Goal: Transaction & Acquisition: Purchase product/service

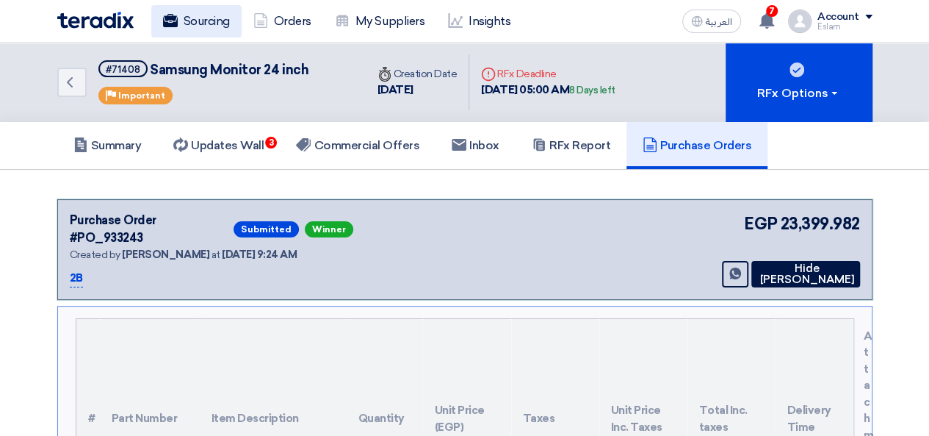
click at [192, 15] on link "Sourcing" at bounding box center [196, 21] width 90 height 32
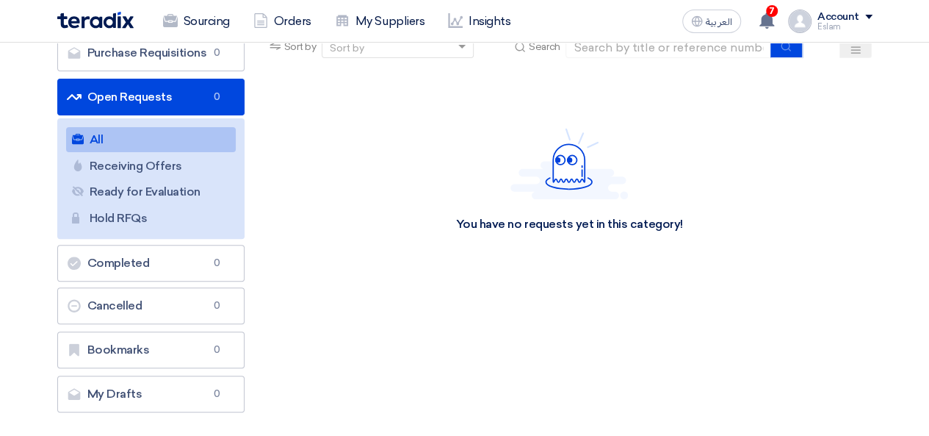
scroll to position [147, 0]
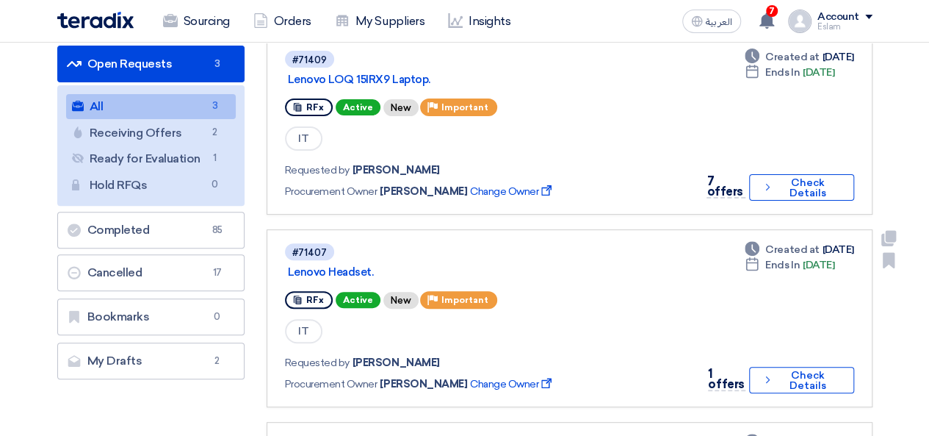
click at [602, 280] on div "#71407 Lenovo Headset. RFx Active New Priority Important IT Requested by [PERSO…" at bounding box center [486, 318] width 403 height 153
click at [770, 24] on use at bounding box center [766, 20] width 15 height 16
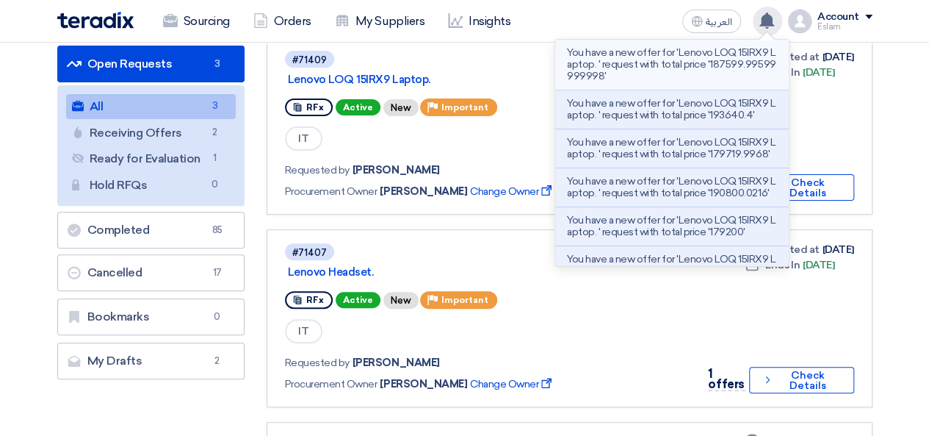
click at [629, 83] on li "You have a new offer for 'Lenovo LOQ 15IRX9 Laptop. ' request with total price …" at bounding box center [672, 65] width 234 height 51
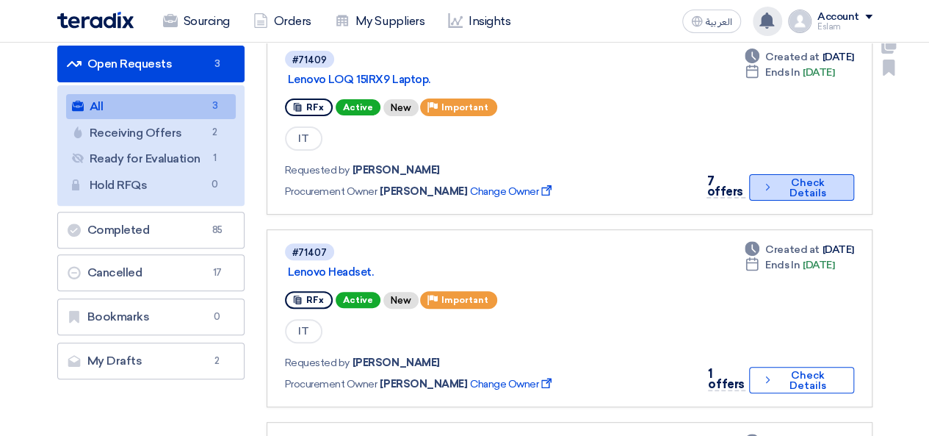
click at [787, 189] on button "Check details Check Details" at bounding box center [801, 187] width 104 height 26
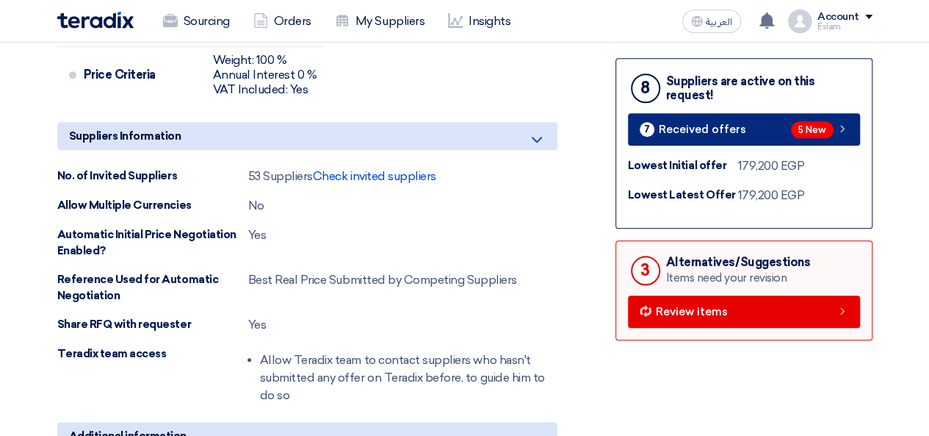
click at [714, 117] on link "7 Received offers 5 New" at bounding box center [744, 129] width 232 height 32
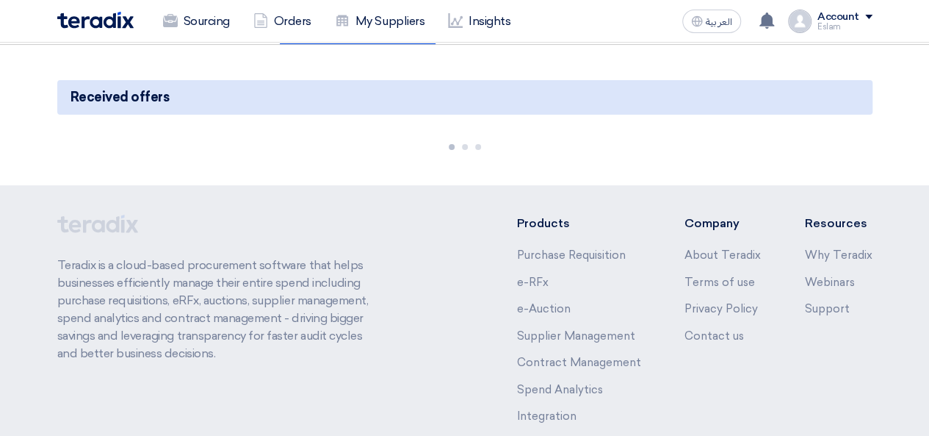
scroll to position [205, 0]
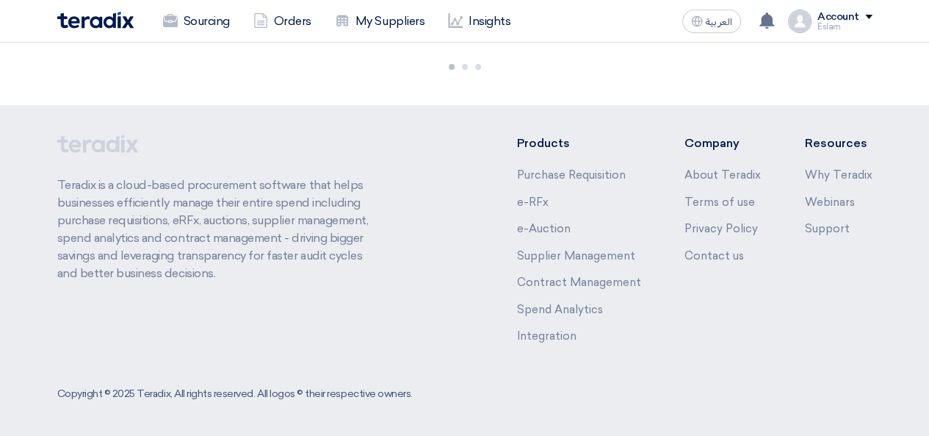
click at [498, 162] on div "Teradix is a cloud-based procurement software that helps businesses efficiently…" at bounding box center [464, 250] width 815 height 232
click at [492, 167] on div "Teradix is a cloud-based procurement software that helps businesses efficiently…" at bounding box center [464, 250] width 815 height 232
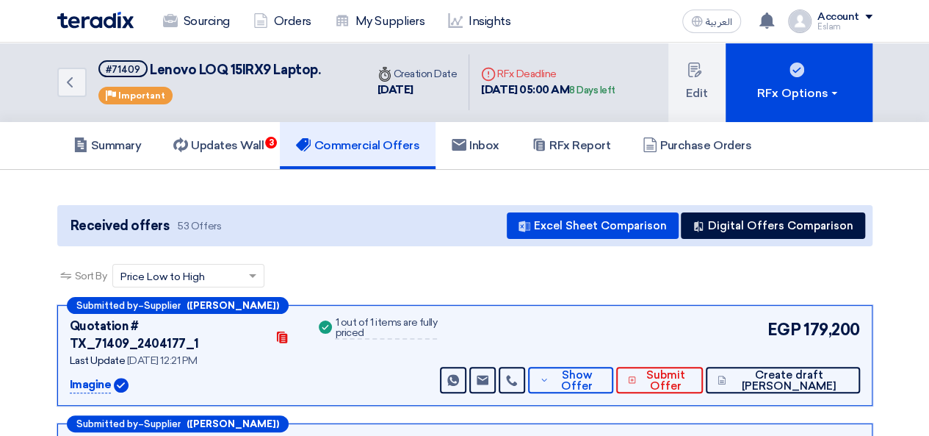
scroll to position [147, 0]
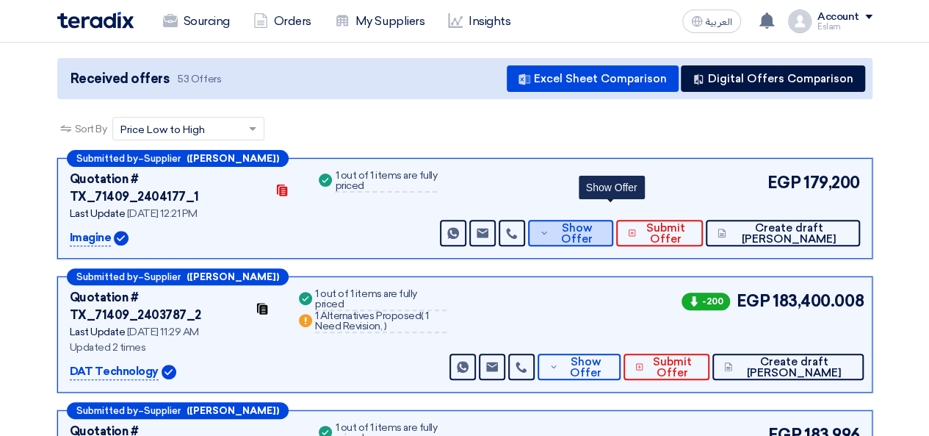
click at [601, 223] on span "Show Offer" at bounding box center [576, 234] width 48 height 22
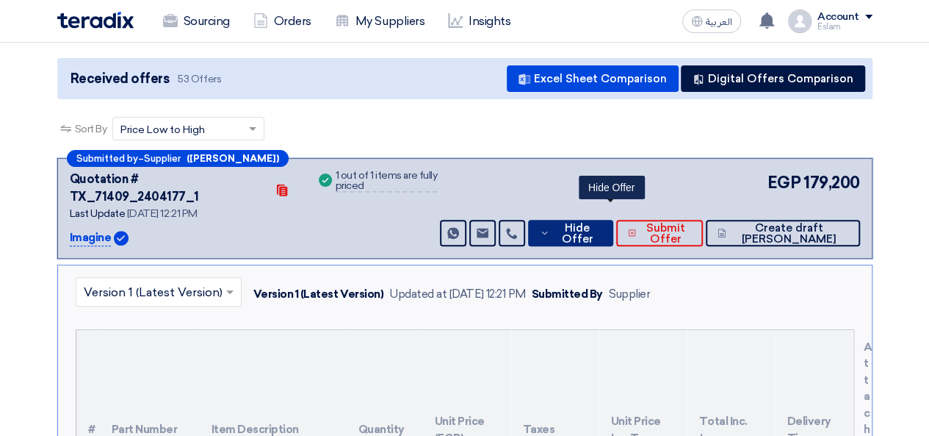
click at [601, 223] on span "Hide Offer" at bounding box center [577, 234] width 48 height 22
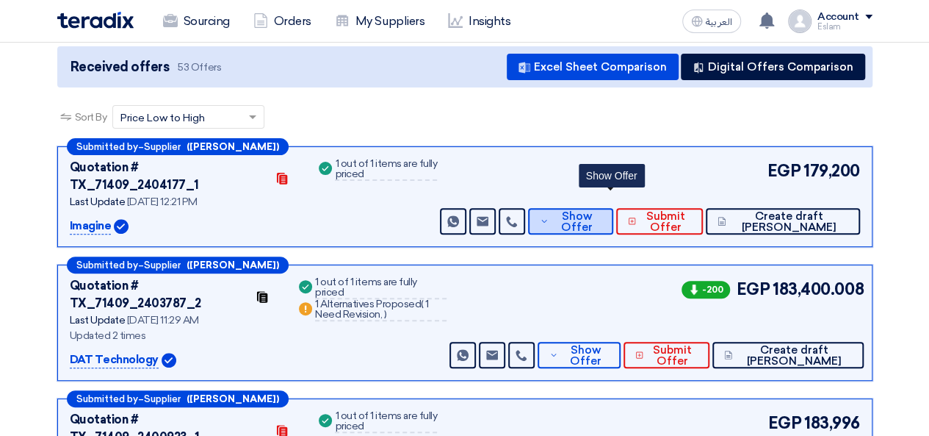
scroll to position [0, 0]
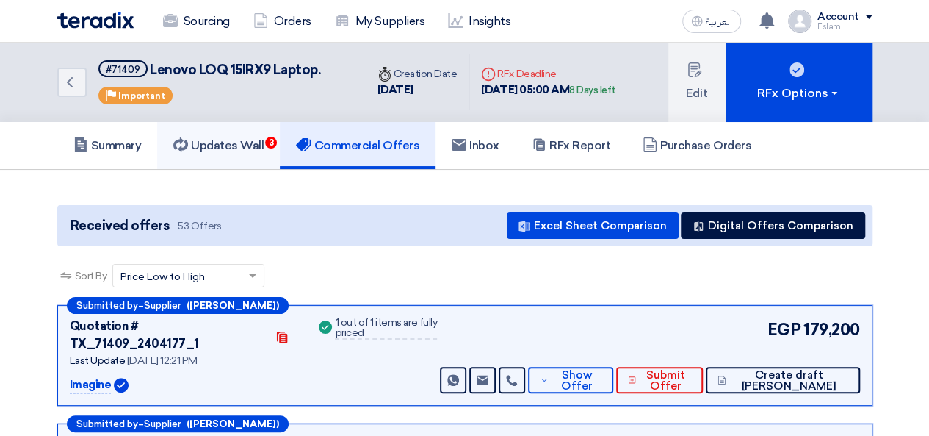
click at [269, 147] on link "Updates Wall 3" at bounding box center [218, 145] width 123 height 47
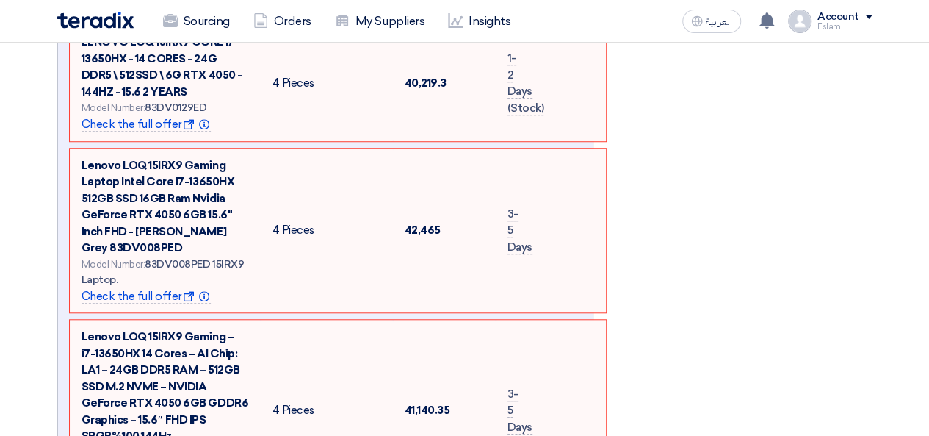
scroll to position [588, 0]
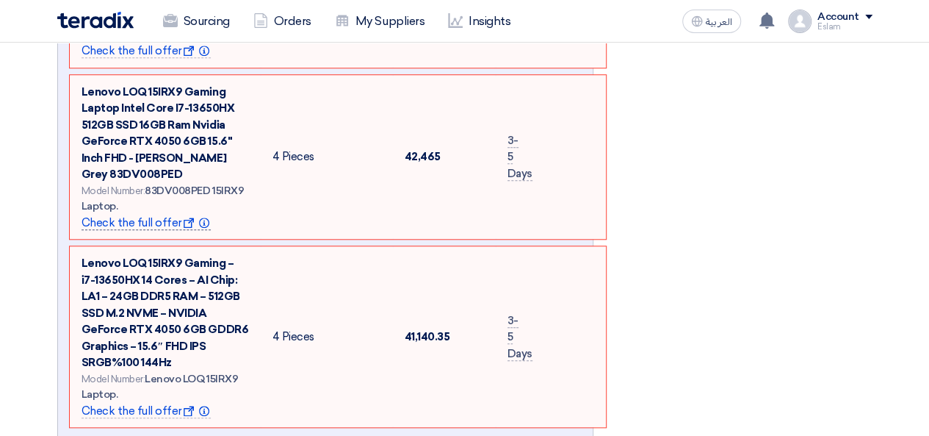
click at [145, 221] on span "Check the full offer Show offer Info" at bounding box center [147, 223] width 130 height 14
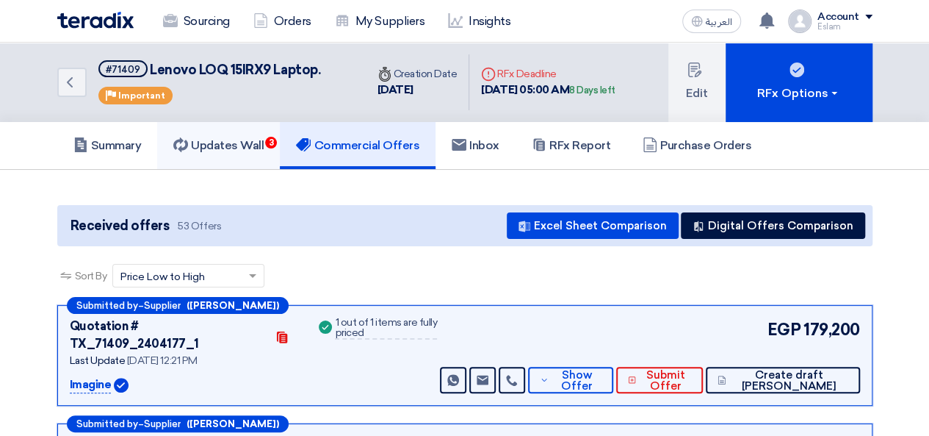
click at [228, 149] on h5 "Updates Wall 3" at bounding box center [218, 145] width 90 height 15
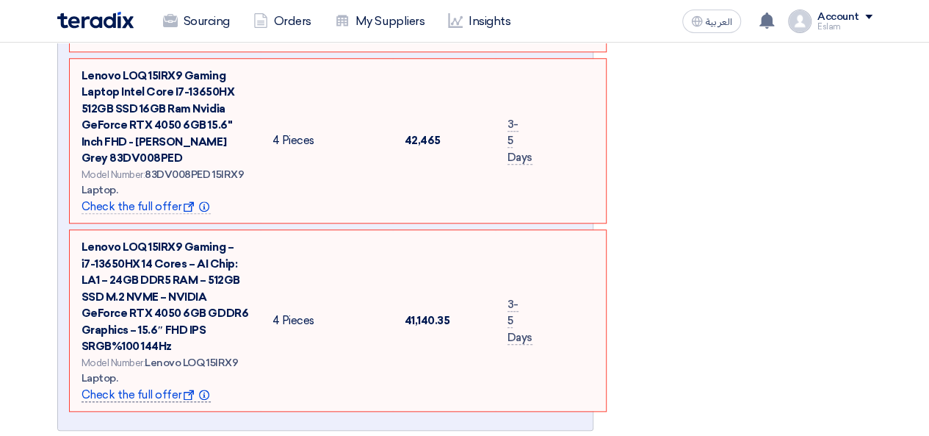
scroll to position [367, 0]
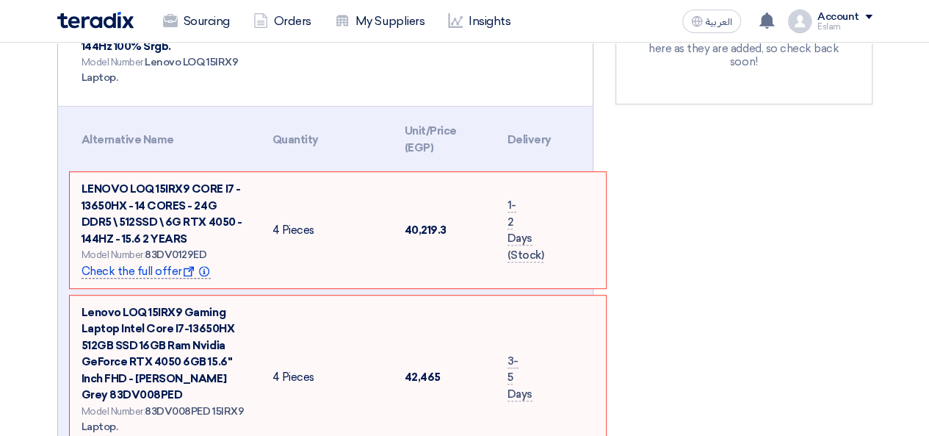
click at [144, 274] on span "Check the full offer Show offer Info" at bounding box center [147, 271] width 130 height 14
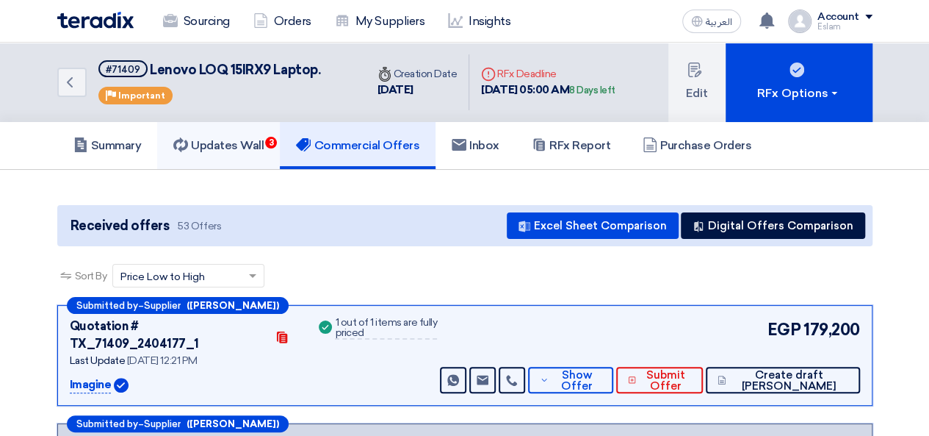
click at [206, 147] on h5 "Updates Wall 3" at bounding box center [218, 145] width 90 height 15
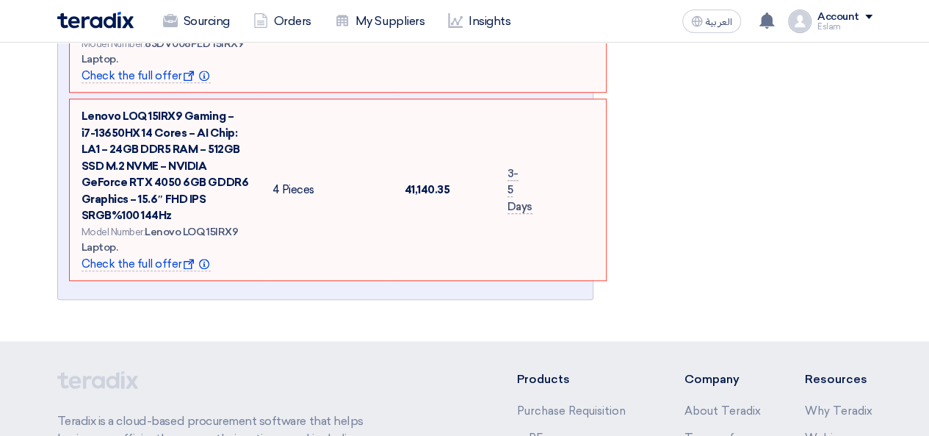
scroll to position [808, 0]
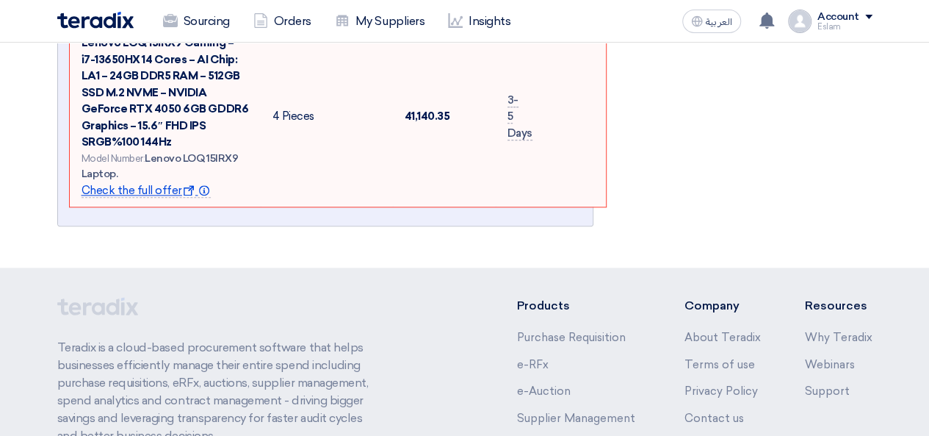
click at [122, 187] on span "Check the full offer Show offer Info" at bounding box center [147, 191] width 130 height 14
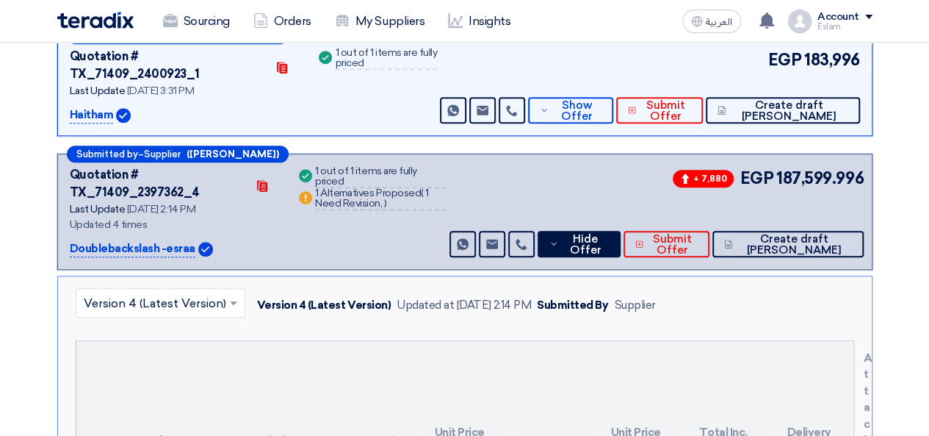
scroll to position [520, 0]
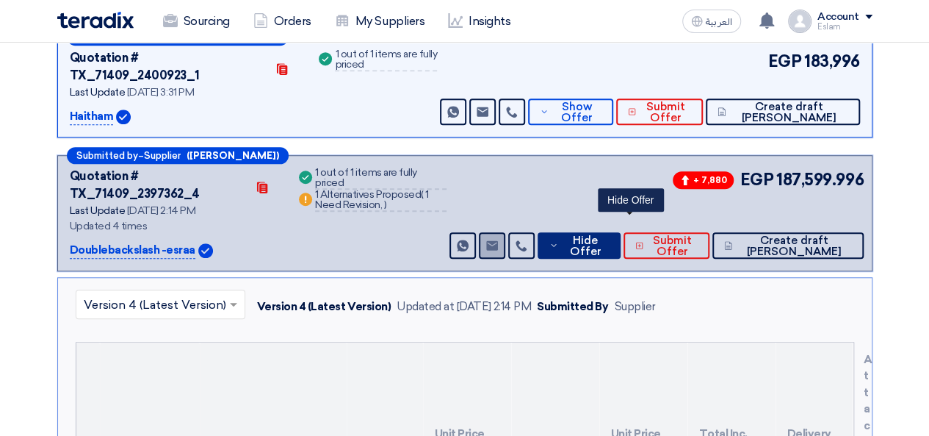
drag, startPoint x: 622, startPoint y: 171, endPoint x: 530, endPoint y: 178, distance: 92.8
click at [609, 235] on span "Hide Offer" at bounding box center [585, 246] width 47 height 22
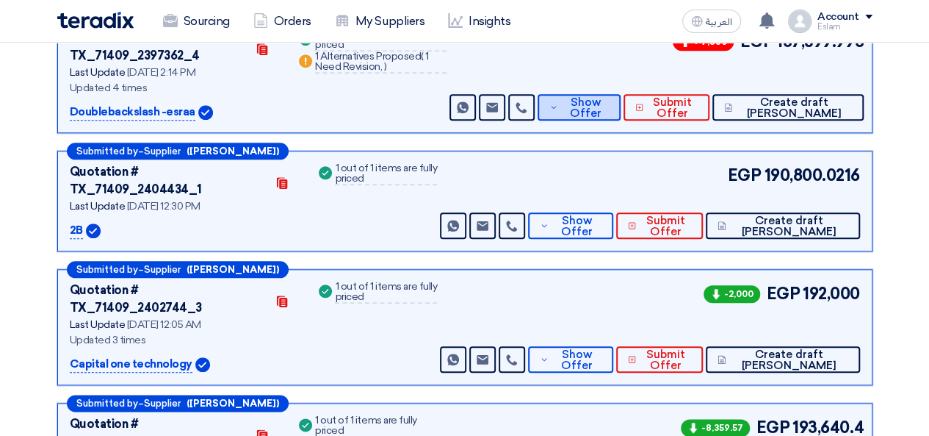
scroll to position [740, 0]
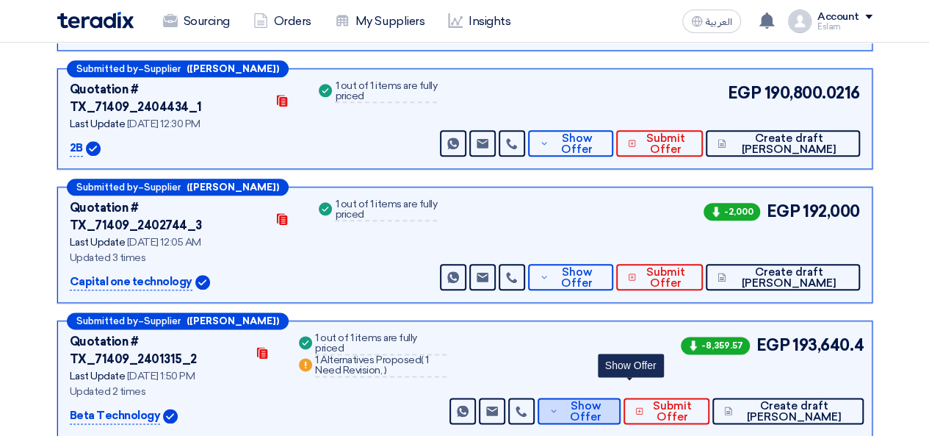
click at [610, 400] on span "Show Offer" at bounding box center [586, 411] width 48 height 22
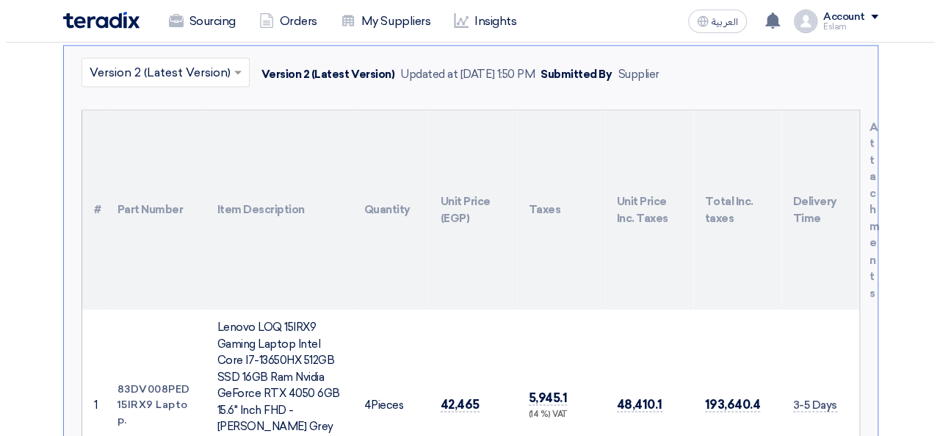
scroll to position [1181, 0]
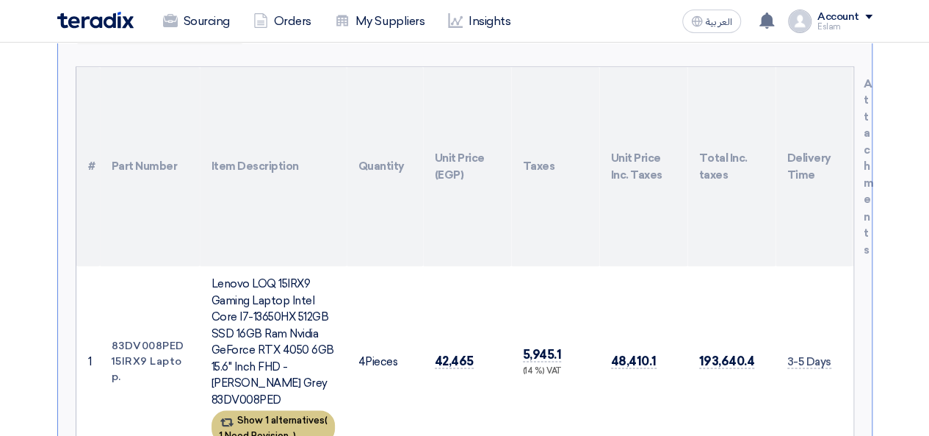
click at [285, 410] on div "Show 1 alternatives ( 1 Need Revision, )" at bounding box center [273, 426] width 123 height 33
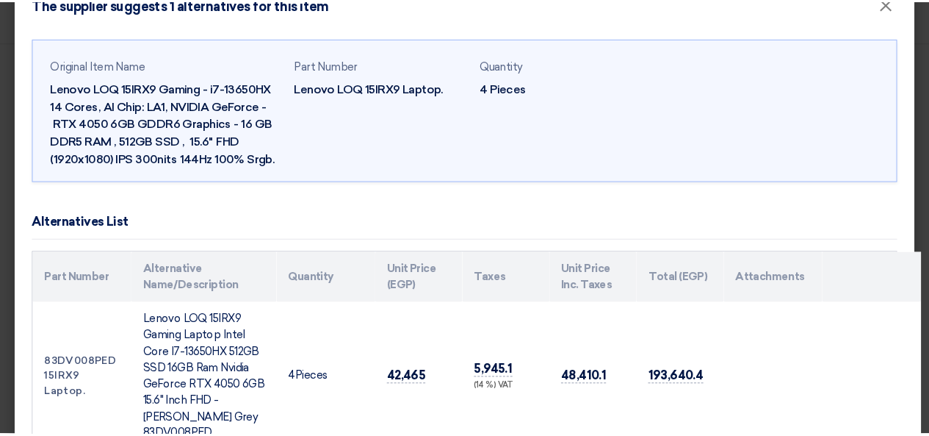
scroll to position [0, 0]
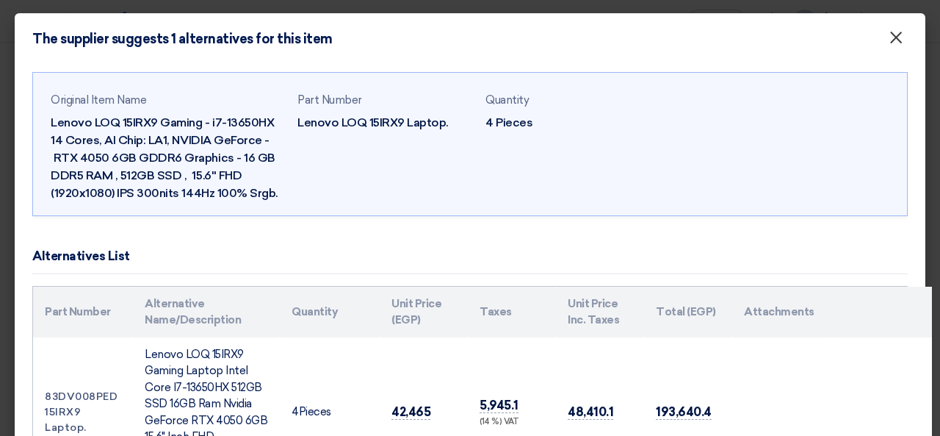
drag, startPoint x: 908, startPoint y: 46, endPoint x: 893, endPoint y: 43, distance: 15.0
click at [905, 45] on div "The supplier suggests 1 alternatives for this item ×" at bounding box center [470, 38] width 911 height 51
click at [892, 43] on button "×" at bounding box center [896, 38] width 38 height 29
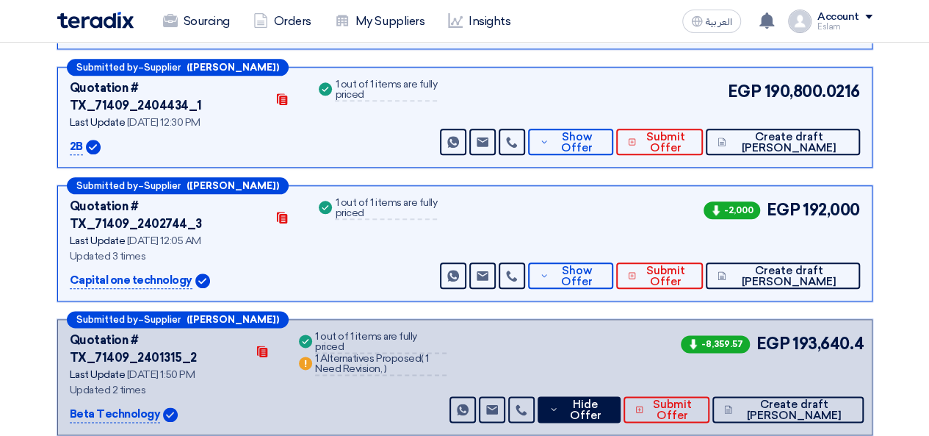
scroll to position [740, 0]
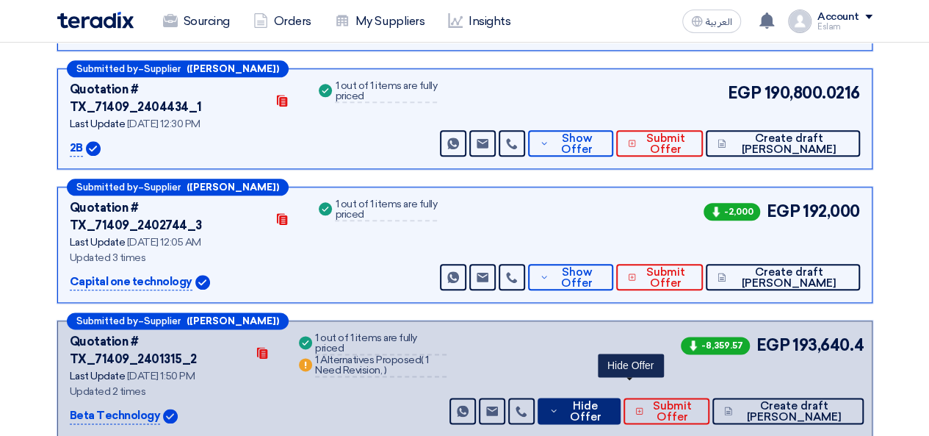
click at [609, 400] on span "Hide Offer" at bounding box center [585, 411] width 47 height 22
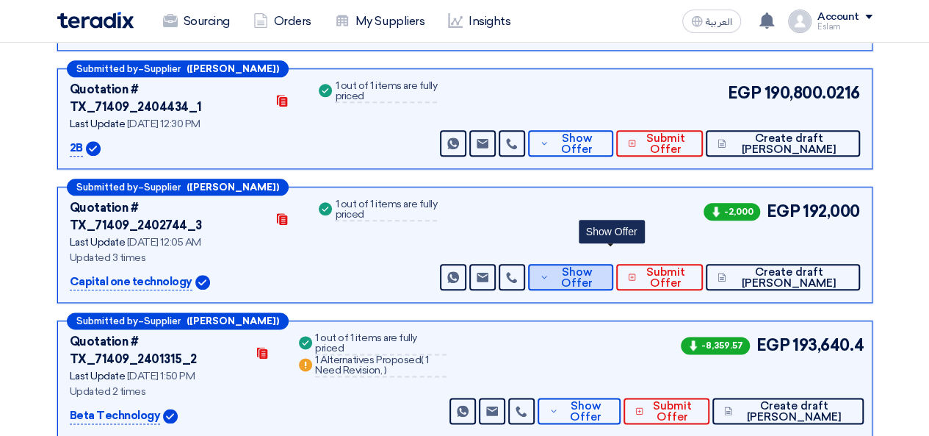
click at [601, 267] on span "Show Offer" at bounding box center [576, 278] width 48 height 22
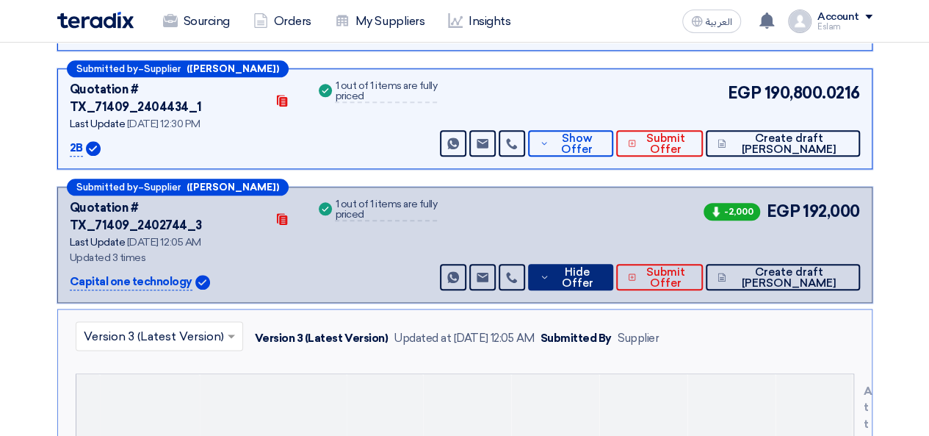
scroll to position [667, 0]
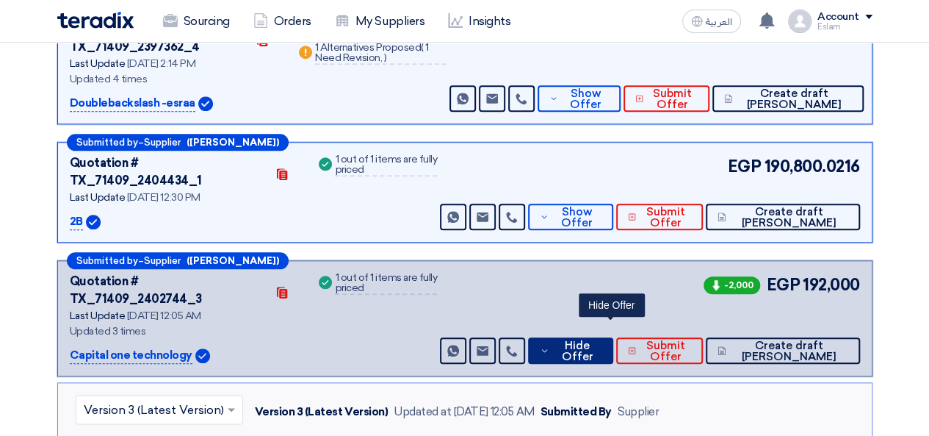
click at [601, 340] on span "Hide Offer" at bounding box center [577, 351] width 48 height 22
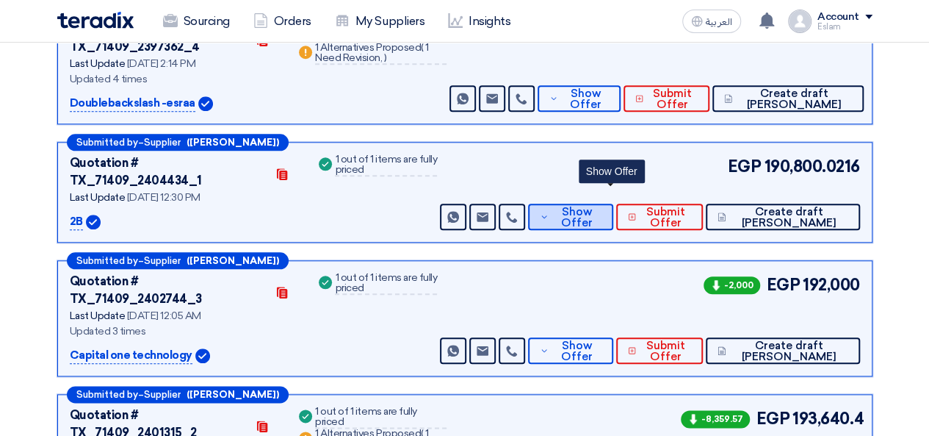
click at [601, 206] on span "Show Offer" at bounding box center [576, 217] width 48 height 22
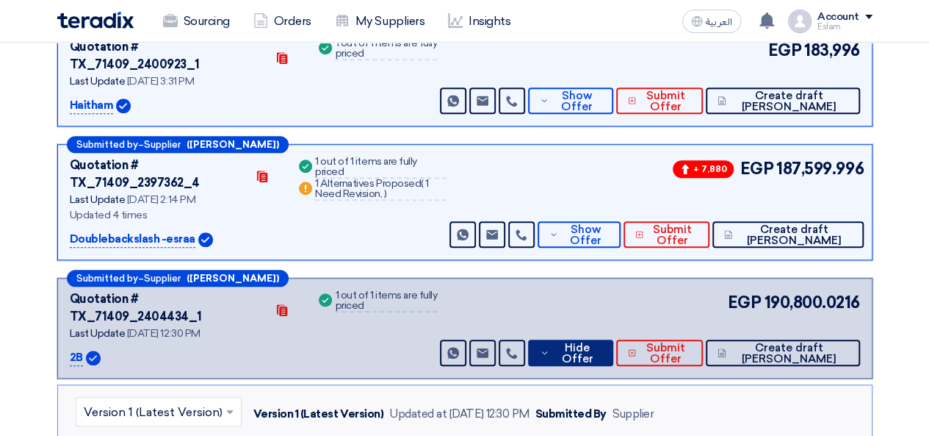
scroll to position [520, 0]
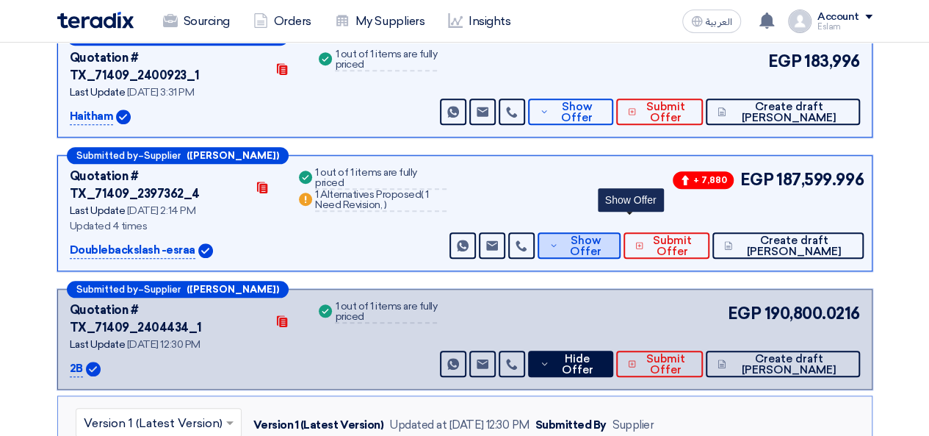
click at [610, 235] on span "Show Offer" at bounding box center [586, 246] width 48 height 22
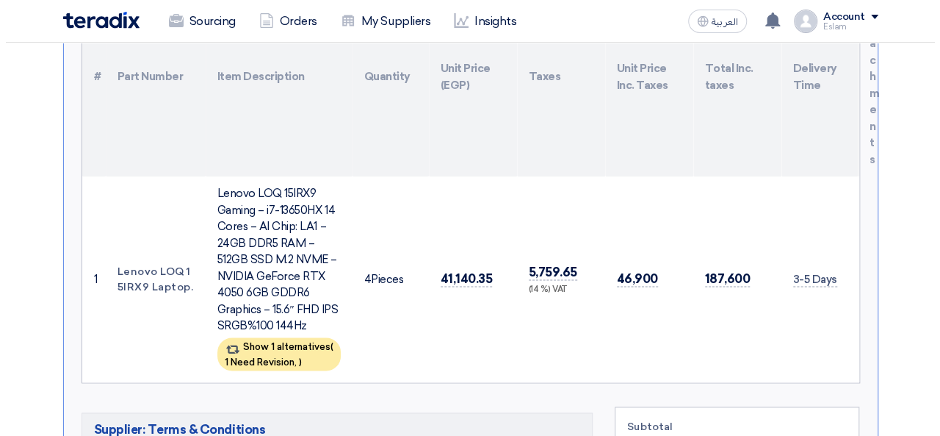
scroll to position [887, 0]
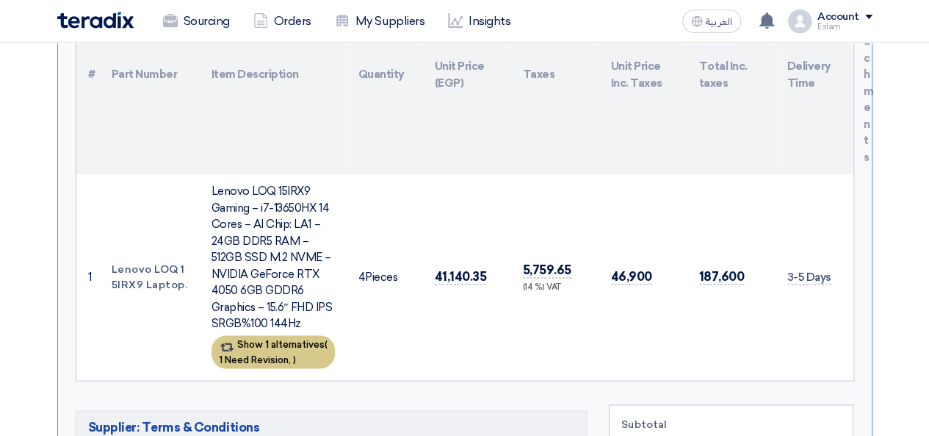
click at [270, 335] on div "Show 1 alternatives ( 1 Need Revision, )" at bounding box center [273, 351] width 123 height 33
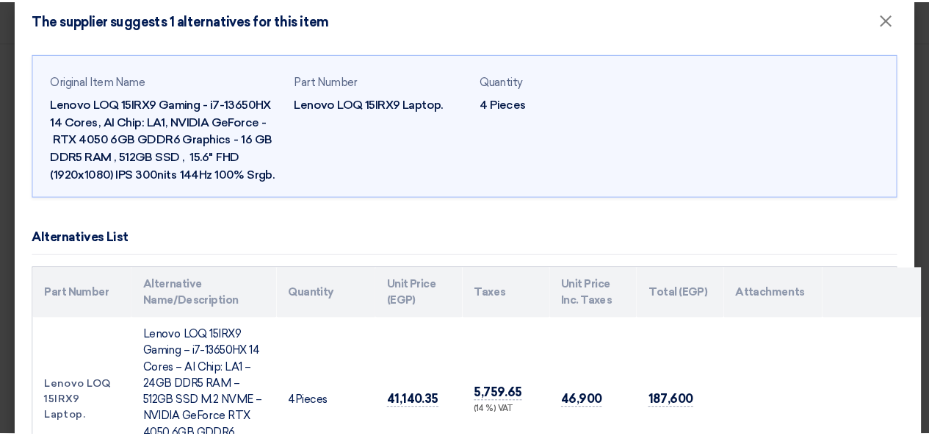
scroll to position [0, 0]
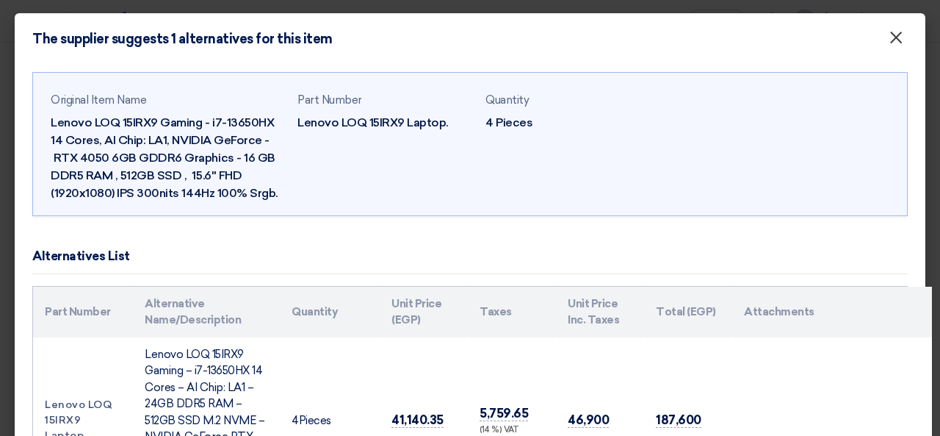
click at [889, 31] on span "×" at bounding box center [896, 40] width 15 height 29
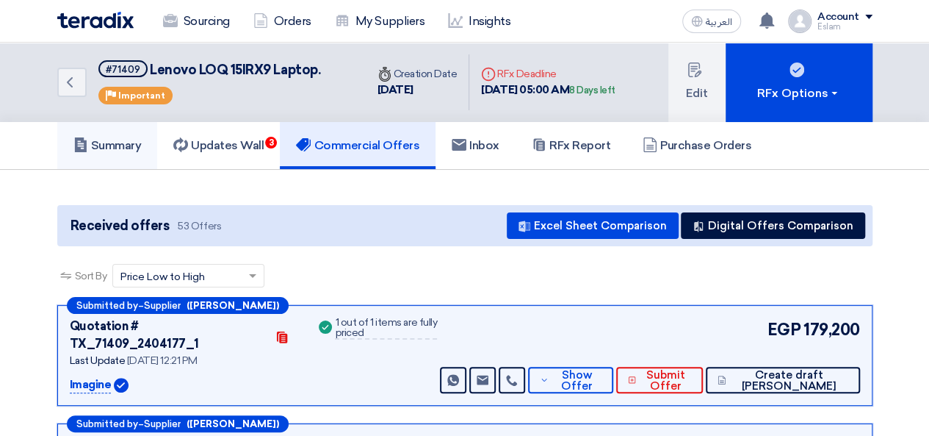
click at [107, 142] on h5 "Summary" at bounding box center [107, 145] width 68 height 15
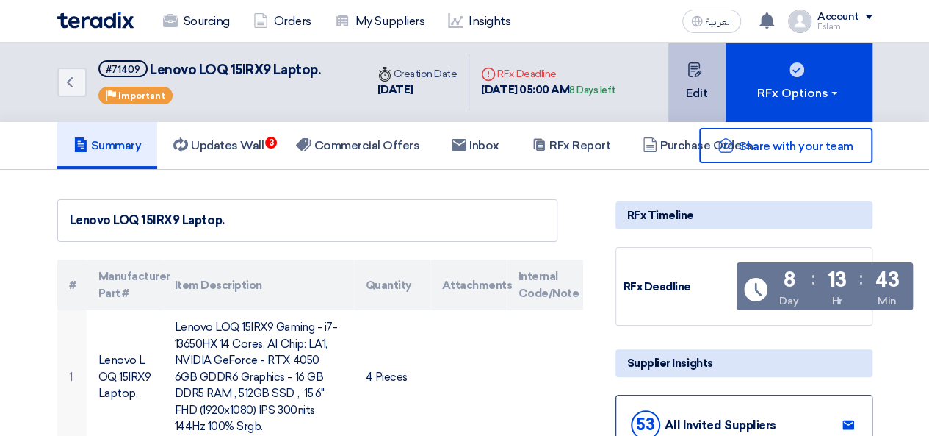
click at [707, 101] on button "Edit" at bounding box center [696, 82] width 57 height 79
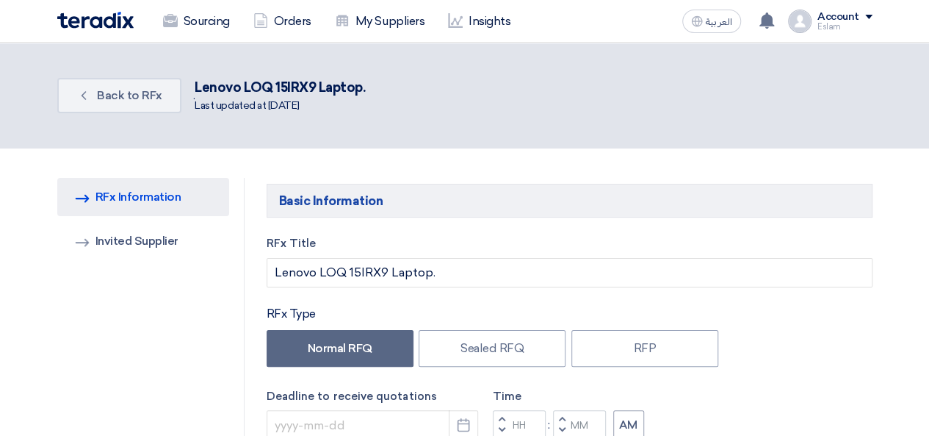
type input "[DATE]"
type input "05"
type input "00"
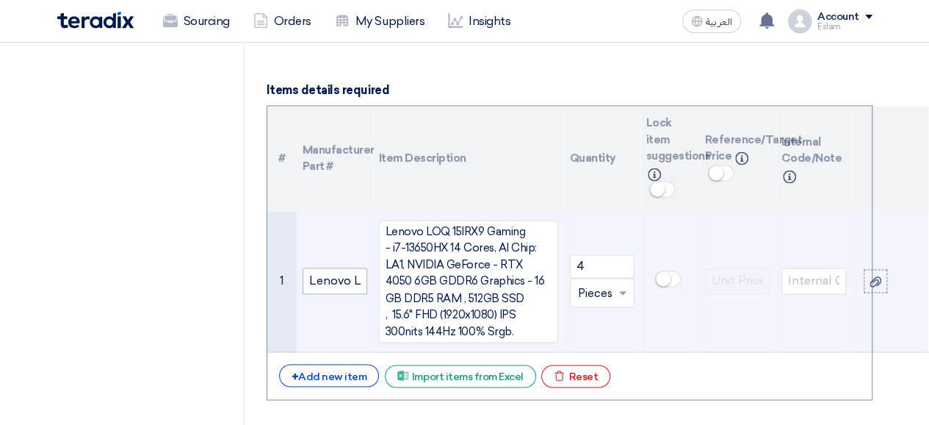
scroll to position [1102, 0]
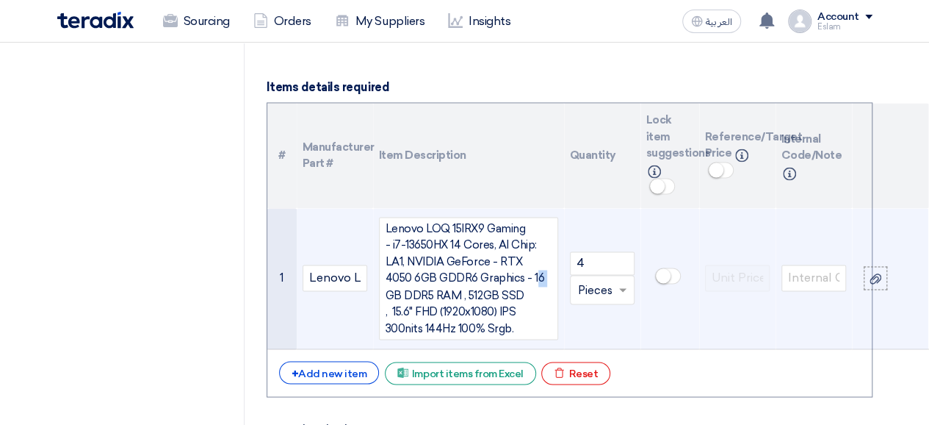
drag, startPoint x: 507, startPoint y: 230, endPoint x: 516, endPoint y: 230, distance: 8.8
click at [516, 230] on div "Lenovo LOQ 15IRX9 Gaming - i7-13650HX 14 Cores, AI Chip: LA1, NVIDIA GeForce - …" at bounding box center [468, 278] width 179 height 123
drag, startPoint x: 505, startPoint y: 230, endPoint x: 514, endPoint y: 230, distance: 9.5
click at [514, 230] on div "Lenovo LOQ 15IRX9 Gaming - i7-13650HX 14 Cores, AI Chip: LA1, NVIDIA GeForce - …" at bounding box center [468, 278] width 179 height 123
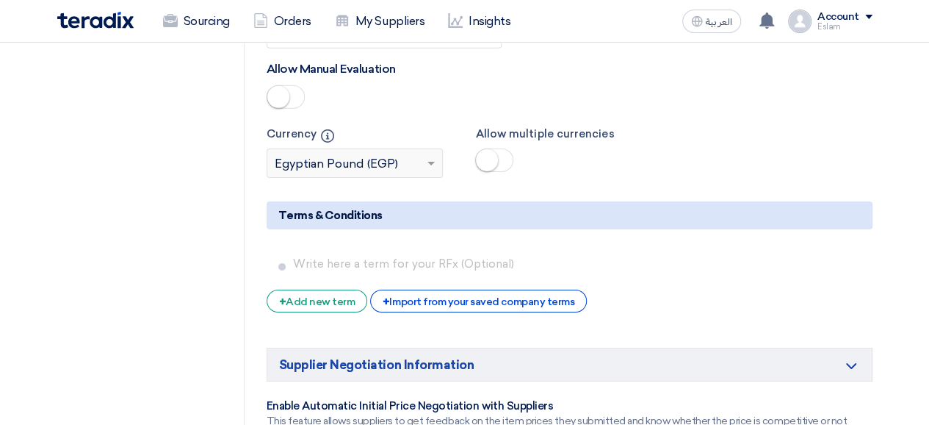
scroll to position [2497, 0]
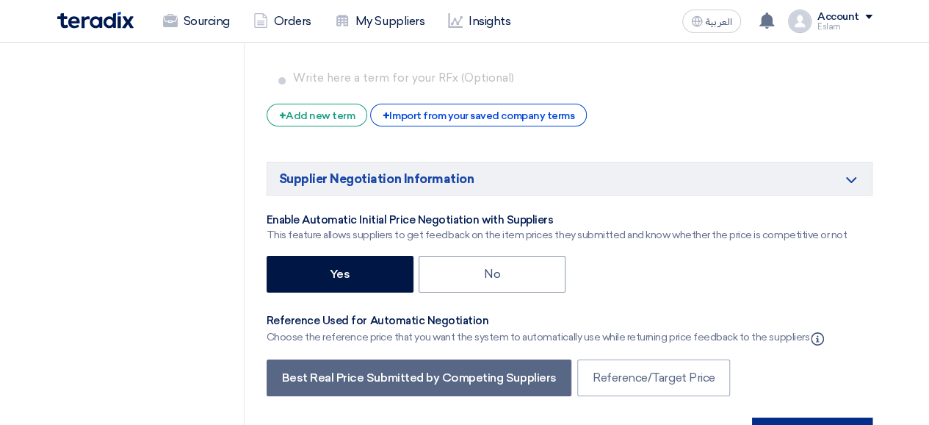
click at [810, 417] on button "Save Changes" at bounding box center [812, 433] width 120 height 32
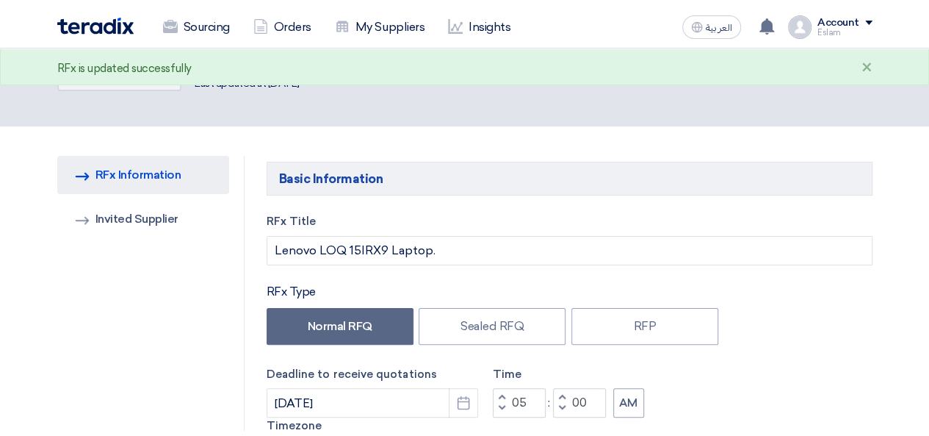
scroll to position [0, 0]
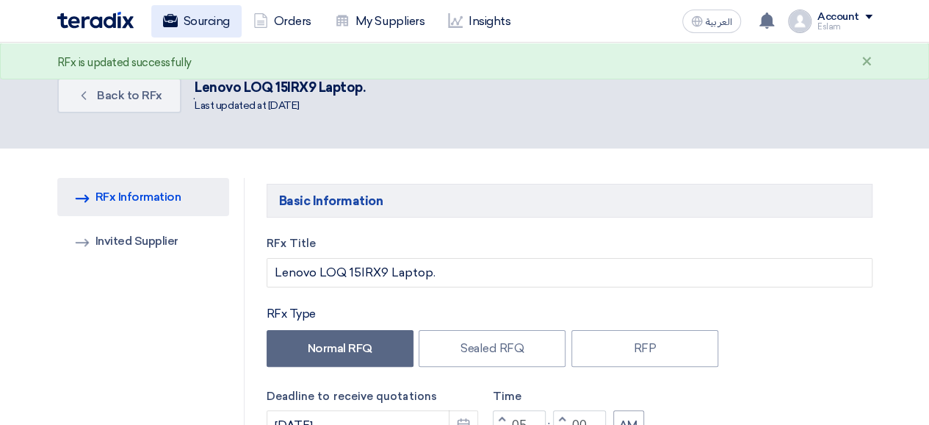
click at [181, 11] on link "Sourcing" at bounding box center [196, 21] width 90 height 32
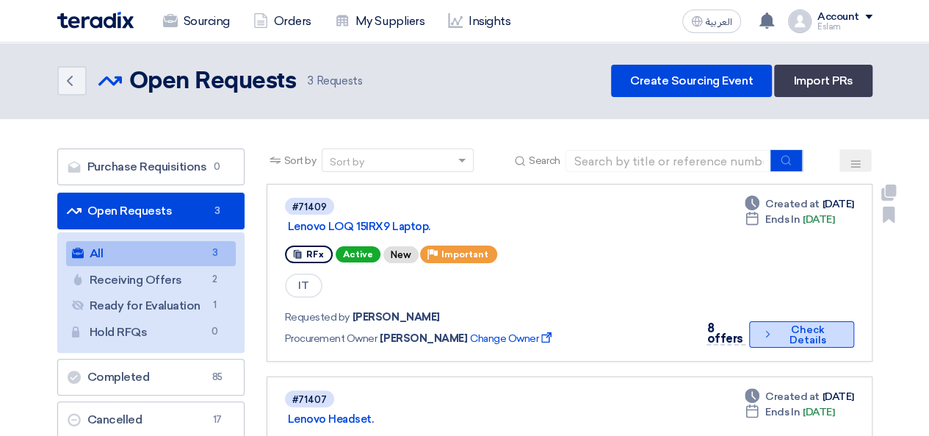
click at [815, 337] on button "Check details Check Details" at bounding box center [801, 334] width 104 height 26
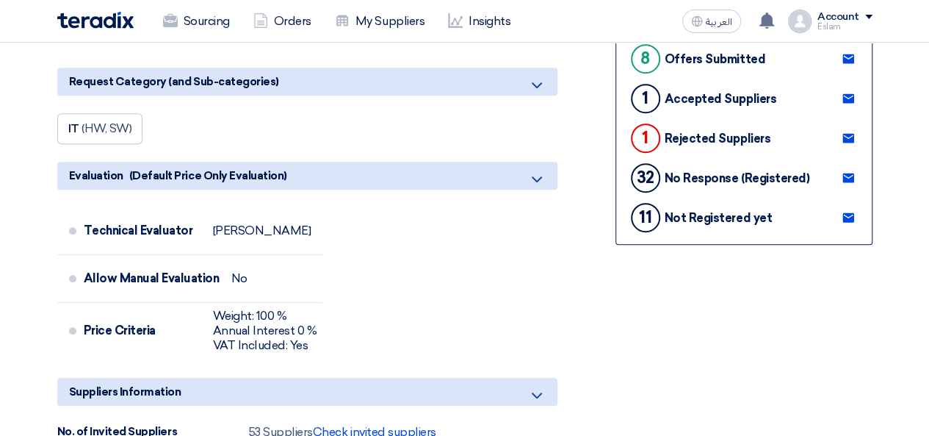
scroll to position [441, 0]
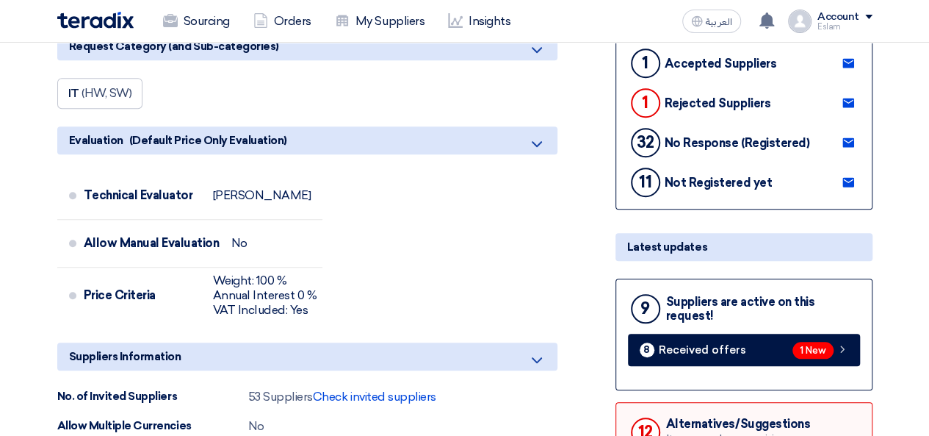
click at [719, 330] on div "9 Suppliers are active on this request! 8 Received offers 1 New" at bounding box center [744, 334] width 257 height 112
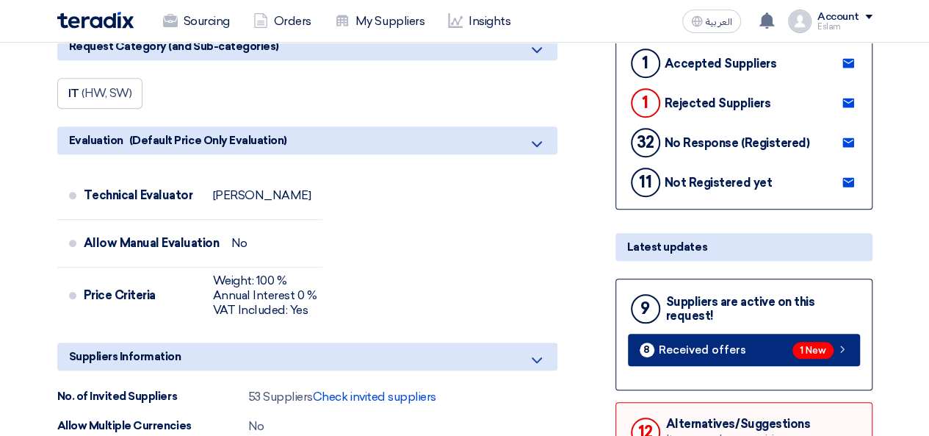
click at [726, 338] on link "8 Received offers 1 New" at bounding box center [744, 349] width 232 height 32
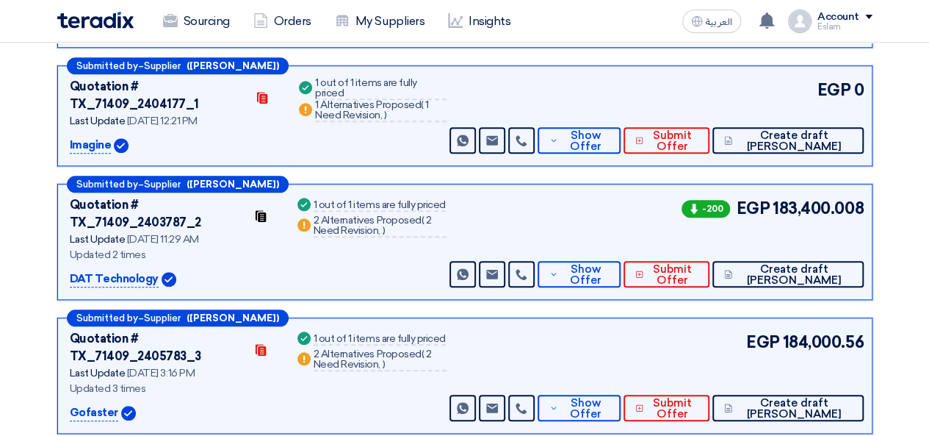
scroll to position [588, 0]
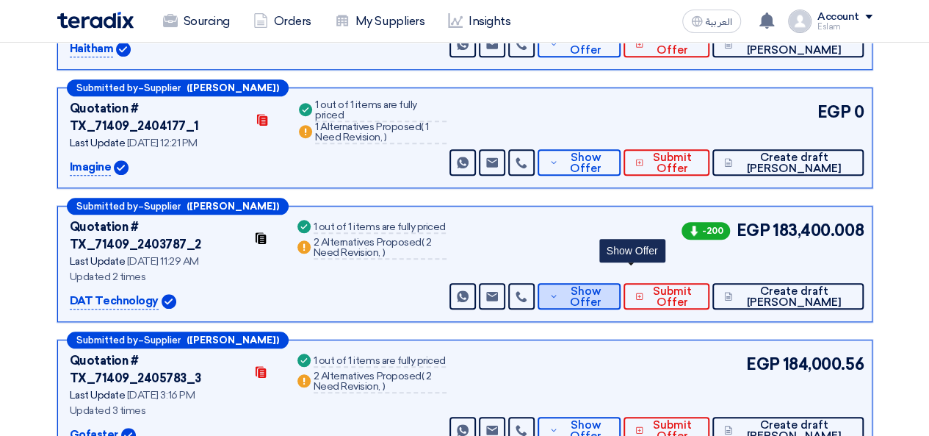
click at [610, 286] on span "Show Offer" at bounding box center [586, 297] width 48 height 22
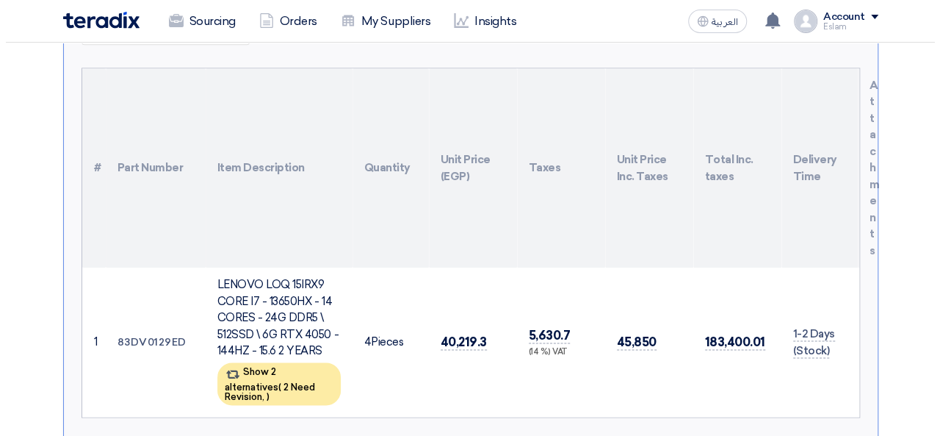
scroll to position [955, 0]
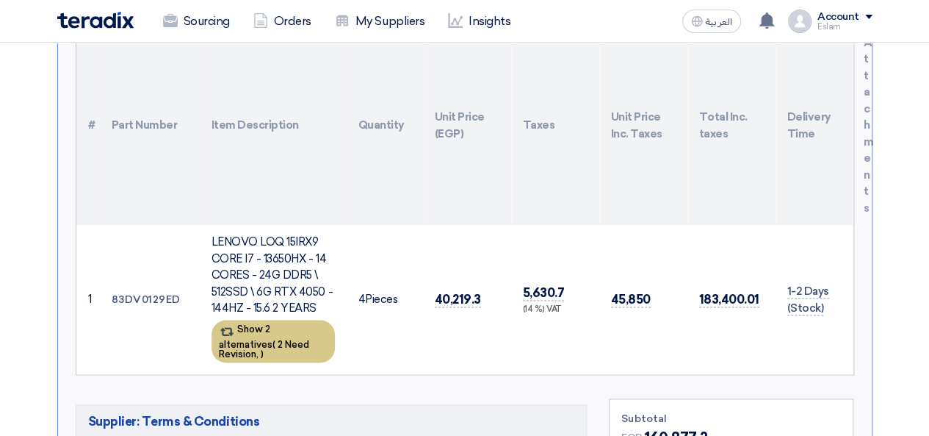
click at [294, 339] on span "2 Need Revision," at bounding box center [264, 349] width 90 height 21
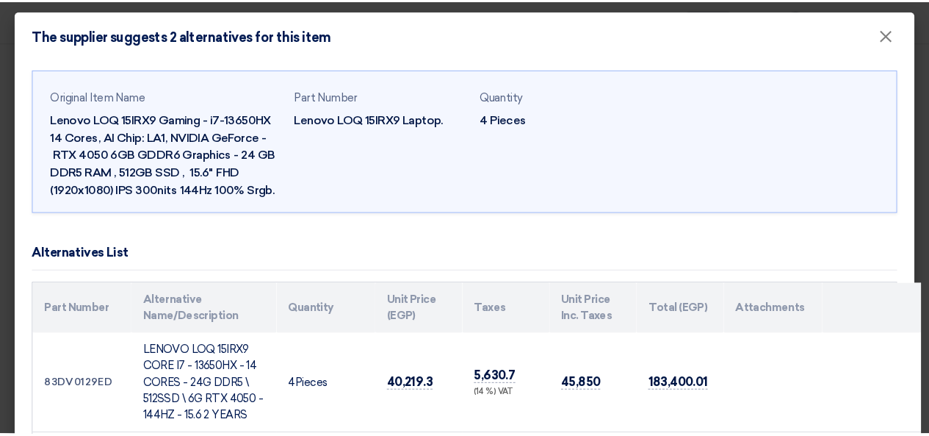
scroll to position [0, 0]
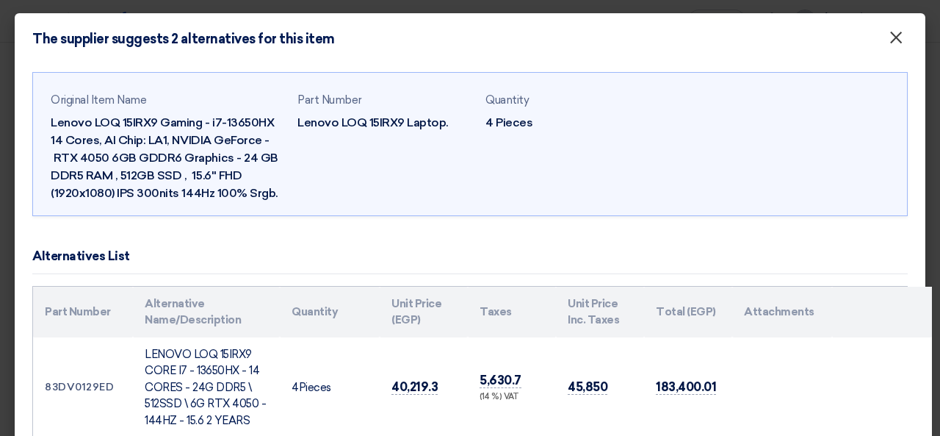
click at [889, 26] on span "×" at bounding box center [896, 40] width 15 height 29
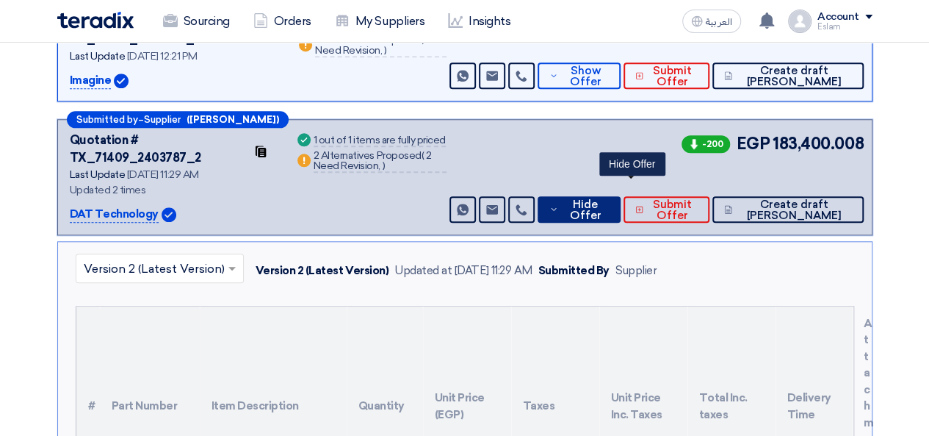
scroll to position [661, 0]
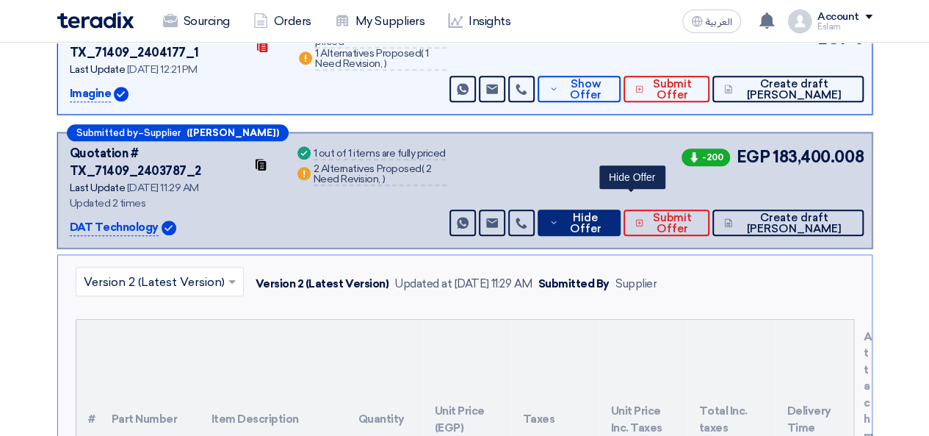
click at [609, 212] on span "Hide Offer" at bounding box center [585, 223] width 47 height 22
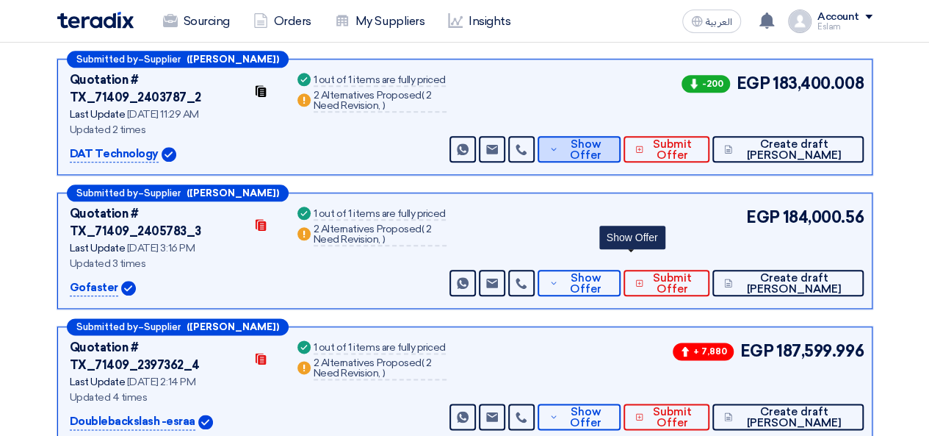
scroll to position [808, 0]
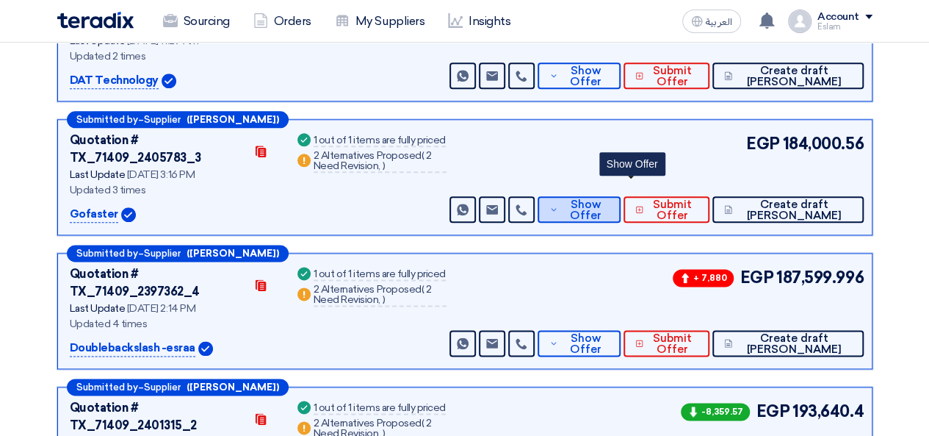
click at [610, 199] on span "Show Offer" at bounding box center [586, 210] width 48 height 22
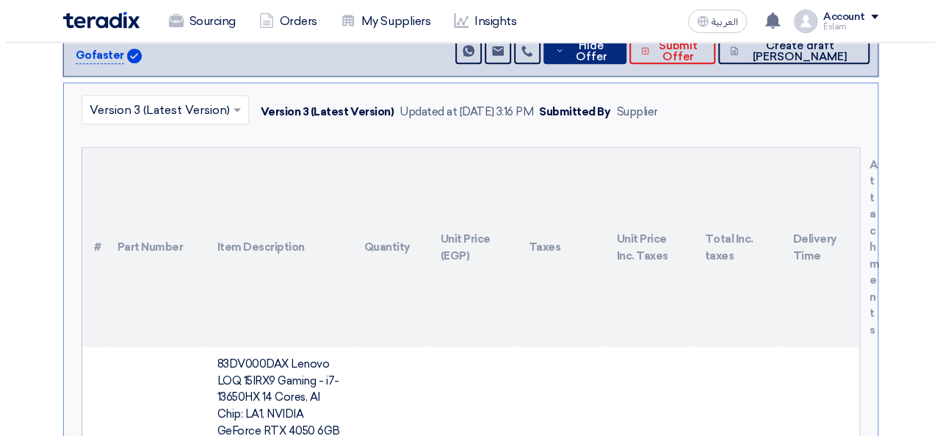
scroll to position [1028, 0]
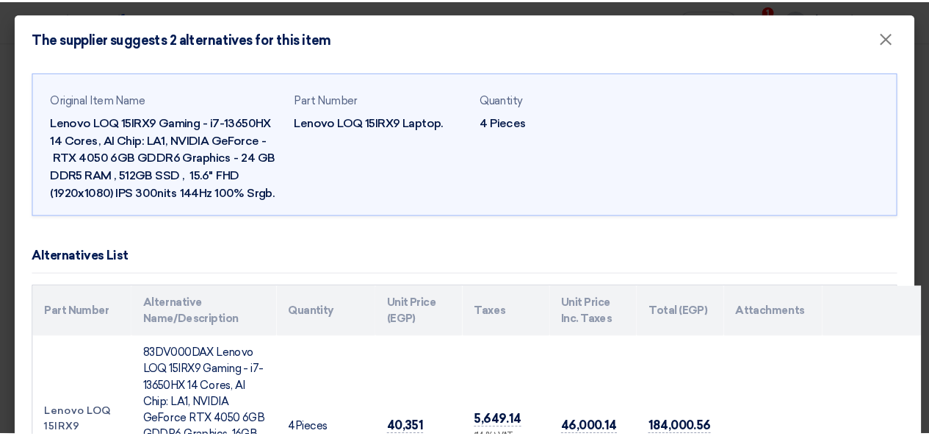
scroll to position [0, 0]
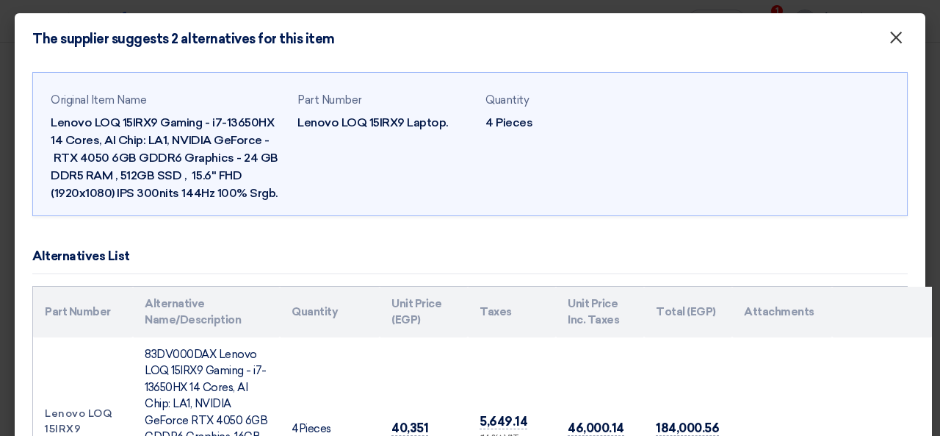
click at [889, 42] on span "×" at bounding box center [896, 40] width 15 height 29
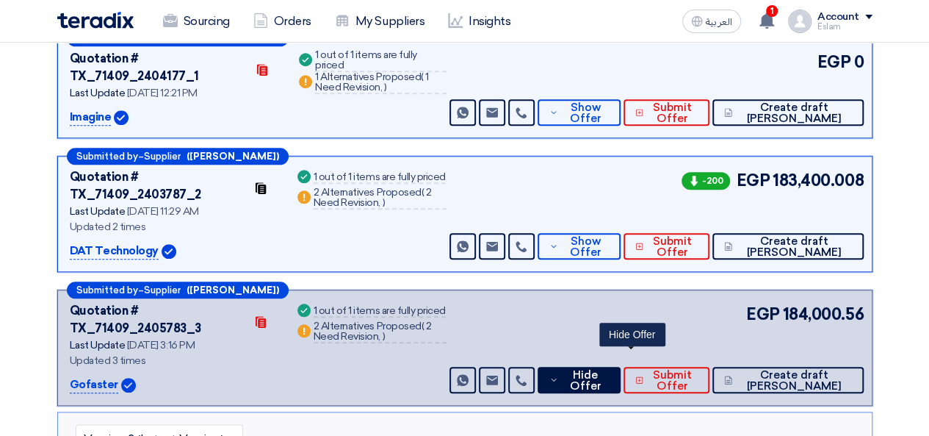
scroll to position [661, 0]
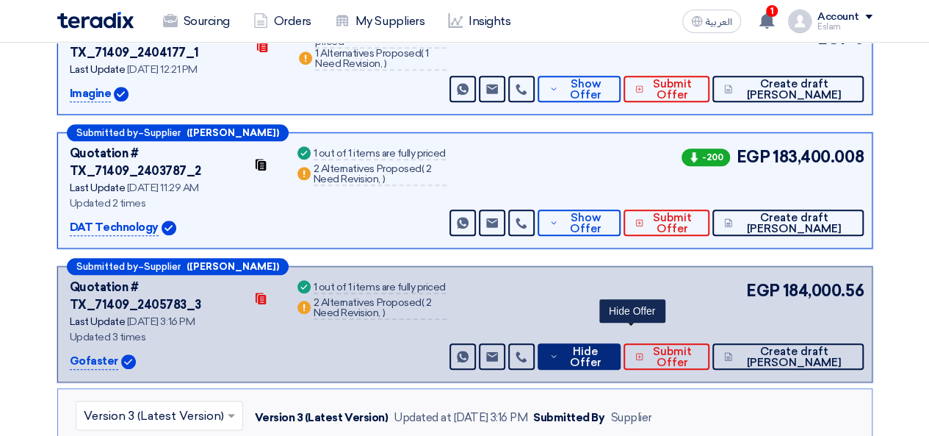
click at [609, 346] on span "Hide Offer" at bounding box center [585, 357] width 47 height 22
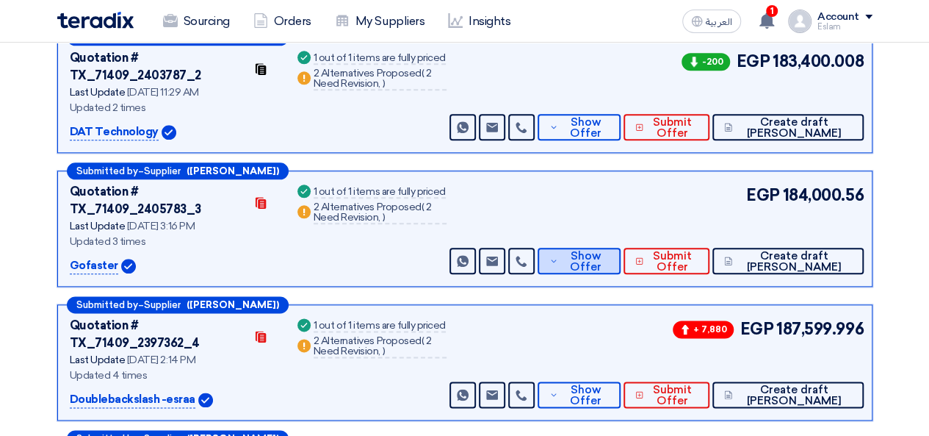
scroll to position [808, 0]
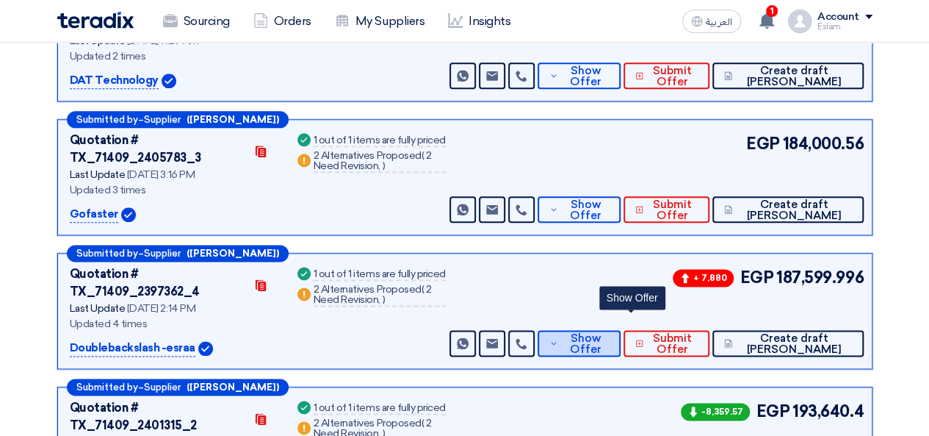
click at [610, 333] on span "Show Offer" at bounding box center [586, 344] width 48 height 22
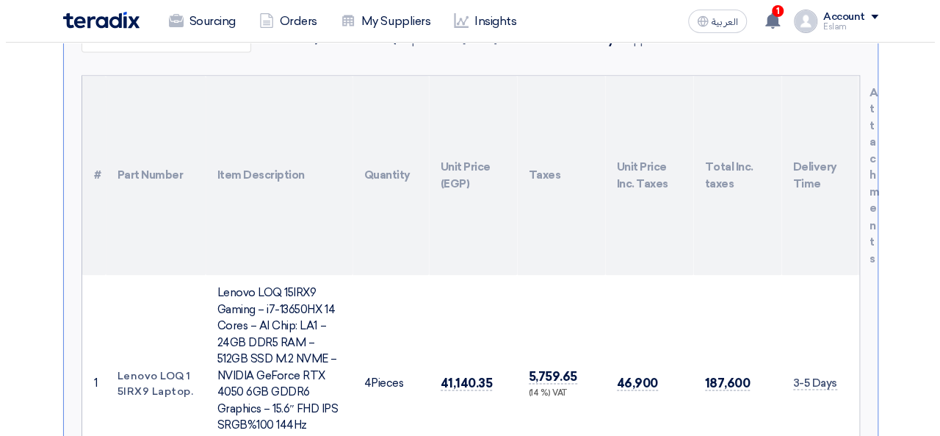
scroll to position [1175, 0]
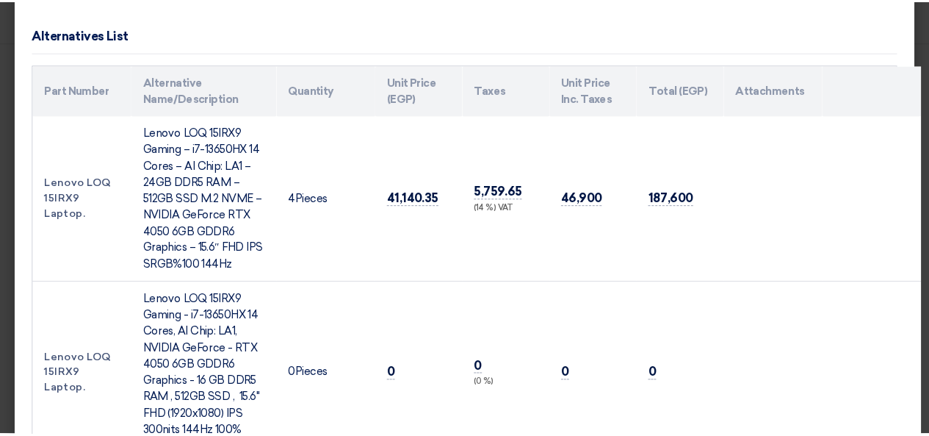
scroll to position [0, 0]
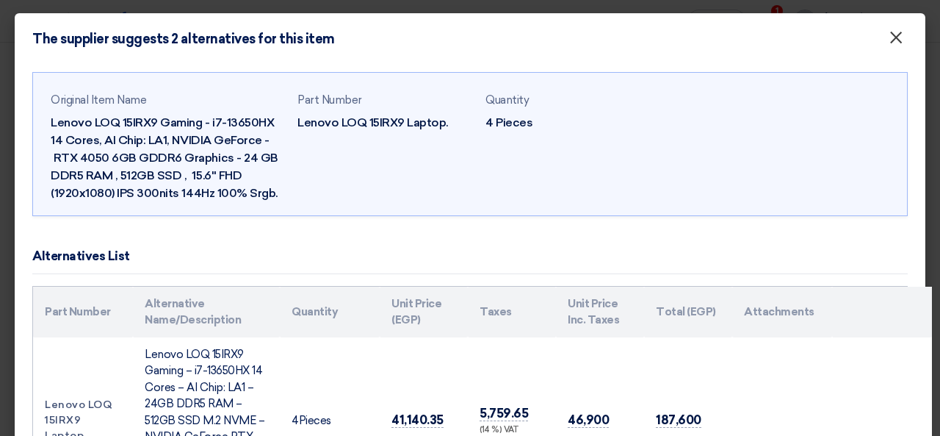
click at [889, 37] on span "×" at bounding box center [896, 40] width 15 height 29
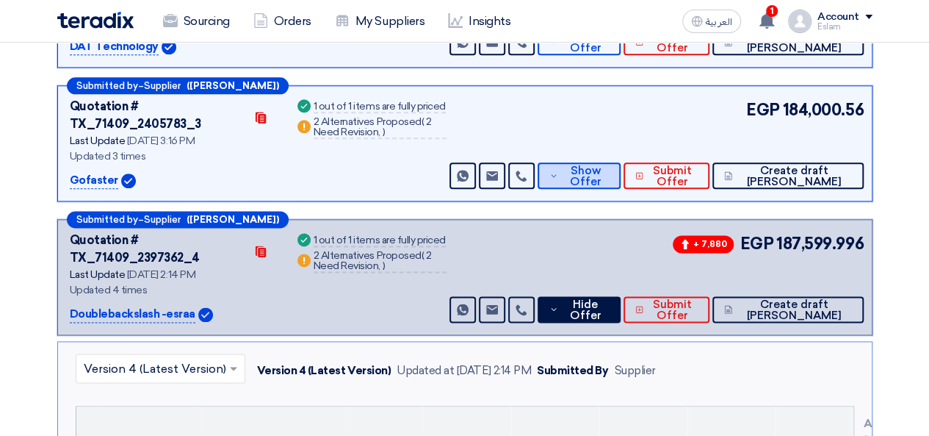
scroll to position [661, 0]
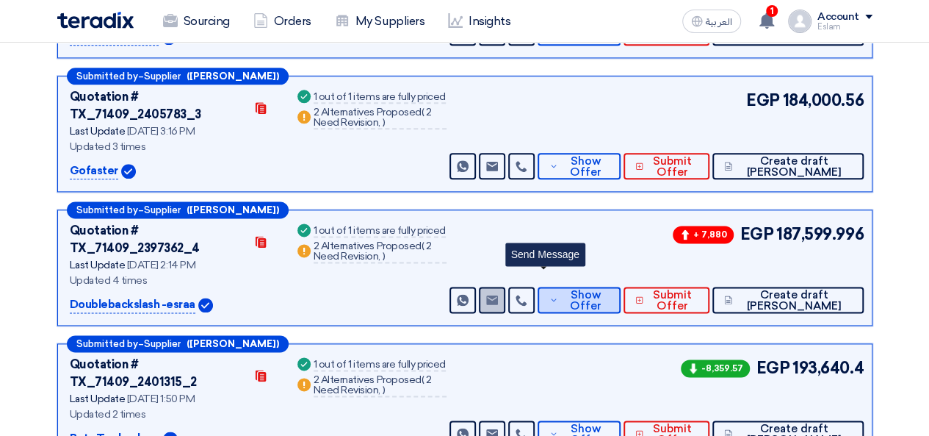
scroll to position [881, 0]
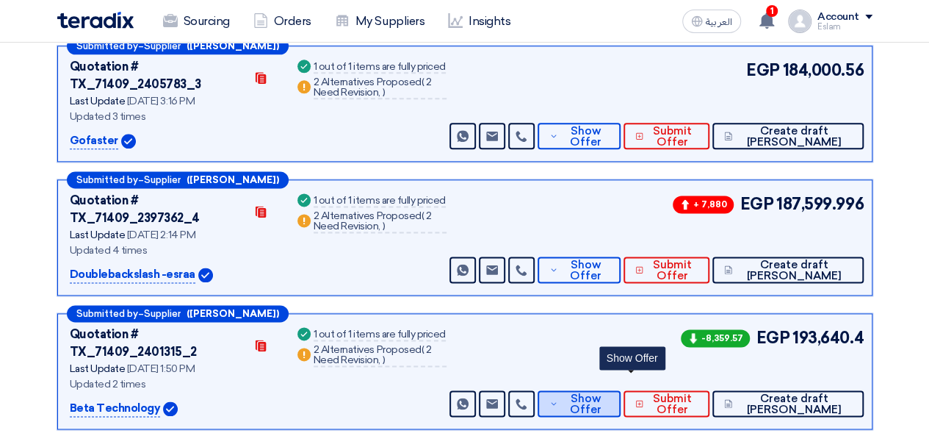
click at [610, 393] on span "Show Offer" at bounding box center [586, 404] width 48 height 22
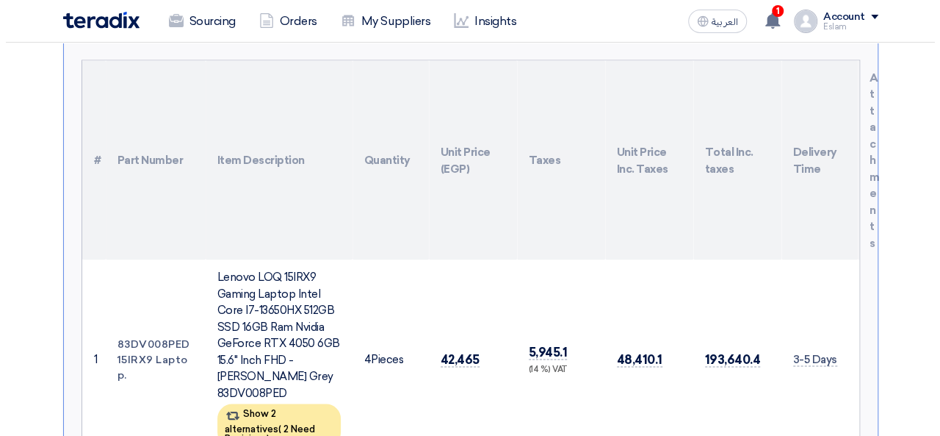
scroll to position [1322, 0]
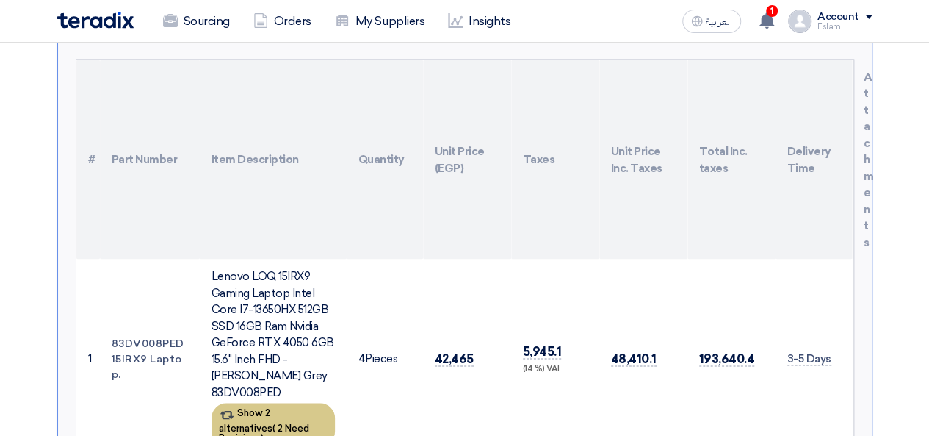
click at [267, 422] on span "2 Need Revision," at bounding box center [264, 432] width 90 height 21
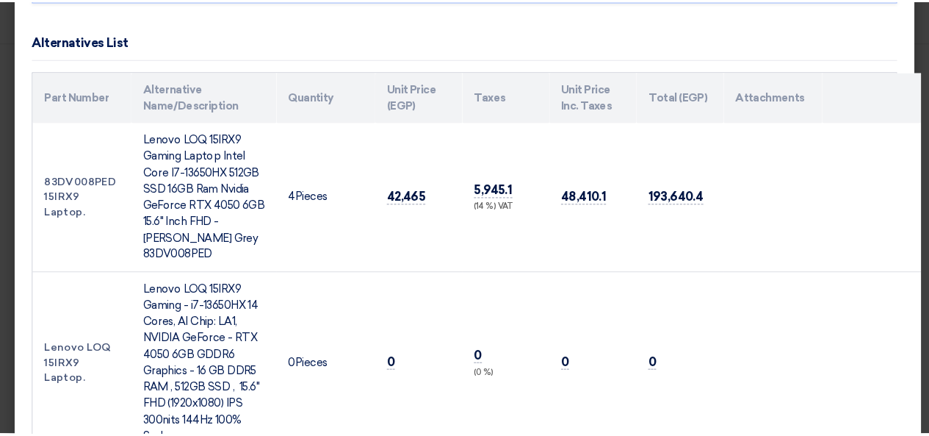
scroll to position [0, 0]
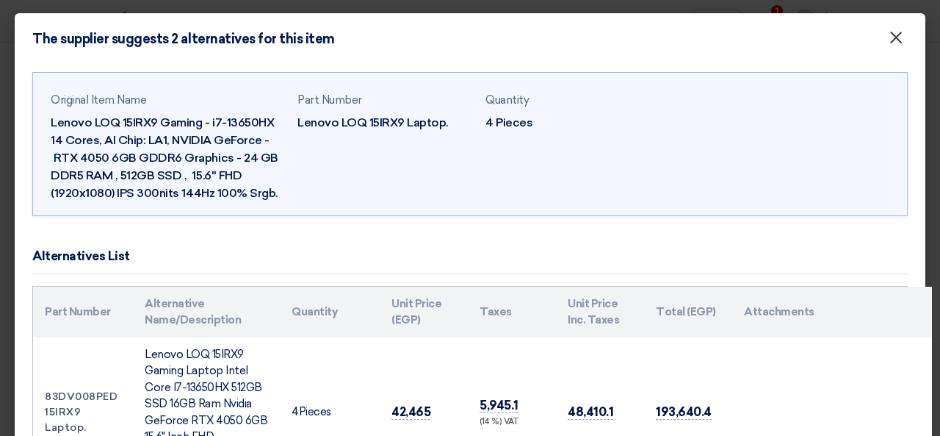
click at [877, 42] on button "×" at bounding box center [896, 38] width 38 height 29
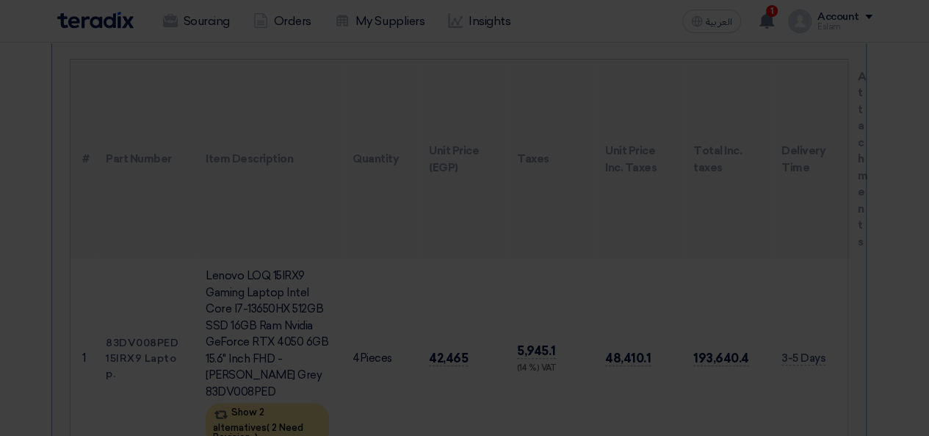
click at [881, 42] on div "Original Item Name Lenovo LOQ 15IRX9 Gaming - i7-13650HX 14 Cores, AI Chip: LA1…" at bounding box center [465, 355] width 900 height 654
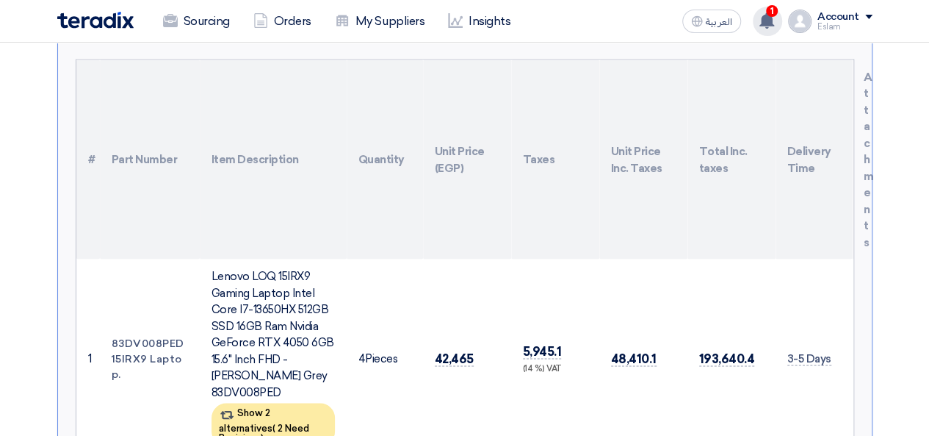
click at [756, 15] on div "1 You have a new offer for 'Lenovo Headset.' request with total price '58026' J…" at bounding box center [767, 21] width 29 height 29
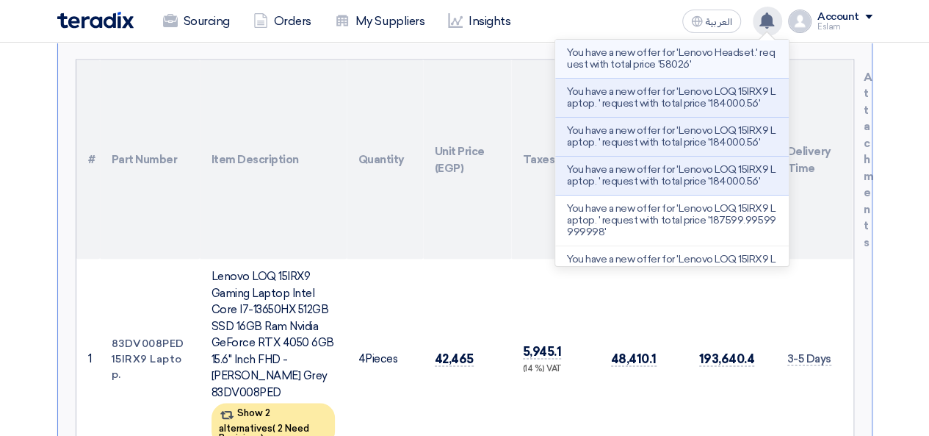
click at [655, 63] on p "You have a new offer for 'Lenovo Headset.' request with total price '58026'" at bounding box center [672, 59] width 210 height 24
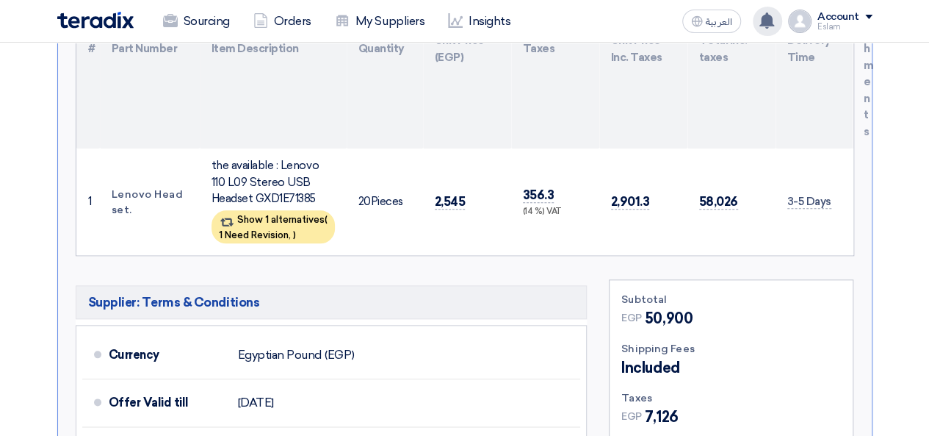
scroll to position [734, 0]
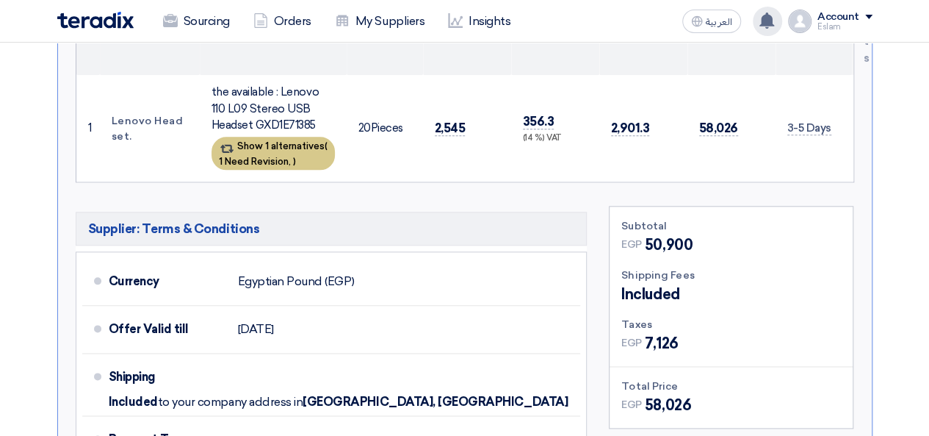
click at [275, 137] on div "Show 1 alternatives ( 1 Need Revision, )" at bounding box center [273, 153] width 123 height 33
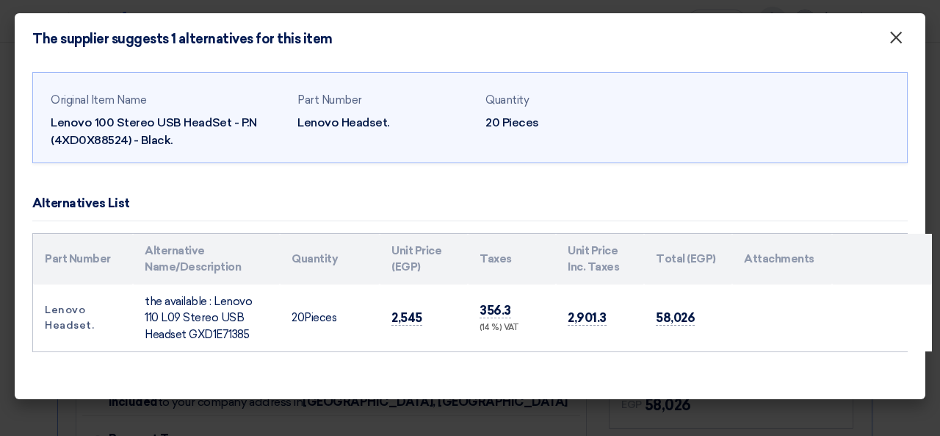
click at [903, 46] on button "×" at bounding box center [896, 38] width 38 height 29
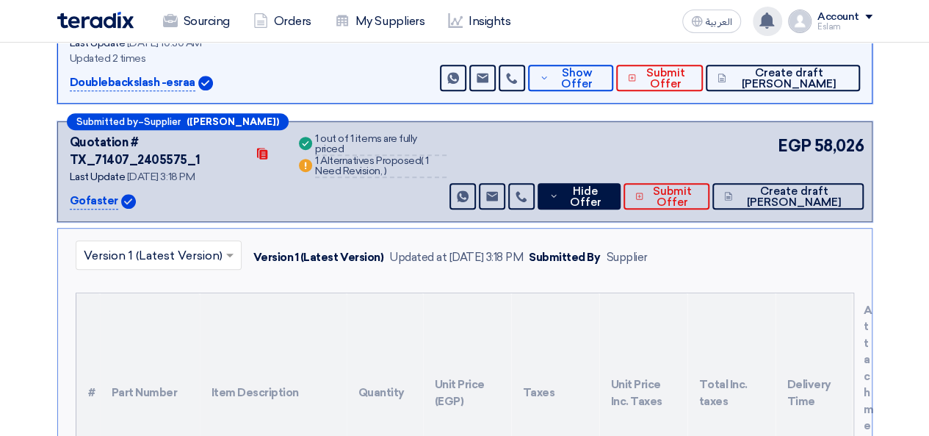
scroll to position [220, 0]
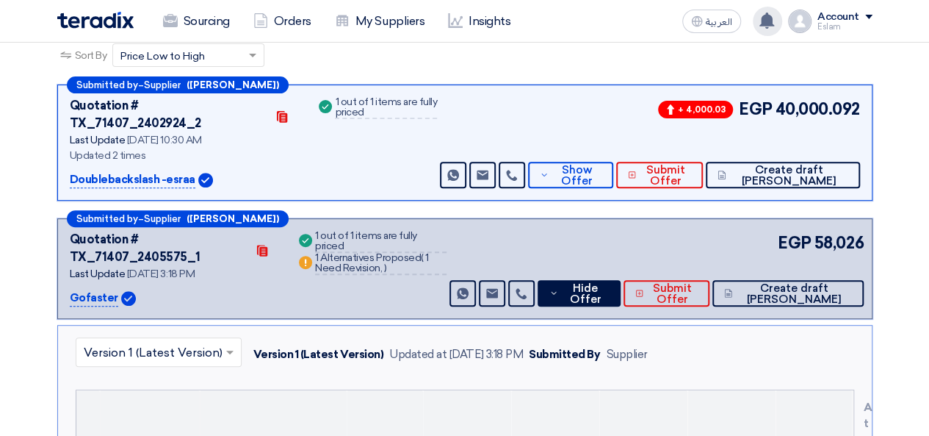
click at [658, 242] on div "EGP 58,026 Send Message Send Message" at bounding box center [655, 269] width 417 height 76
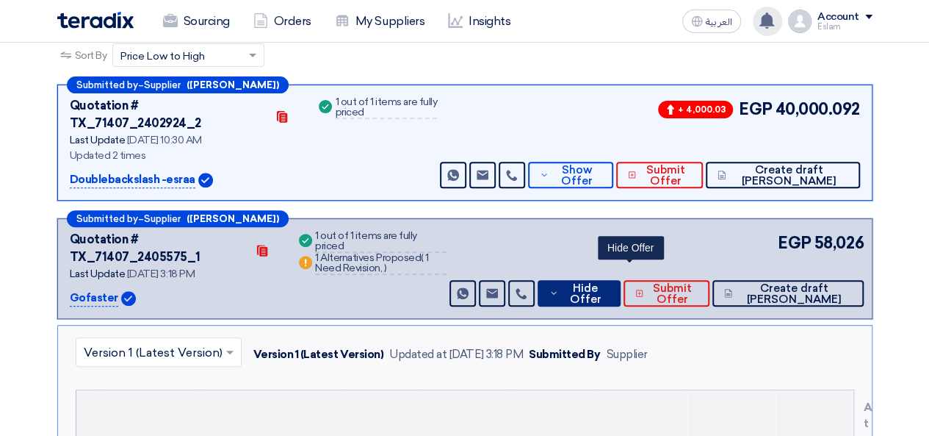
click at [609, 283] on span "Hide Offer" at bounding box center [585, 294] width 47 height 22
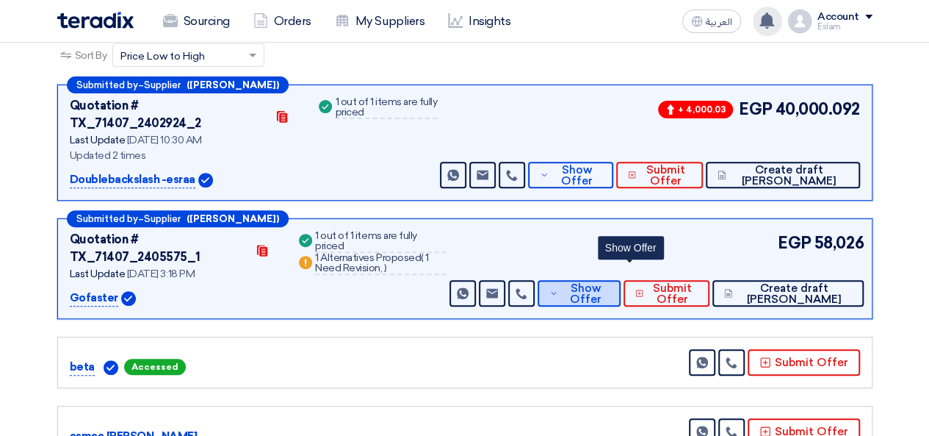
click at [610, 283] on span "Show Offer" at bounding box center [586, 294] width 48 height 22
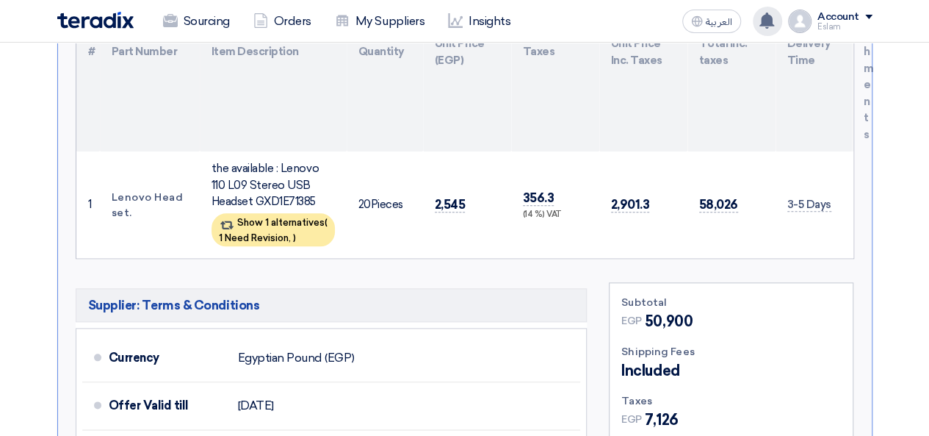
scroll to position [661, 0]
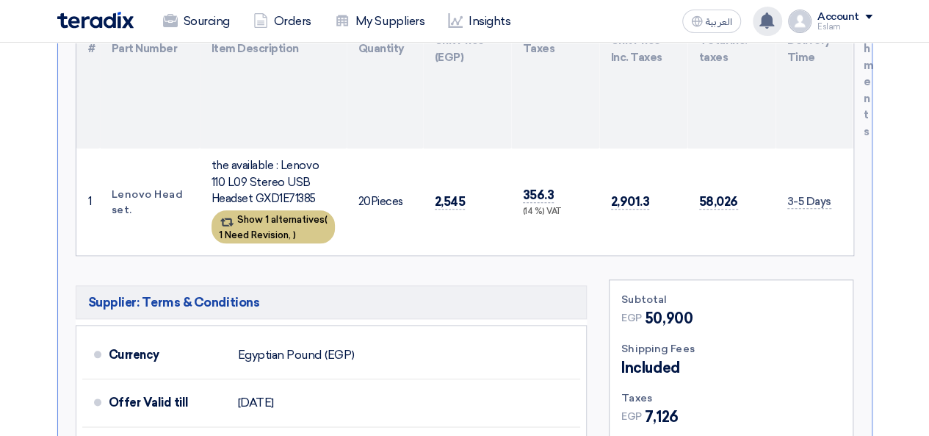
click at [291, 229] on span "1 Need Revision," at bounding box center [255, 234] width 72 height 11
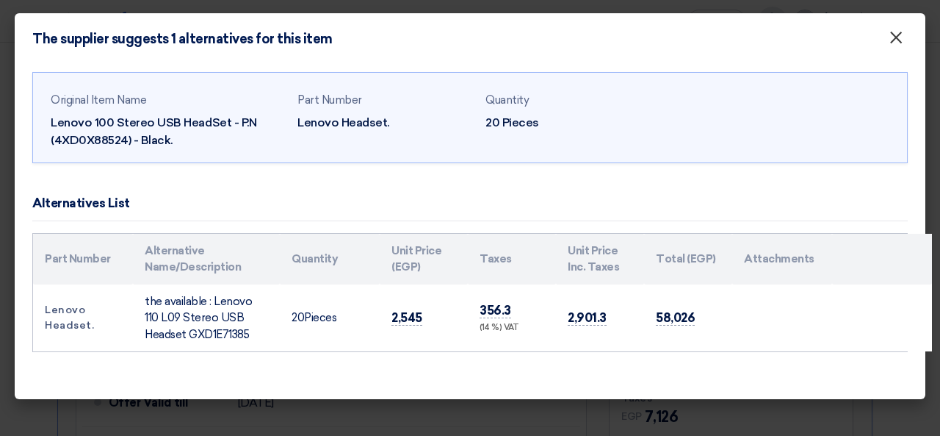
click at [895, 46] on span "×" at bounding box center [896, 40] width 15 height 29
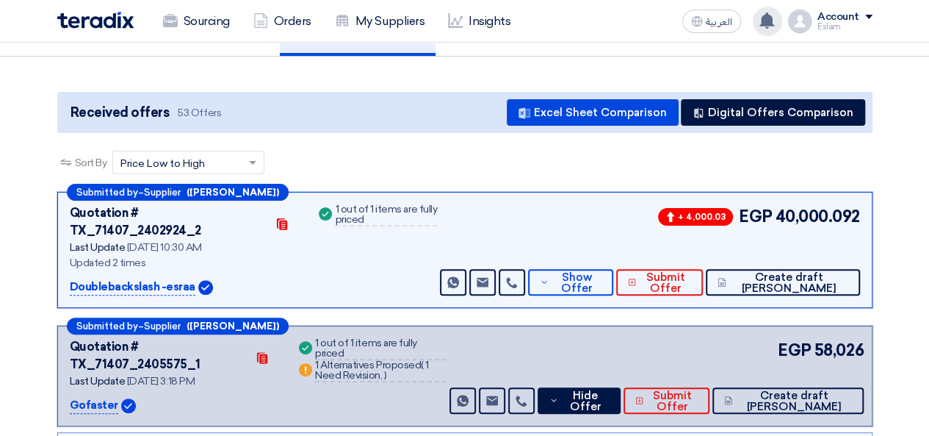
scroll to position [147, 0]
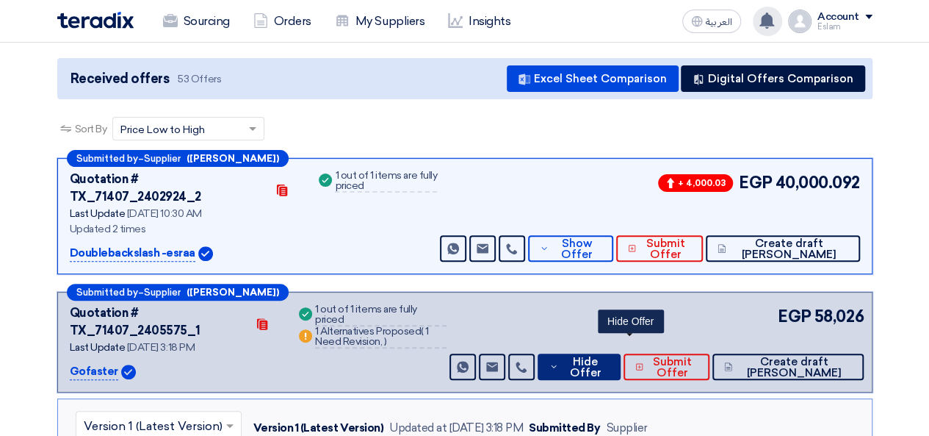
click at [609, 356] on span "Hide Offer" at bounding box center [585, 367] width 47 height 22
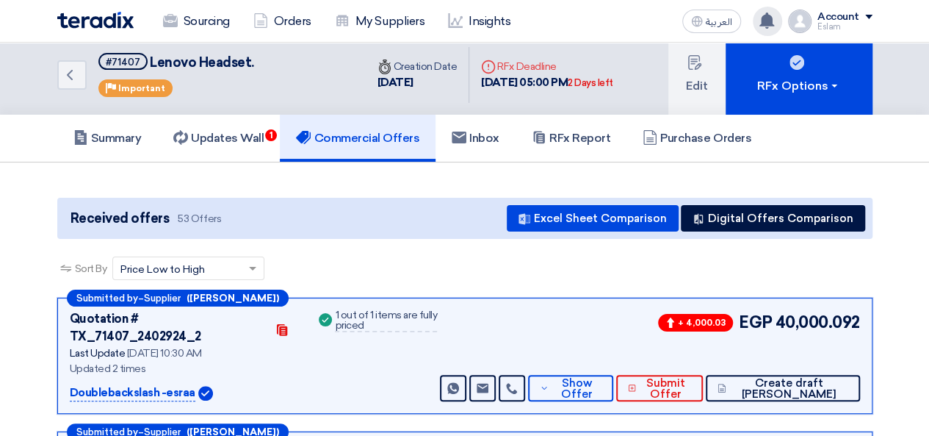
scroll to position [0, 0]
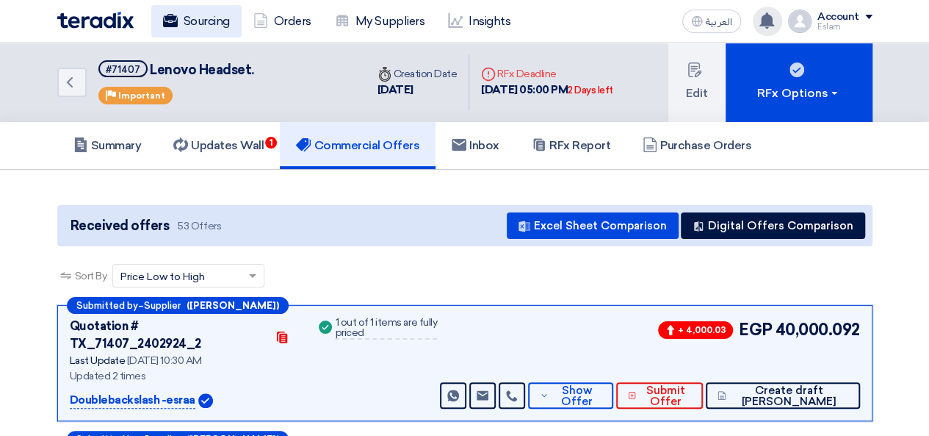
click at [201, 27] on link "Sourcing" at bounding box center [196, 21] width 90 height 32
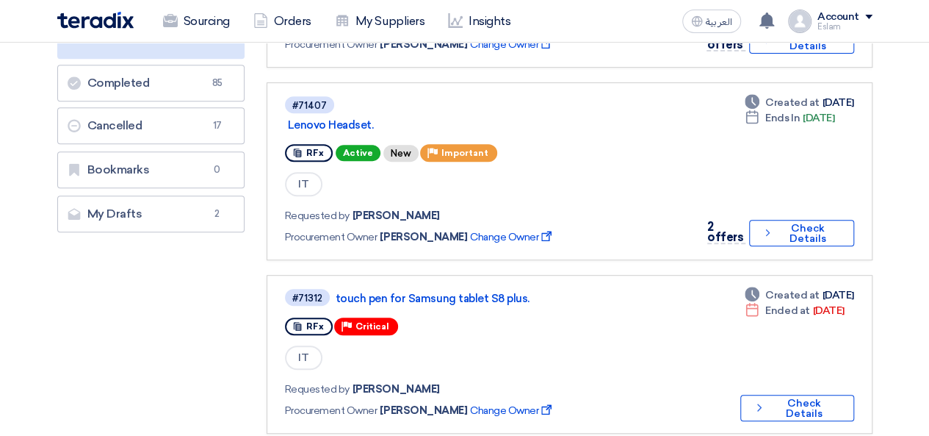
scroll to position [147, 0]
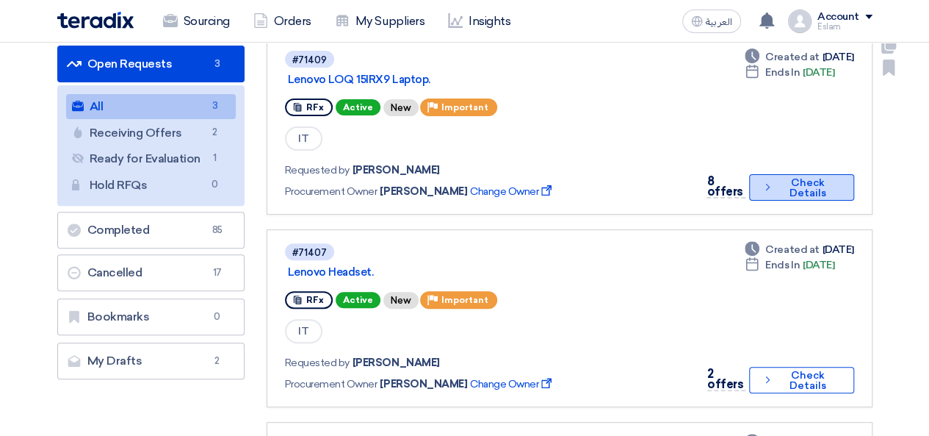
click at [790, 196] on button "Check details Check Details" at bounding box center [801, 187] width 104 height 26
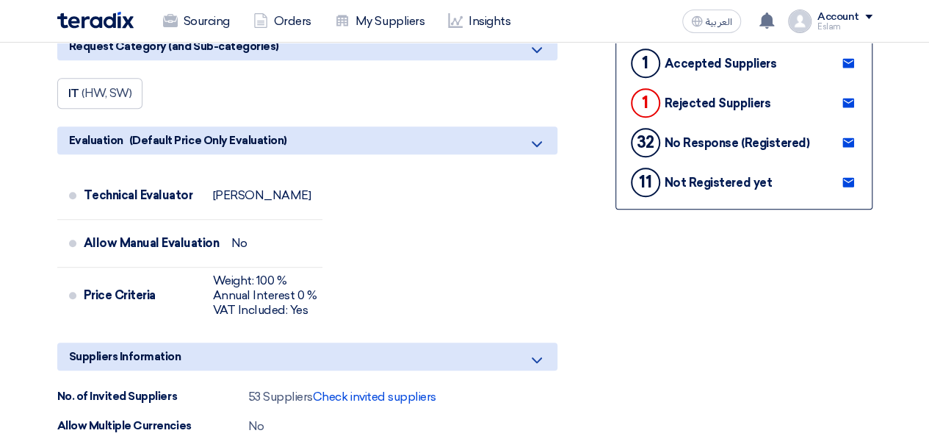
scroll to position [514, 0]
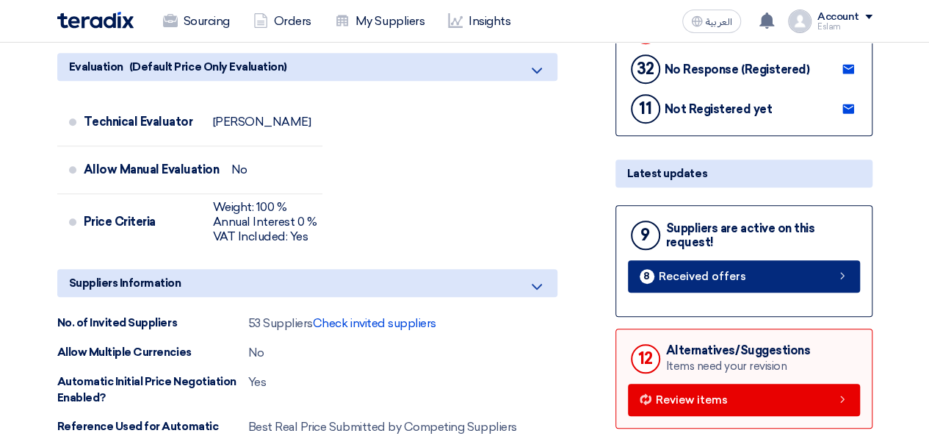
click at [692, 271] on span "Received offers" at bounding box center [702, 276] width 87 height 11
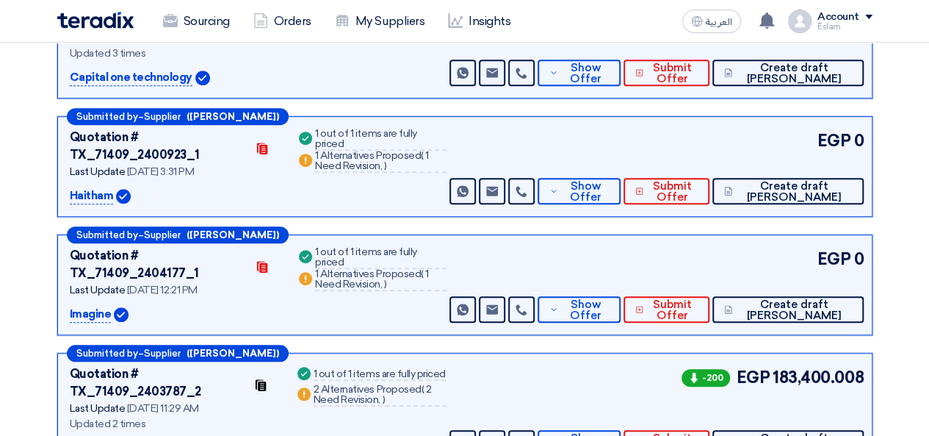
scroll to position [73, 0]
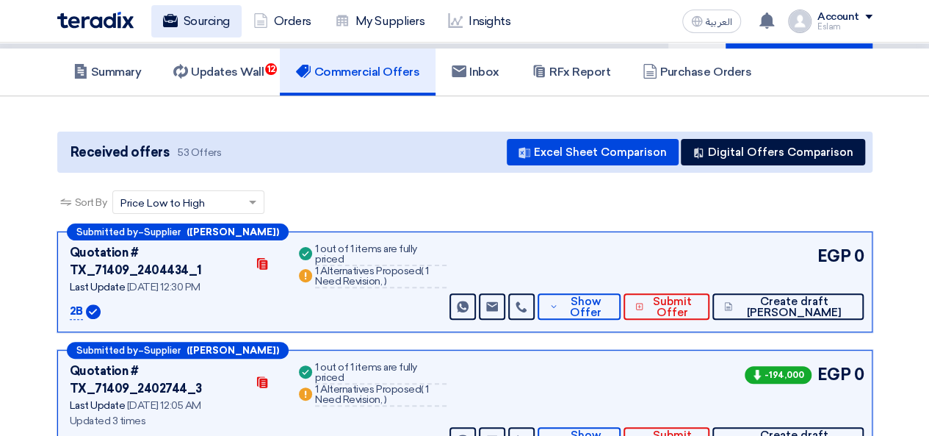
click at [240, 23] on link "Sourcing" at bounding box center [196, 21] width 90 height 32
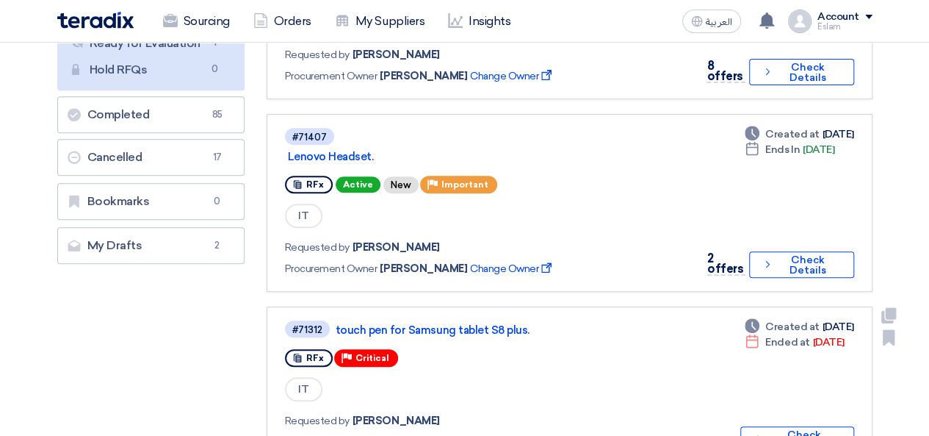
scroll to position [147, 0]
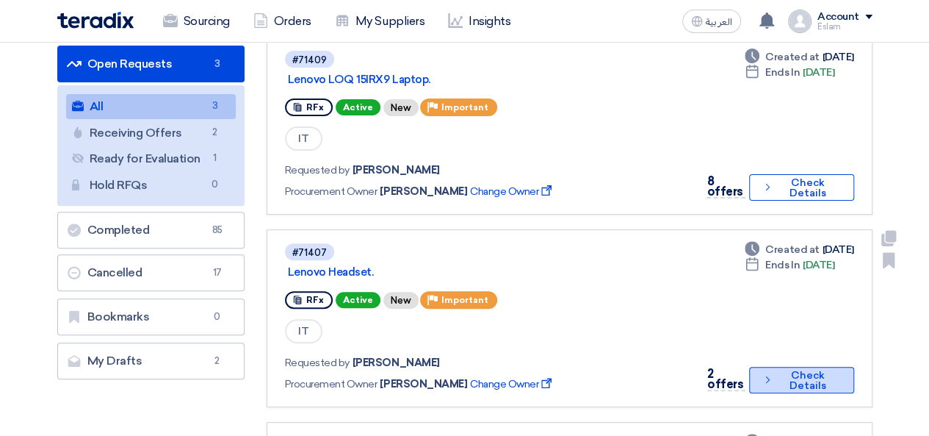
click at [768, 371] on button "Check details Check Details" at bounding box center [801, 380] width 104 height 26
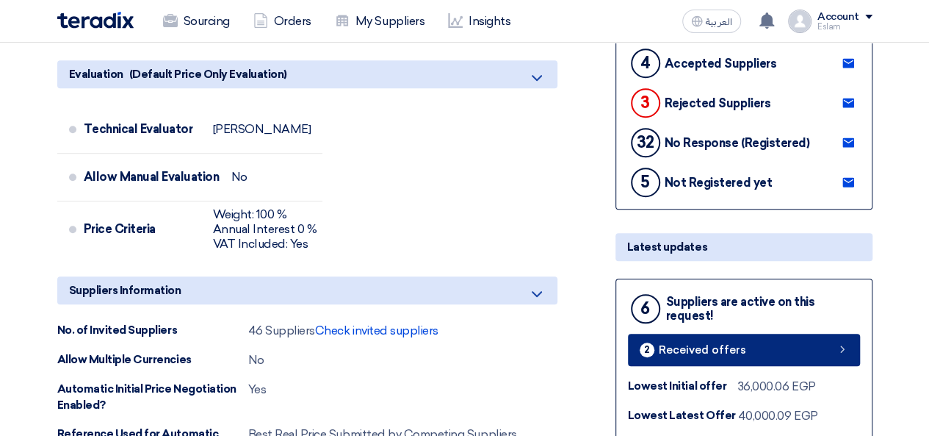
click at [698, 347] on span "Received offers" at bounding box center [702, 349] width 87 height 11
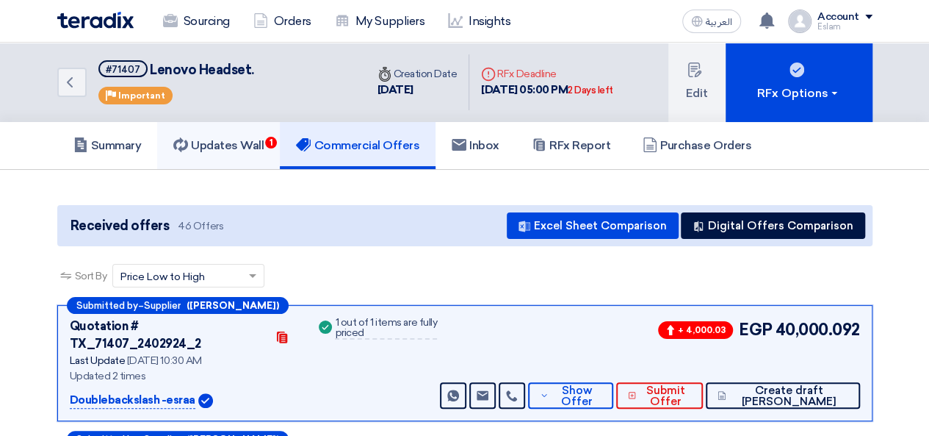
click at [259, 131] on link "Updates Wall 1" at bounding box center [218, 145] width 123 height 47
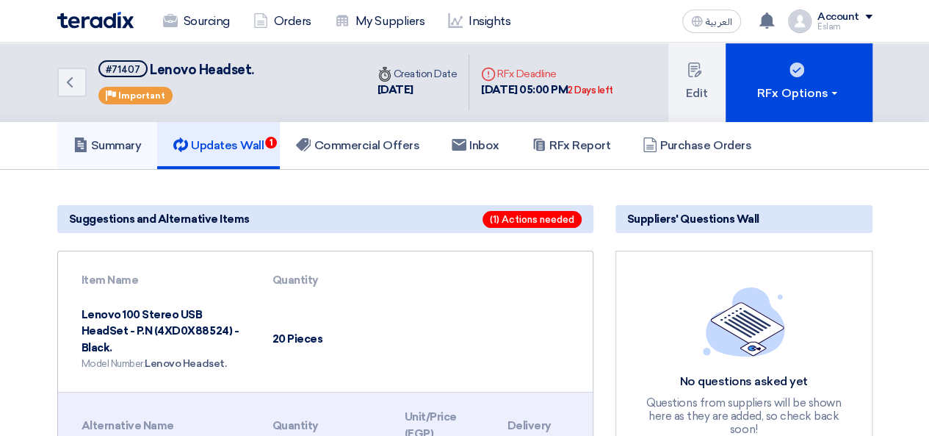
click at [137, 148] on h5 "Summary" at bounding box center [107, 145] width 68 height 15
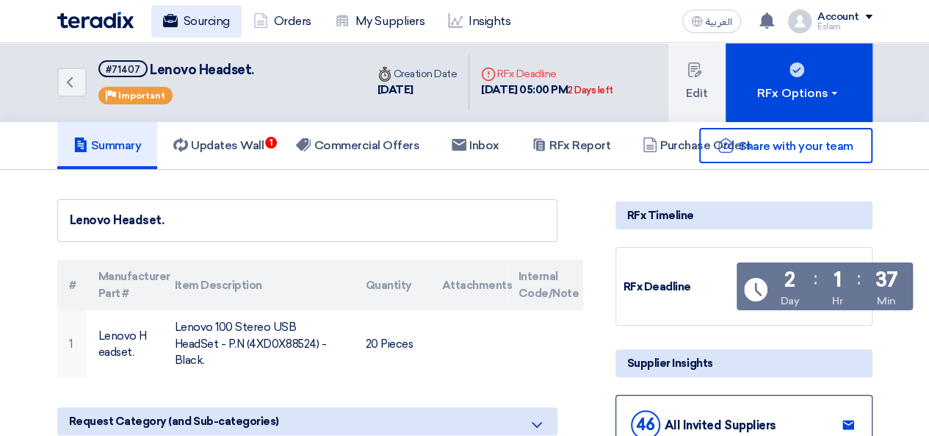
click at [171, 36] on link "Sourcing" at bounding box center [196, 21] width 90 height 32
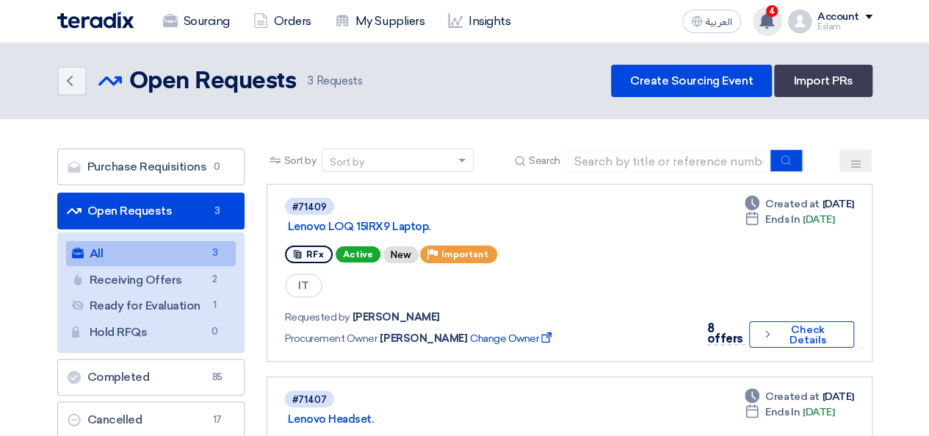
click at [767, 16] on use at bounding box center [766, 20] width 15 height 16
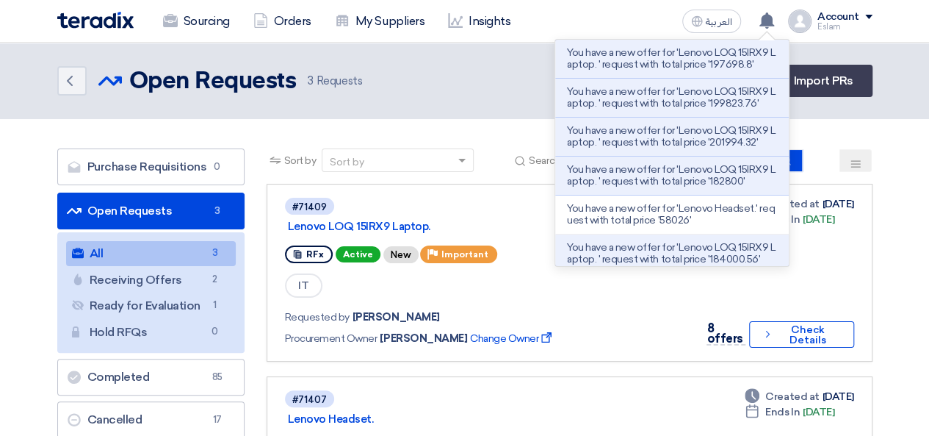
click at [687, 65] on p "You have a new offer for 'Lenovo LOQ 15IRX9 Laptop. ' request with total price …" at bounding box center [672, 59] width 210 height 24
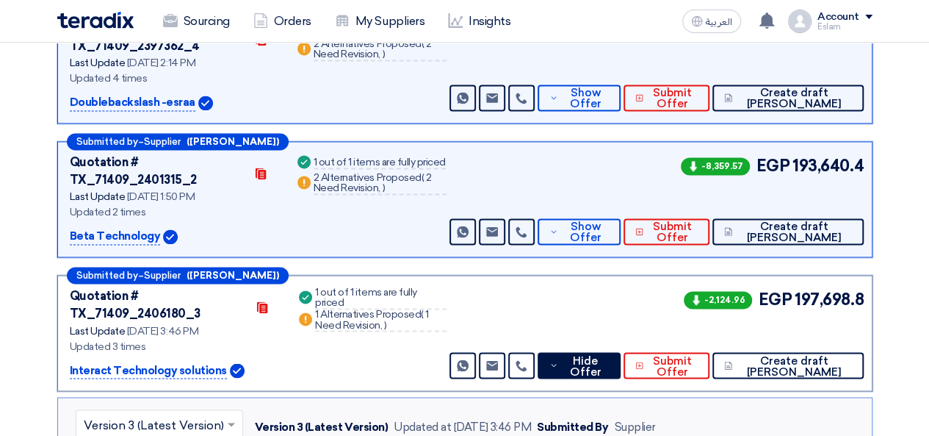
scroll to position [967, 0]
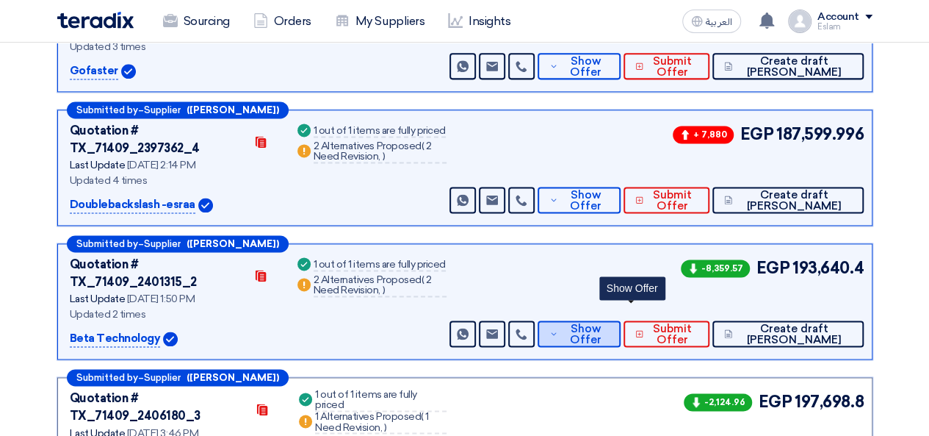
click at [610, 323] on span "Show Offer" at bounding box center [586, 334] width 48 height 22
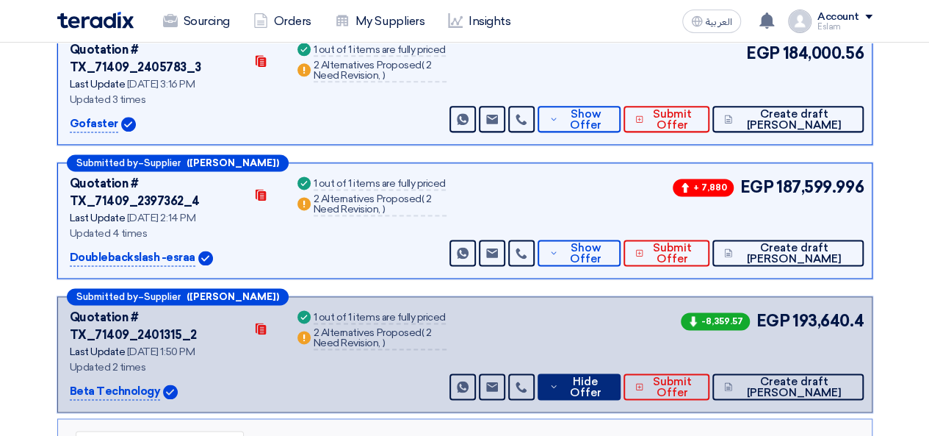
scroll to position [893, 0]
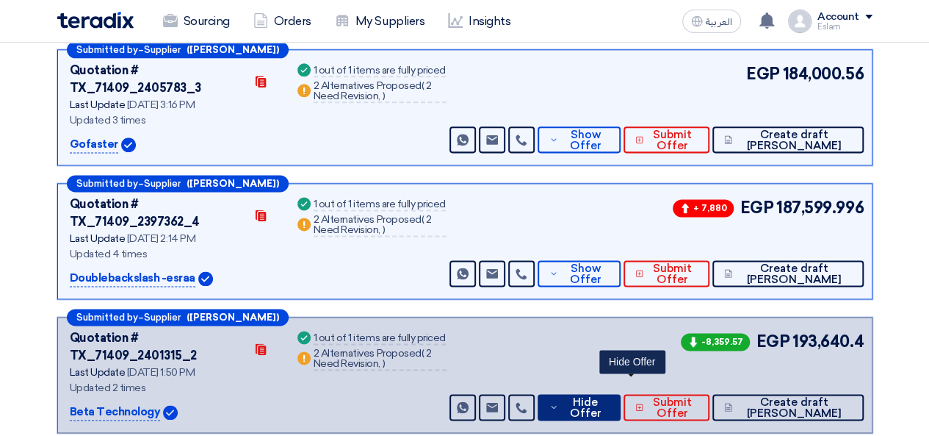
click at [609, 397] on span "Hide Offer" at bounding box center [585, 408] width 47 height 22
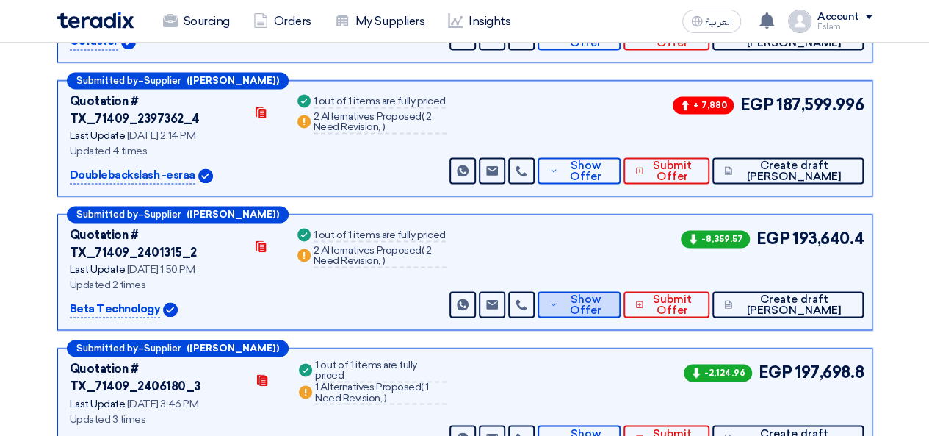
scroll to position [967, 0]
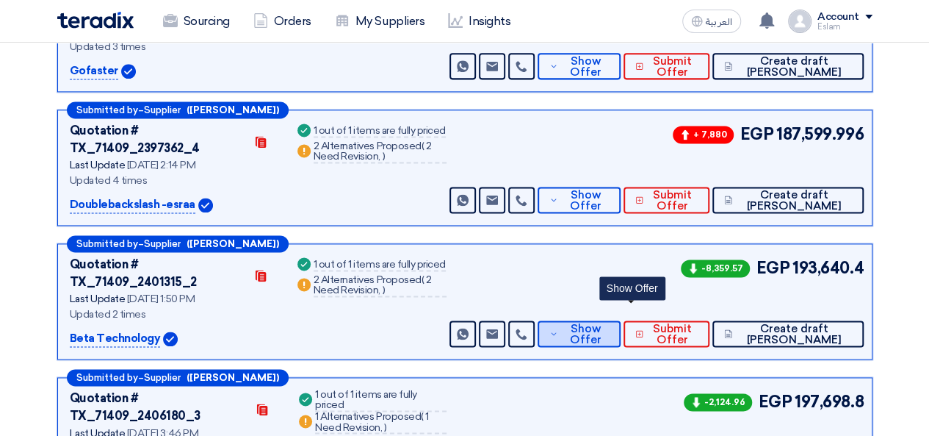
click at [621, 320] on button "Show Offer" at bounding box center [579, 333] width 83 height 26
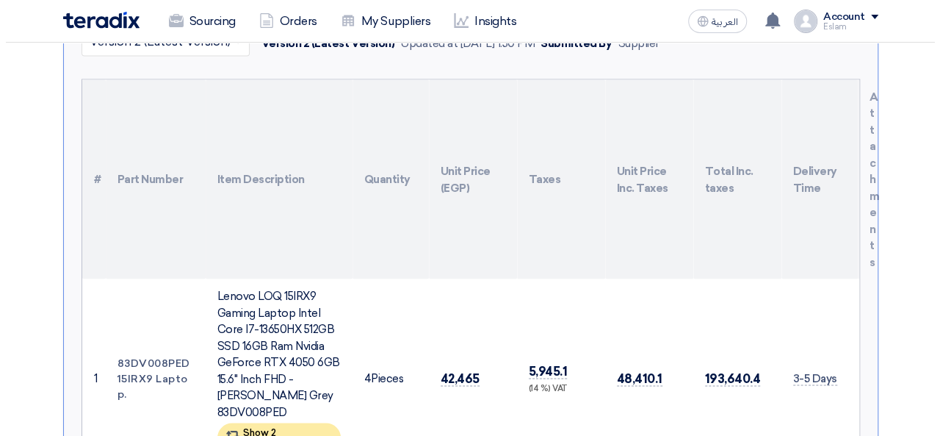
scroll to position [1334, 0]
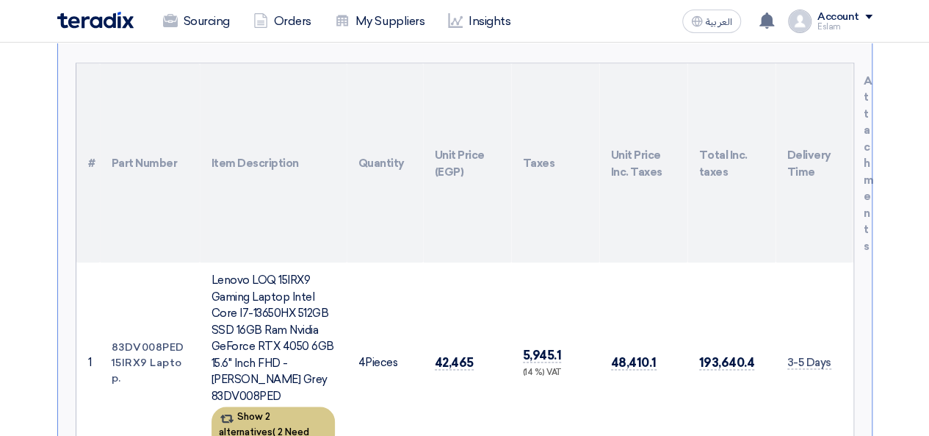
click at [284, 425] on span "2 Need Revision," at bounding box center [264, 435] width 90 height 21
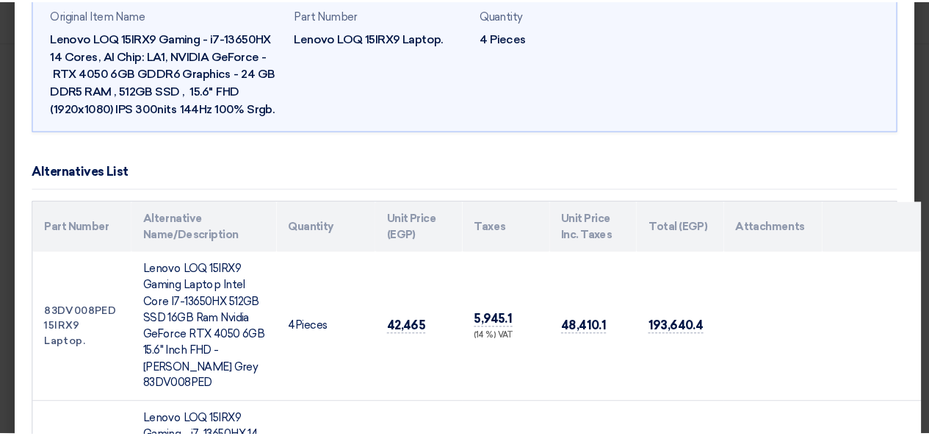
scroll to position [0, 0]
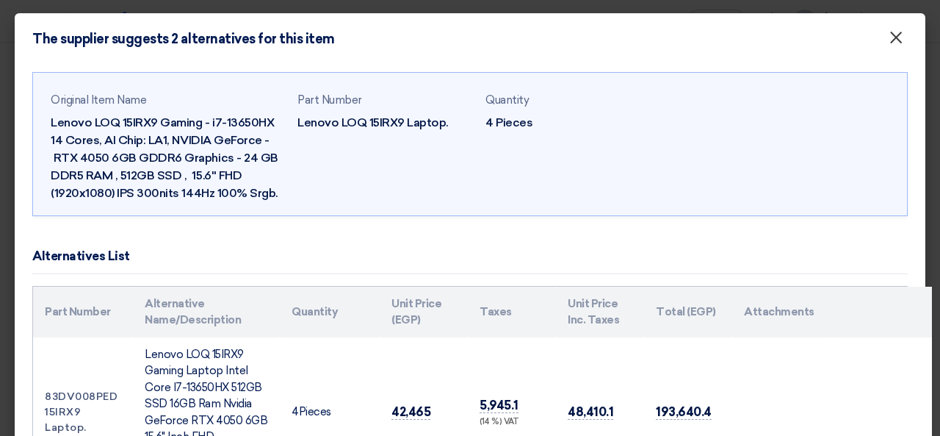
click at [891, 36] on span "×" at bounding box center [896, 40] width 15 height 29
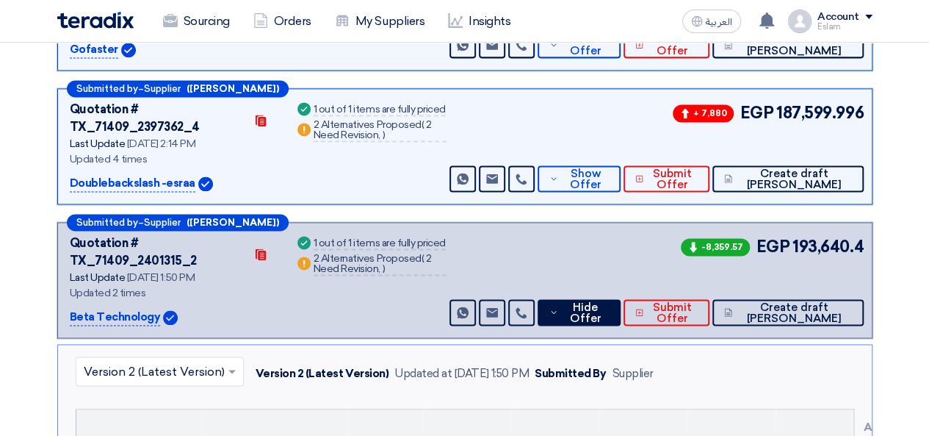
scroll to position [967, 0]
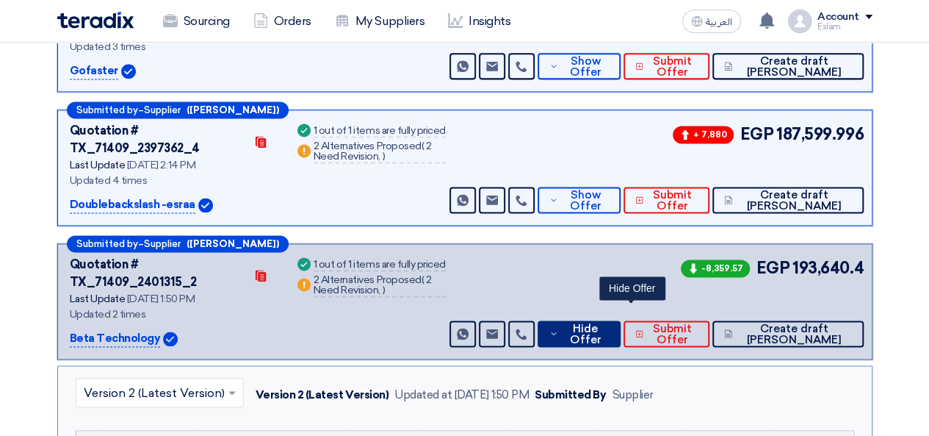
click at [609, 323] on span "Hide Offer" at bounding box center [585, 334] width 47 height 22
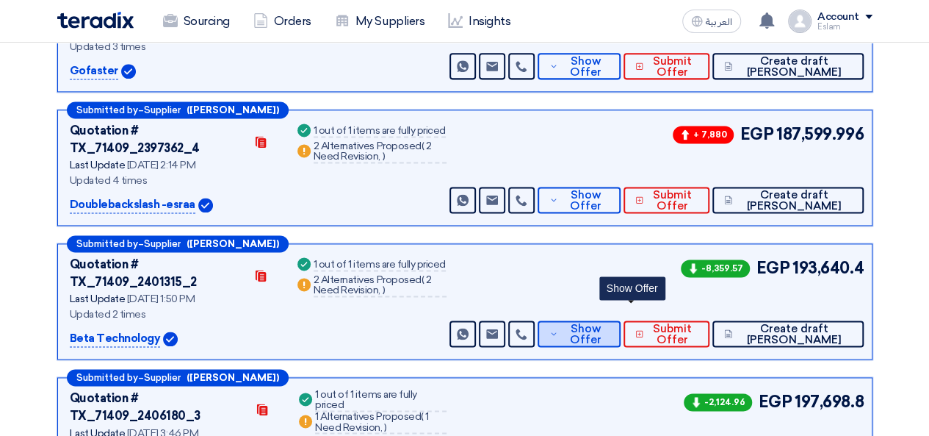
click at [610, 323] on span "Show Offer" at bounding box center [586, 334] width 48 height 22
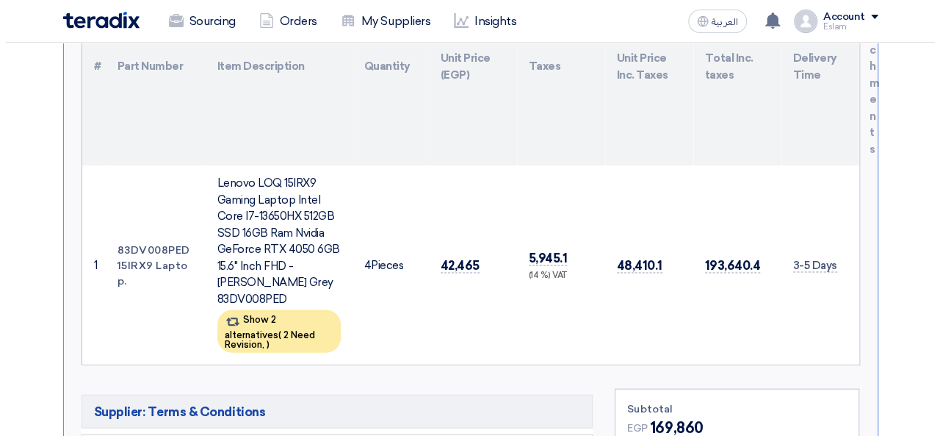
scroll to position [1407, 0]
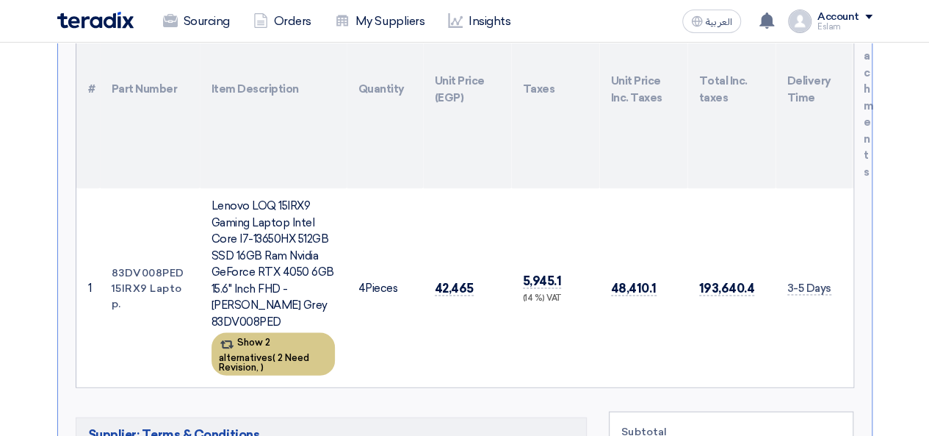
click at [262, 333] on div "Show 2 alternatives ( 2 Need Revision, )" at bounding box center [273, 354] width 123 height 43
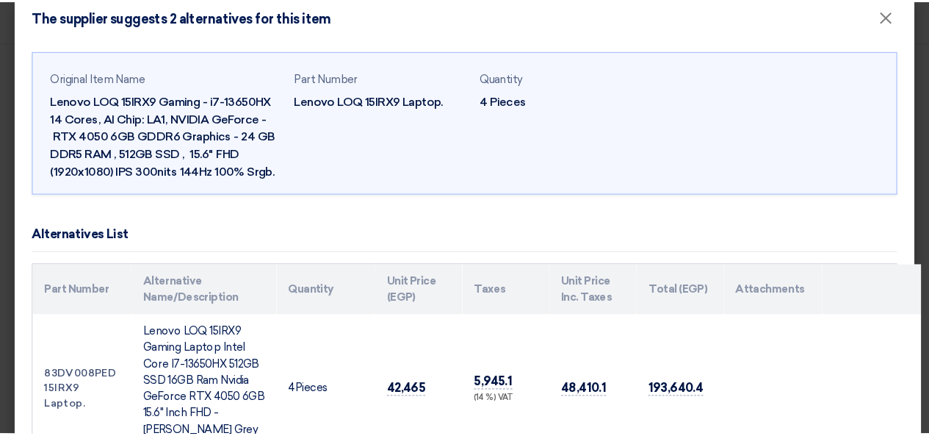
scroll to position [0, 0]
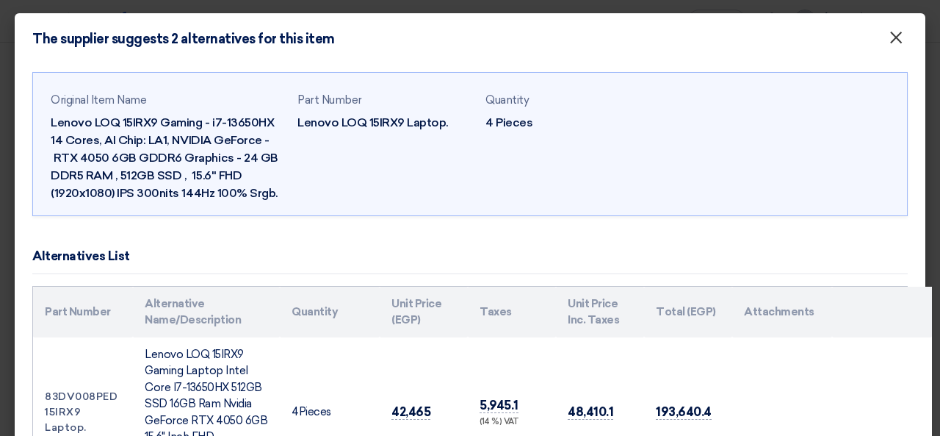
click at [889, 44] on span "×" at bounding box center [896, 40] width 15 height 29
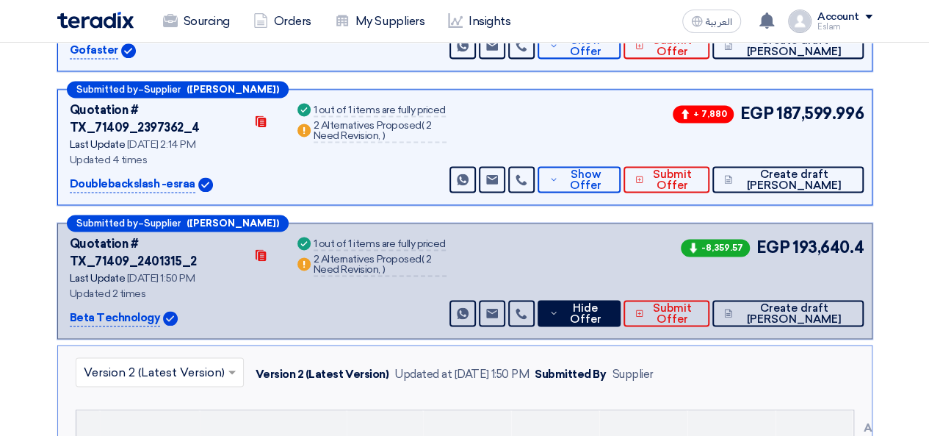
scroll to position [967, 0]
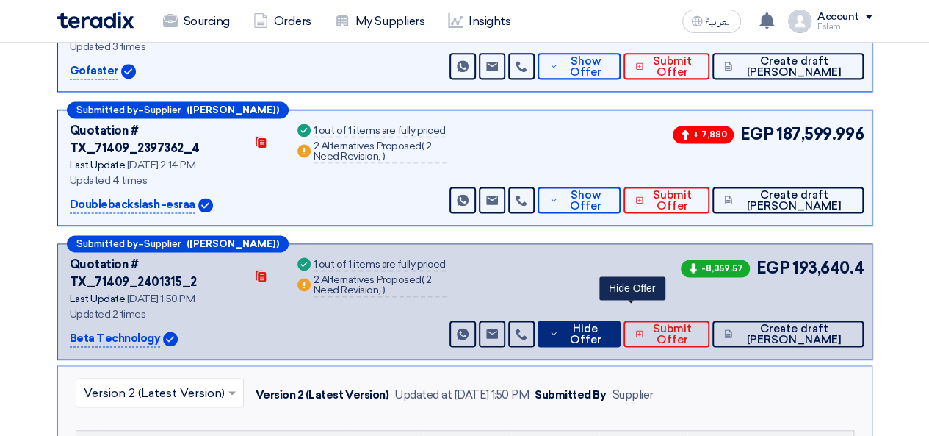
click at [609, 323] on span "Hide Offer" at bounding box center [585, 334] width 47 height 22
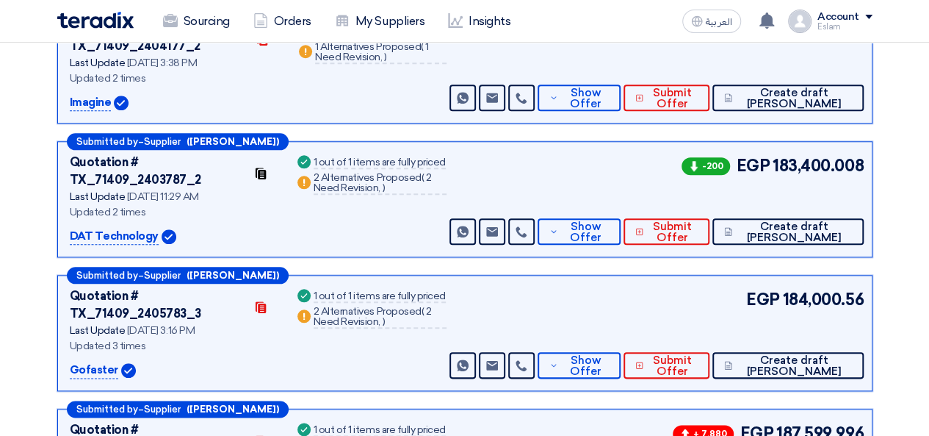
scroll to position [820, 0]
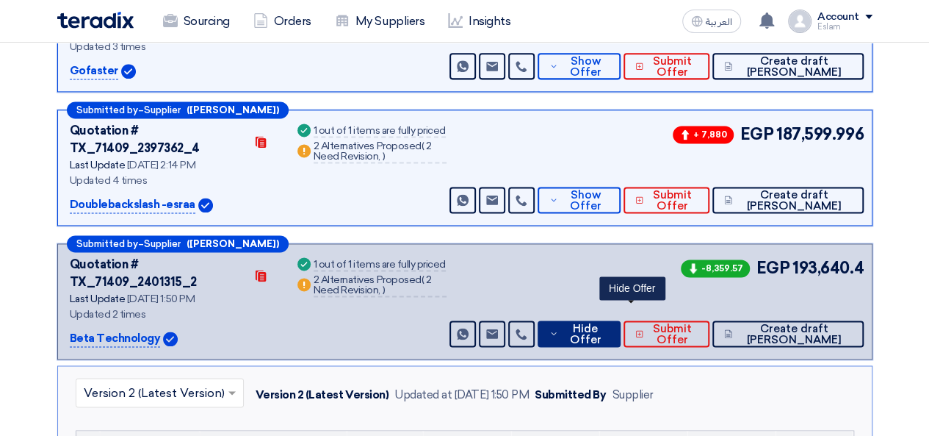
scroll to position [893, 0]
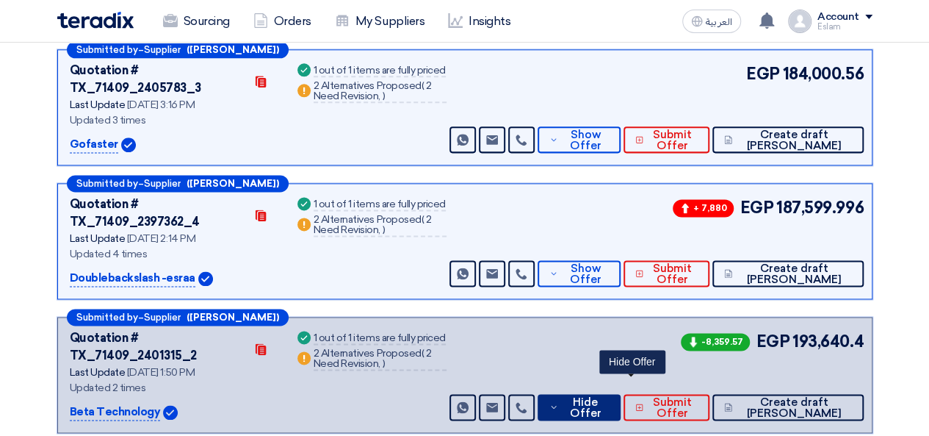
click at [609, 397] on span "Hide Offer" at bounding box center [585, 408] width 47 height 22
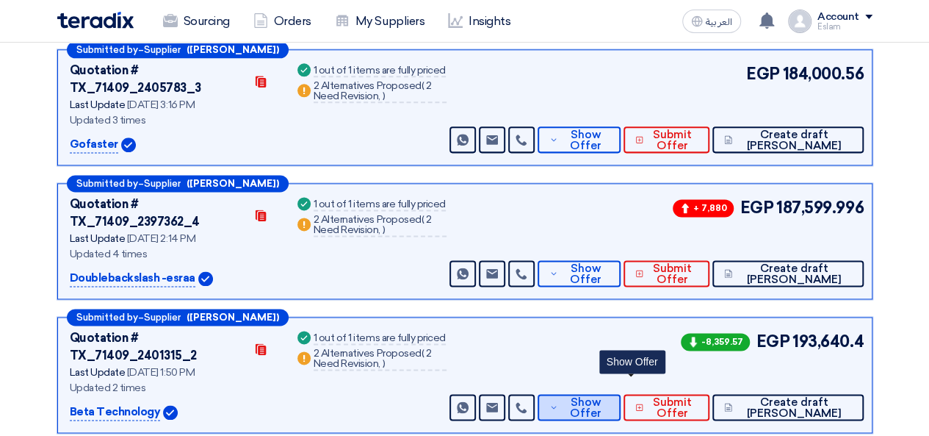
click at [610, 397] on span "Show Offer" at bounding box center [586, 408] width 48 height 22
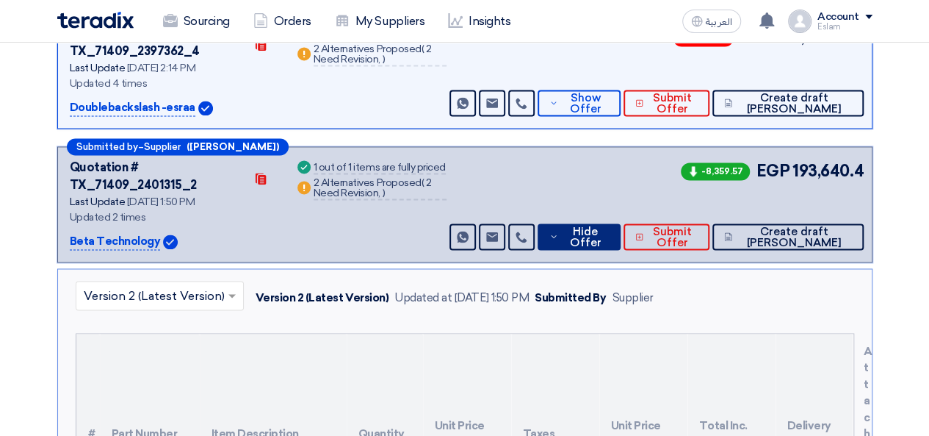
scroll to position [1040, 0]
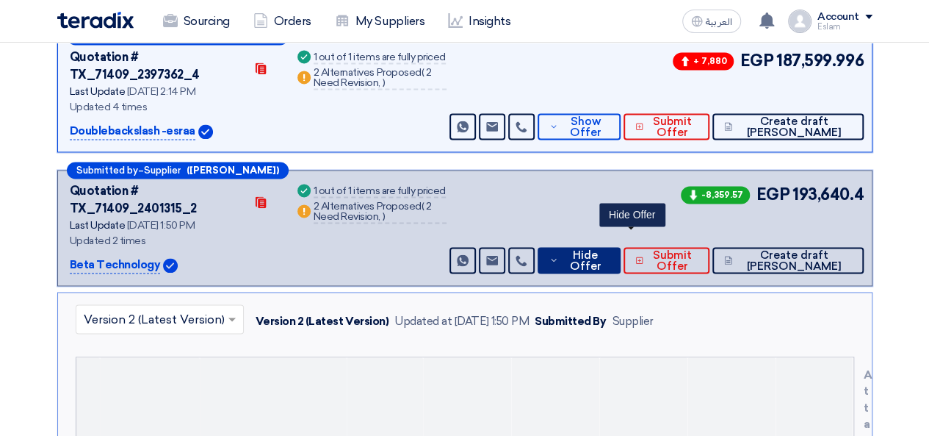
click at [609, 250] on span "Hide Offer" at bounding box center [585, 261] width 47 height 22
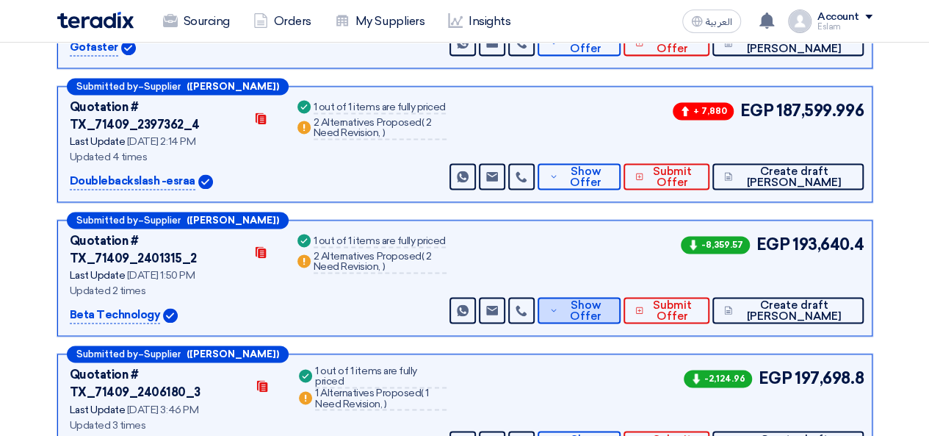
scroll to position [967, 0]
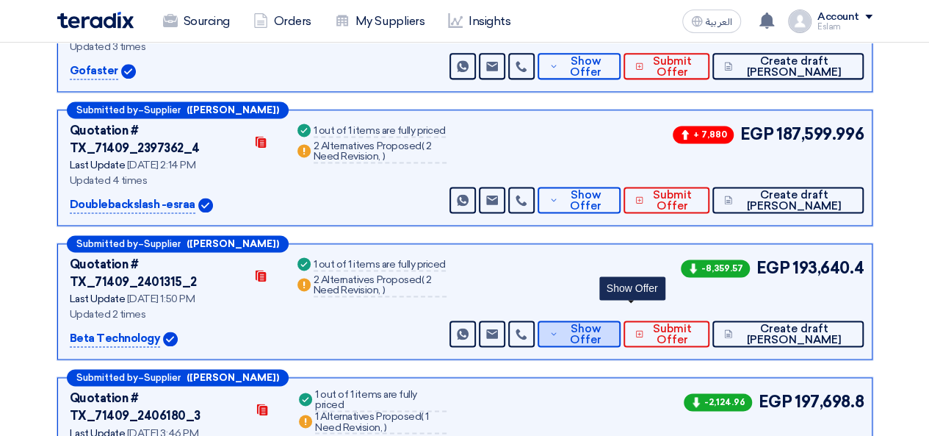
click at [610, 323] on span "Show Offer" at bounding box center [586, 334] width 48 height 22
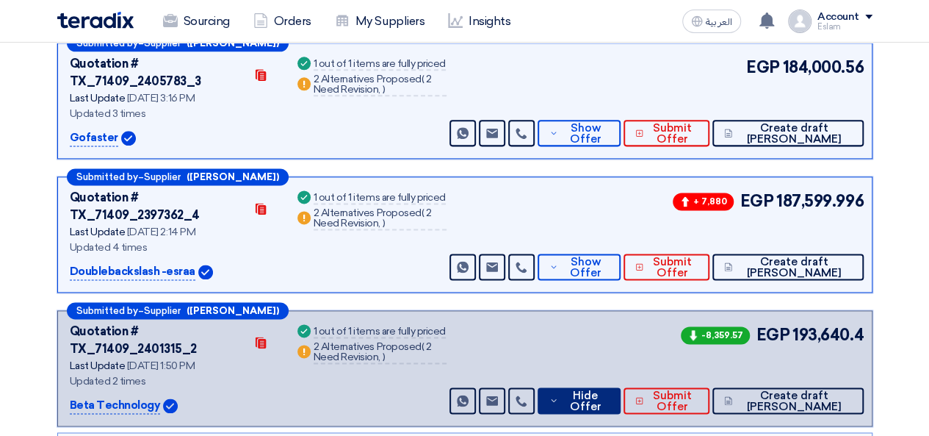
scroll to position [893, 0]
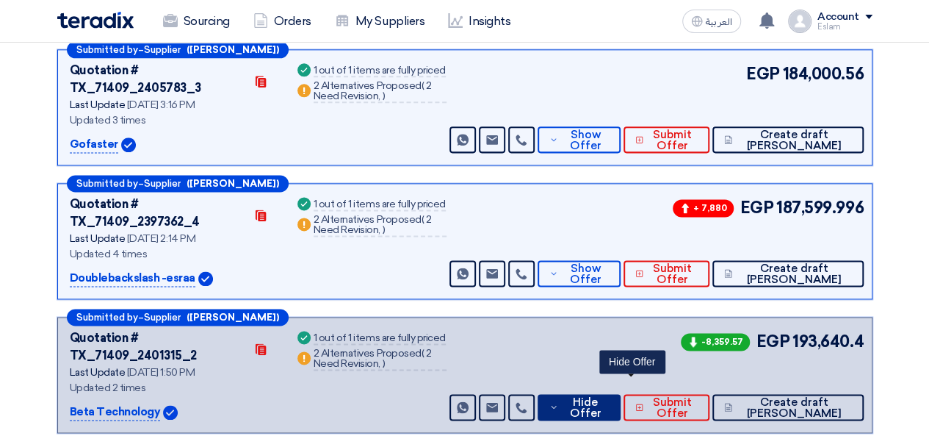
click at [609, 397] on span "Hide Offer" at bounding box center [585, 408] width 47 height 22
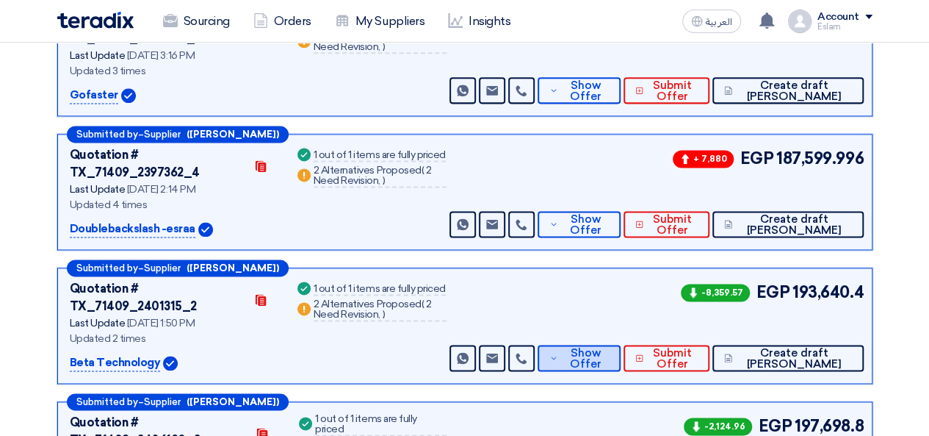
scroll to position [967, 0]
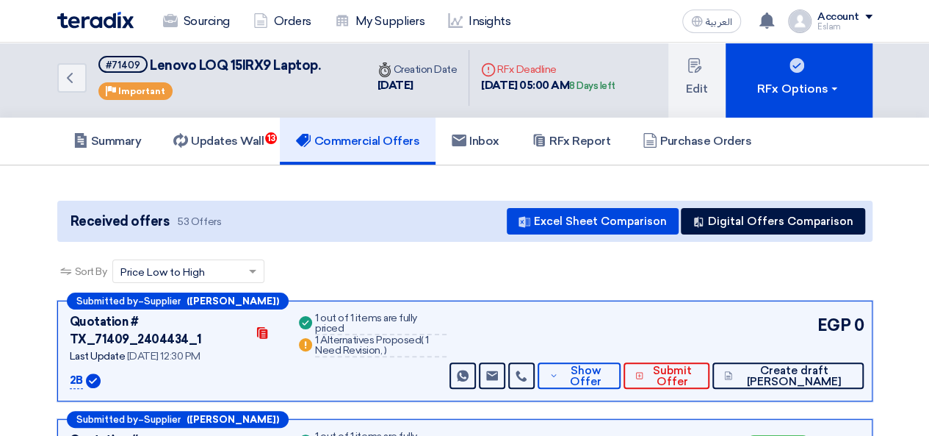
scroll to position [0, 0]
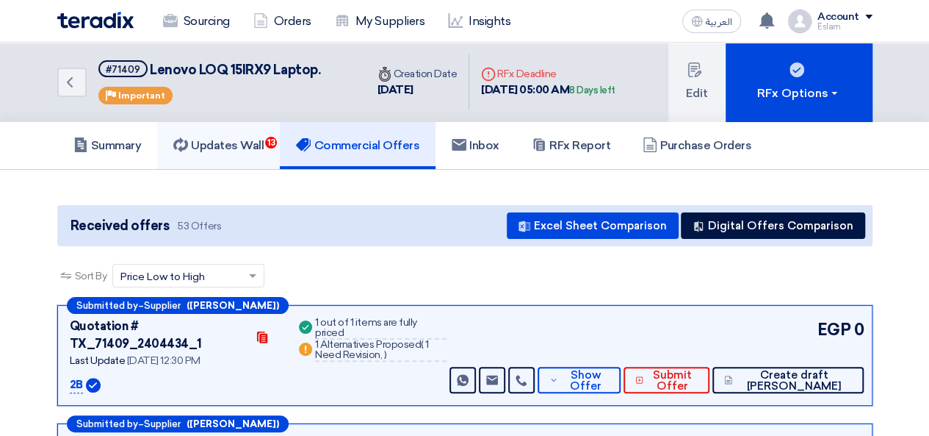
click at [188, 151] on icon at bounding box center [180, 144] width 15 height 15
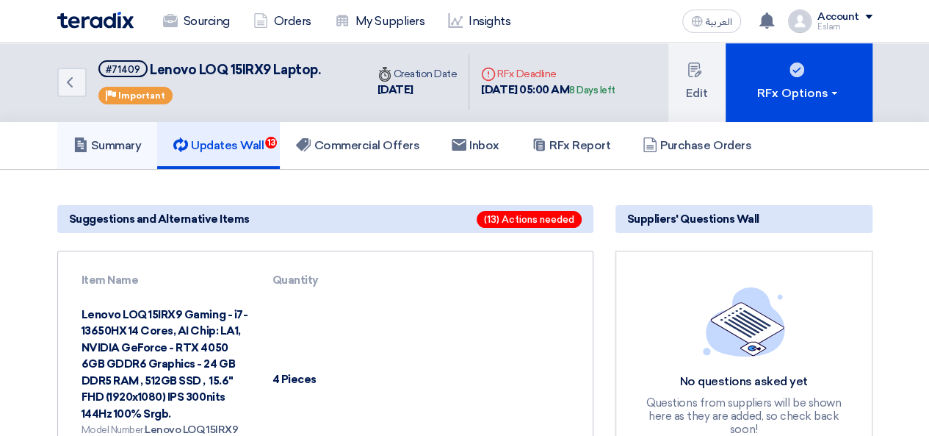
click at [126, 142] on h5 "Summary" at bounding box center [107, 145] width 68 height 15
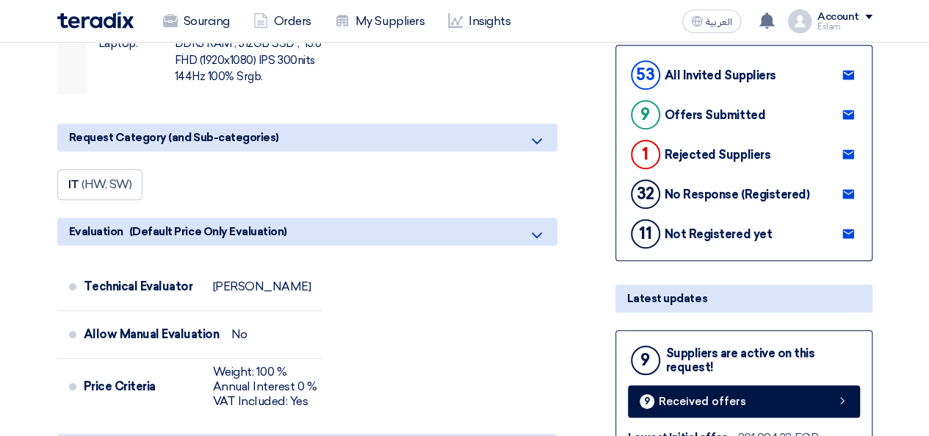
scroll to position [367, 0]
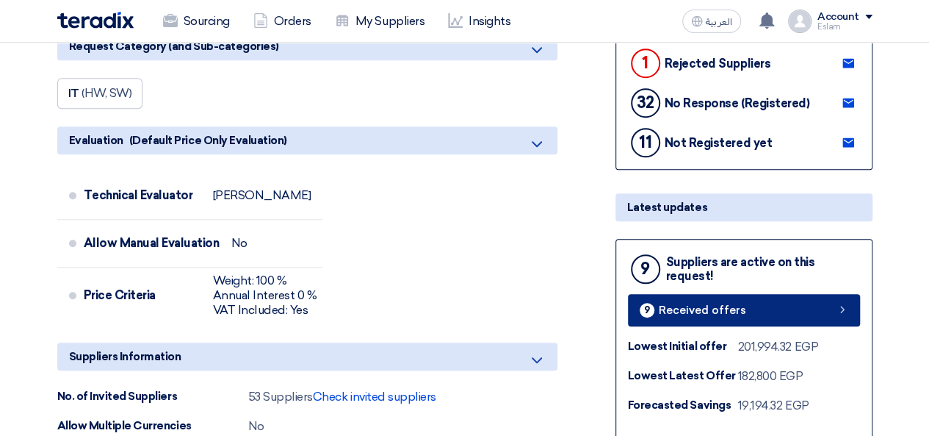
click at [732, 306] on span "Received offers" at bounding box center [702, 310] width 87 height 11
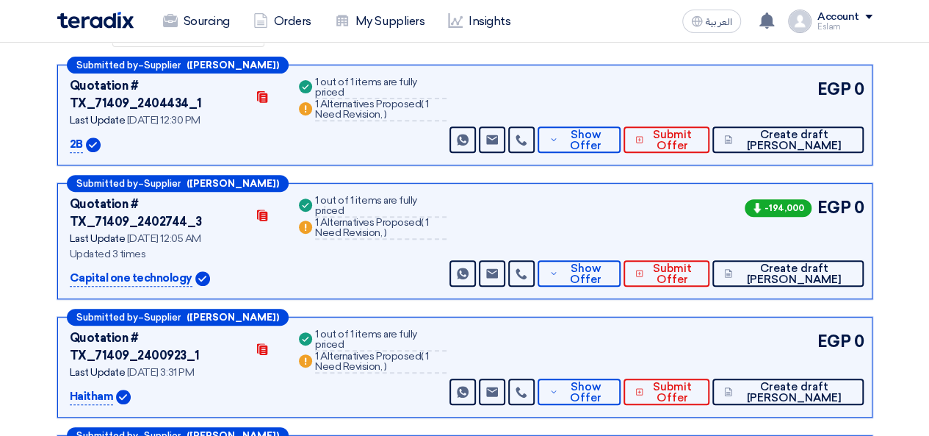
scroll to position [220, 0]
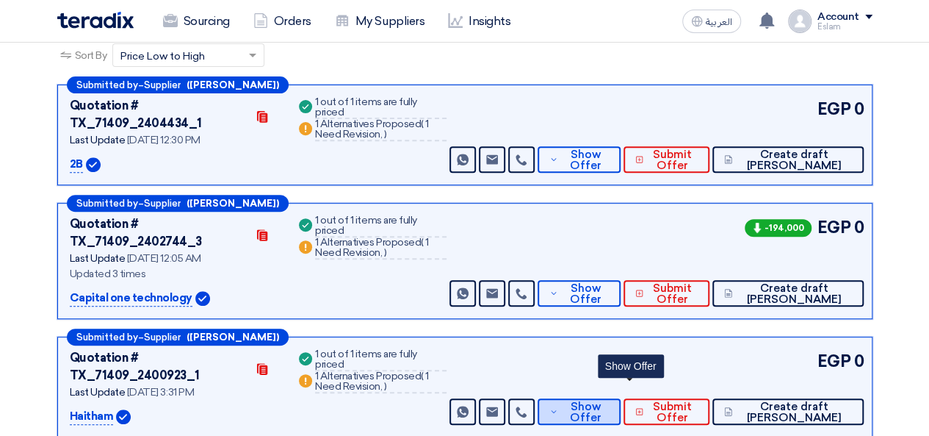
click at [610, 401] on span "Show Offer" at bounding box center [586, 412] width 48 height 22
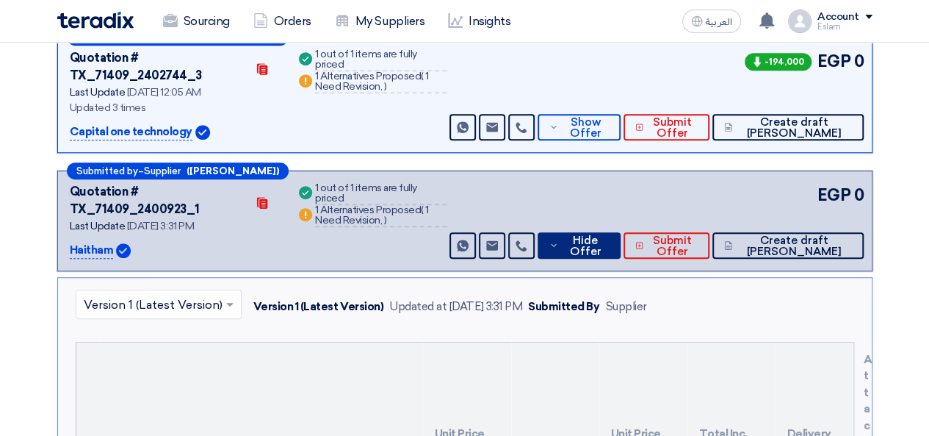
scroll to position [367, 0]
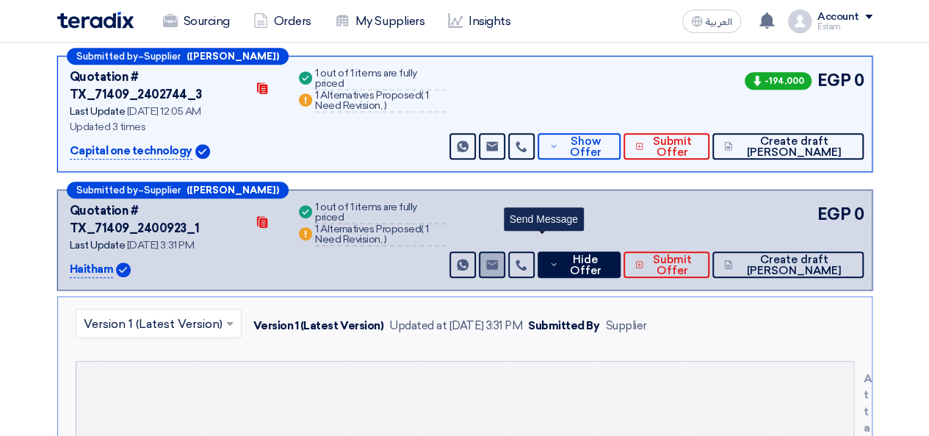
click at [498, 259] on use at bounding box center [492, 264] width 12 height 10
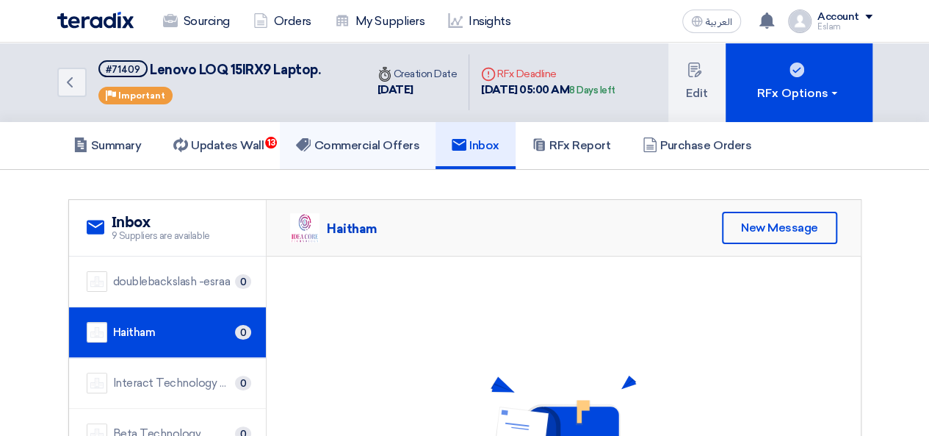
click at [427, 137] on link "Commercial Offers" at bounding box center [358, 145] width 156 height 47
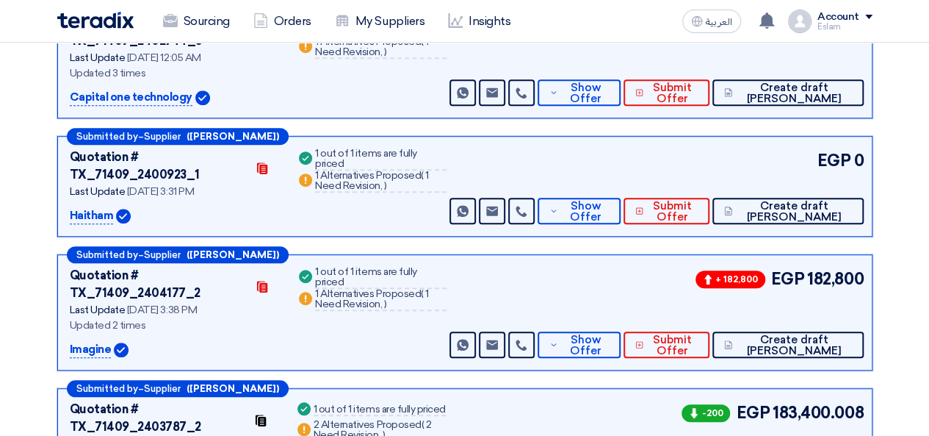
scroll to position [441, 0]
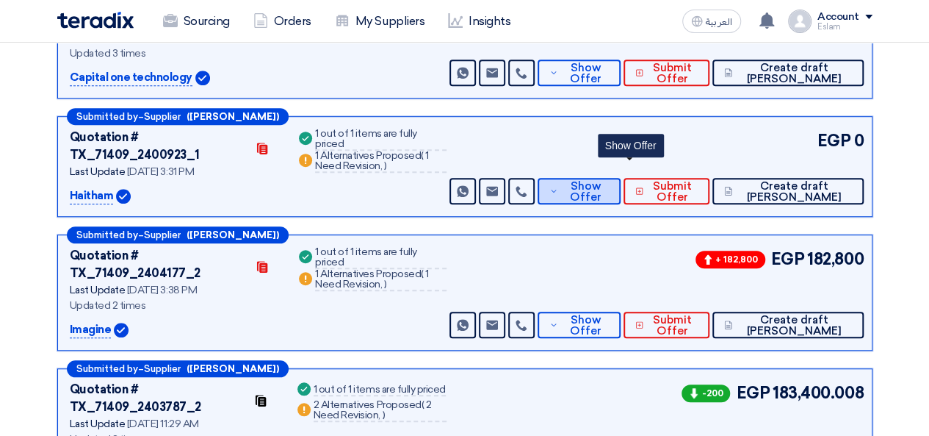
click at [610, 181] on span "Show Offer" at bounding box center [586, 192] width 48 height 22
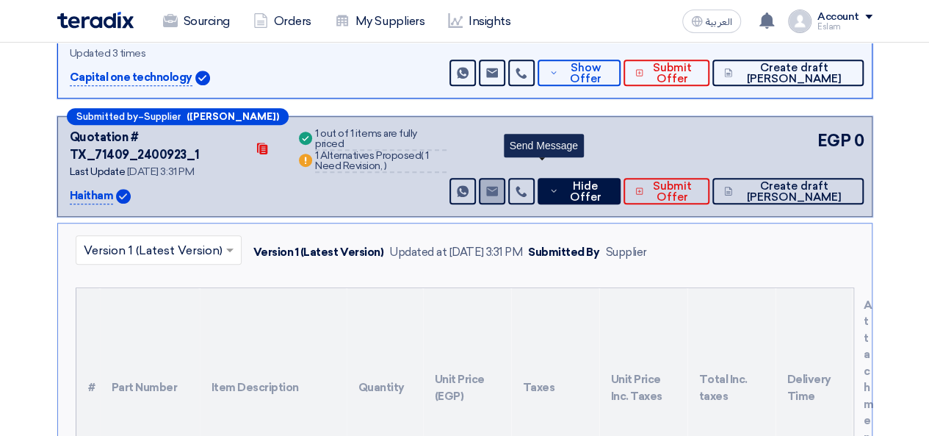
click at [505, 178] on link "Send Message" at bounding box center [492, 191] width 26 height 26
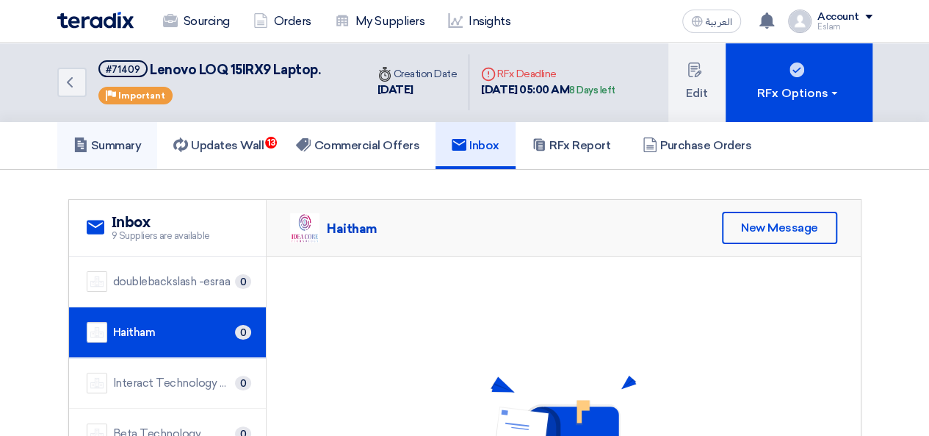
click at [109, 138] on h5 "Summary" at bounding box center [107, 145] width 68 height 15
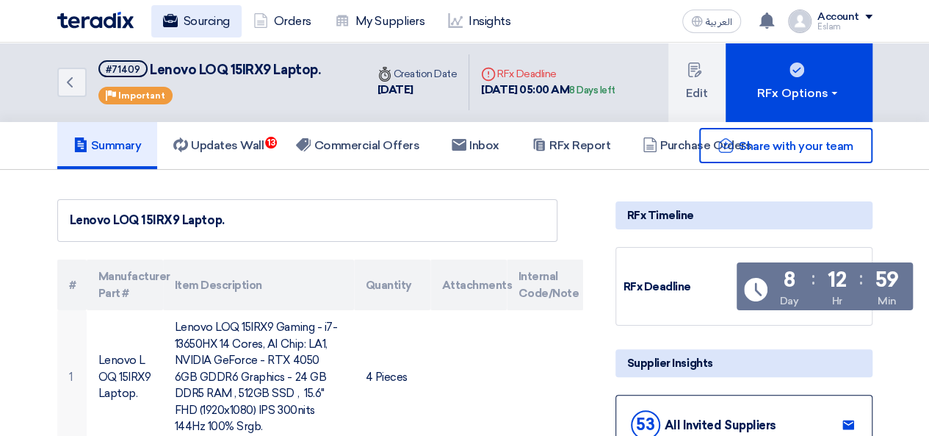
click at [188, 21] on link "Sourcing" at bounding box center [196, 21] width 90 height 32
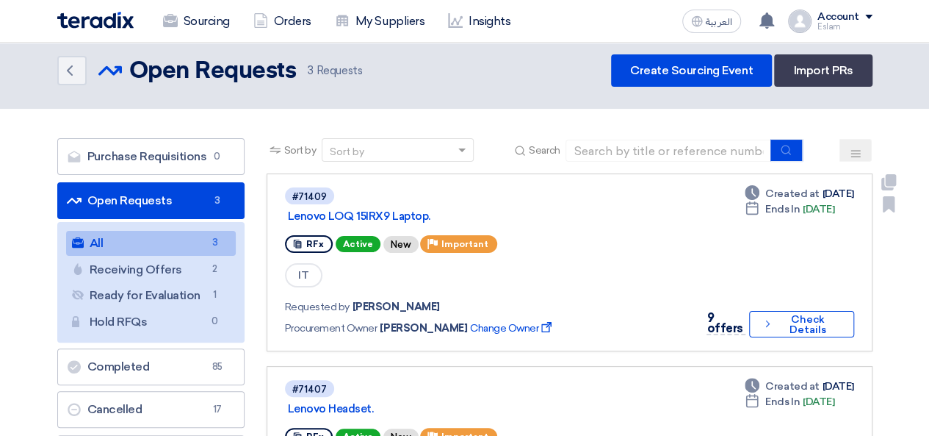
scroll to position [73, 0]
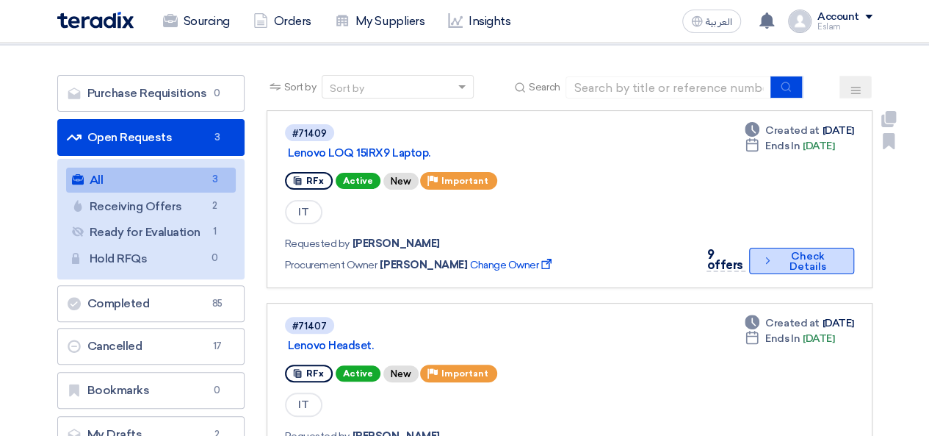
click at [781, 269] on button "Check details Check Details" at bounding box center [801, 261] width 104 height 26
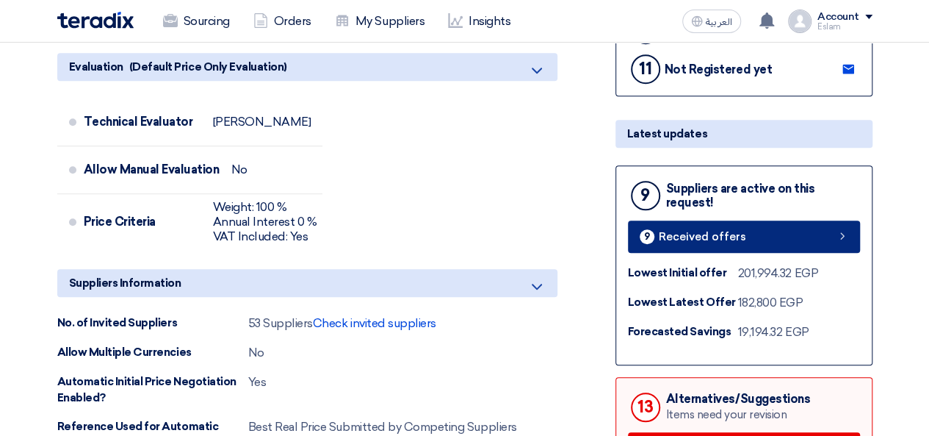
click at [715, 242] on link "9 Received offers" at bounding box center [744, 236] width 232 height 32
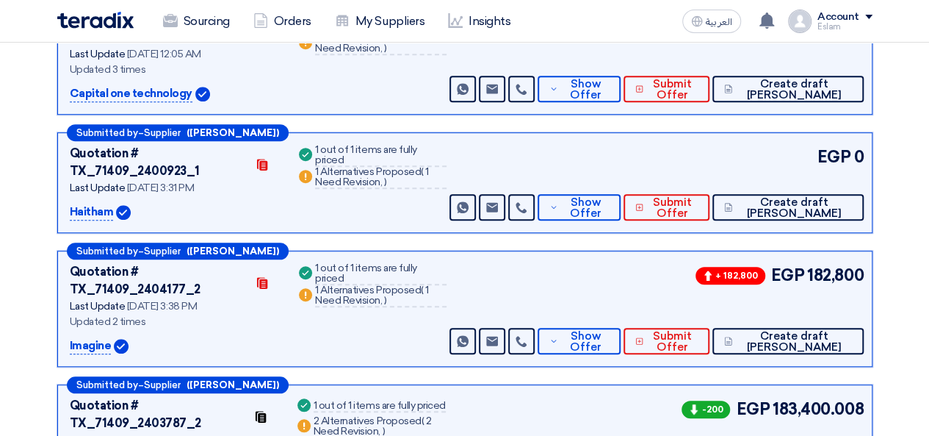
scroll to position [425, 0]
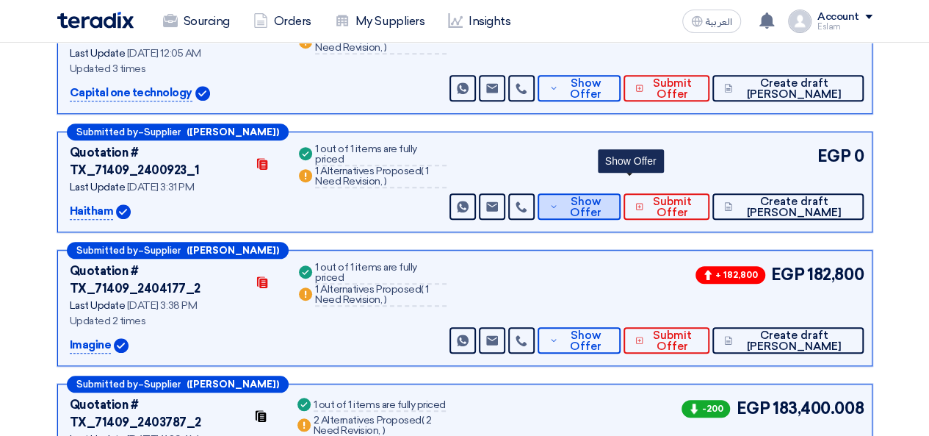
click at [610, 196] on span "Show Offer" at bounding box center [586, 207] width 48 height 22
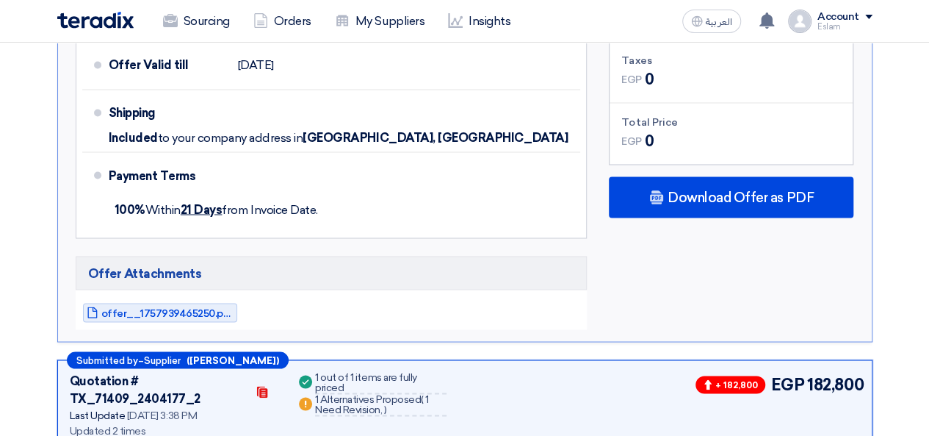
scroll to position [1233, 0]
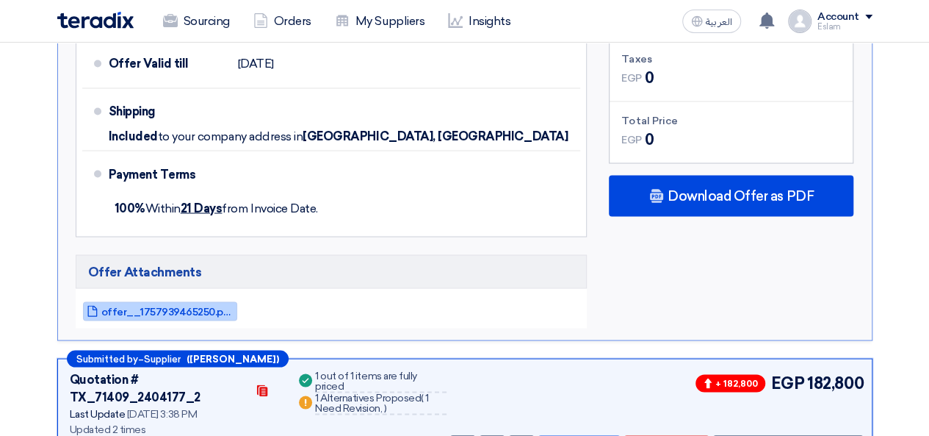
click at [191, 306] on span "offer__1757939465250.pdf" at bounding box center [167, 311] width 132 height 11
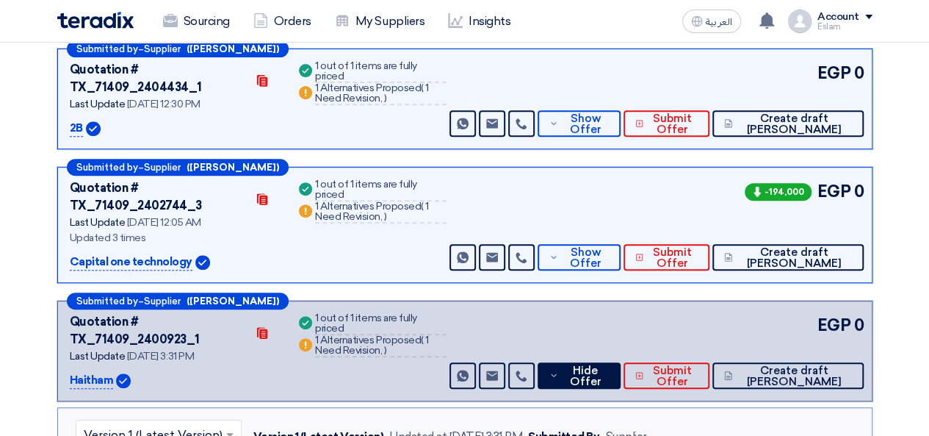
scroll to position [278, 0]
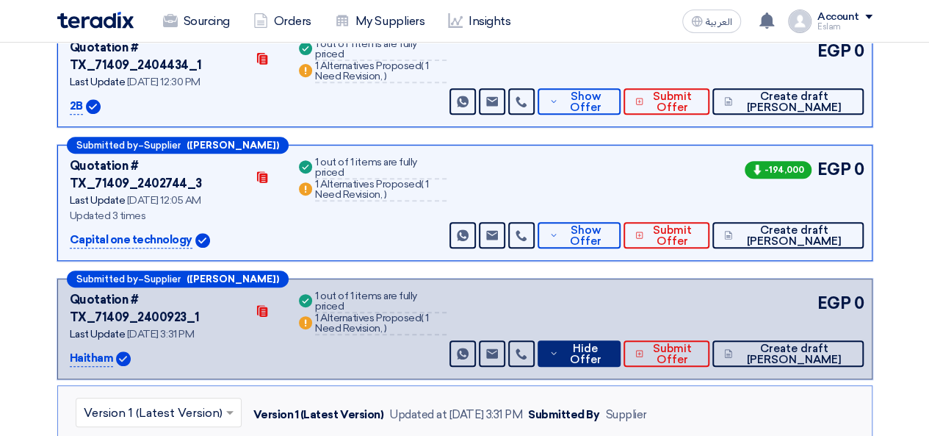
drag, startPoint x: 623, startPoint y: 274, endPoint x: 640, endPoint y: 300, distance: 31.8
click at [624, 291] on div "EGP 0 Send Message Send Message" at bounding box center [655, 329] width 417 height 76
click at [609, 343] on span "Hide Offer" at bounding box center [585, 354] width 47 height 22
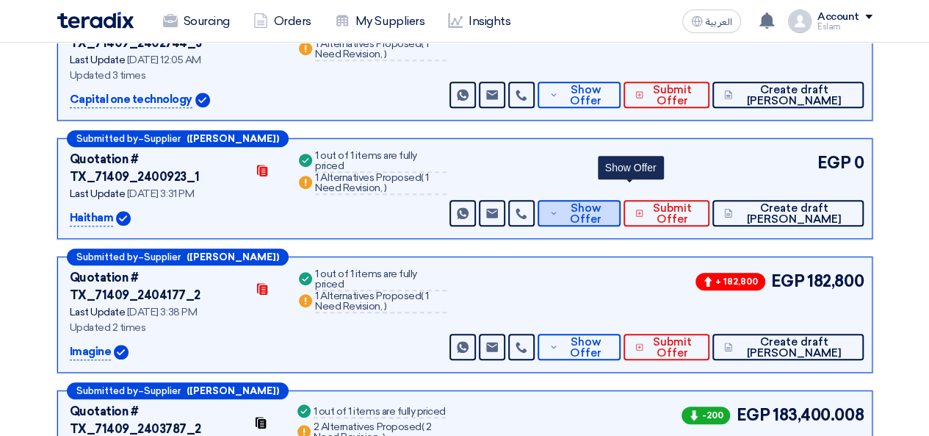
scroll to position [441, 0]
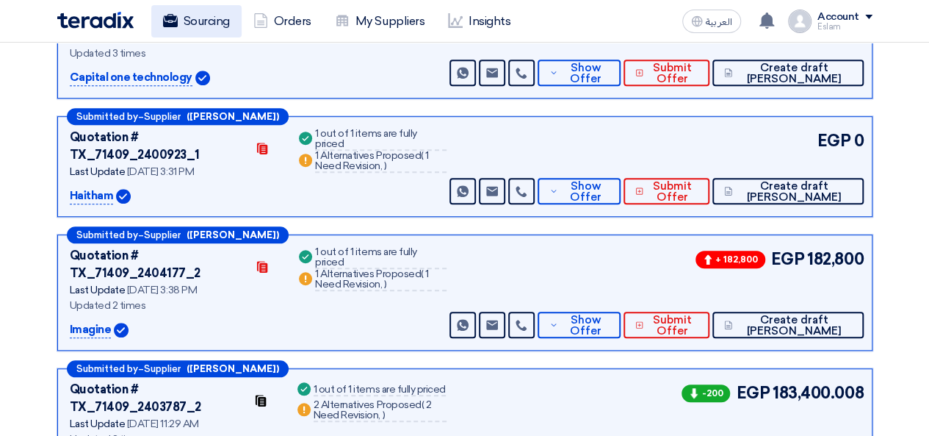
click at [189, 33] on link "Sourcing" at bounding box center [196, 21] width 90 height 32
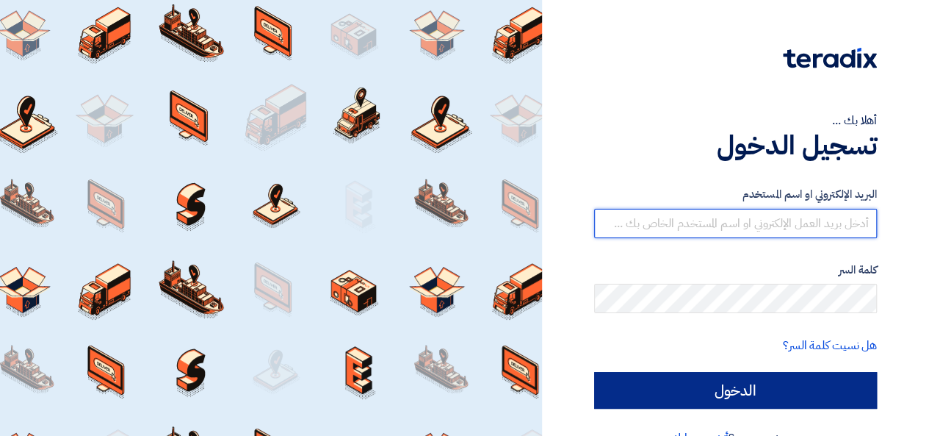
type input "[EMAIL_ADDRESS][DOMAIN_NAME]"
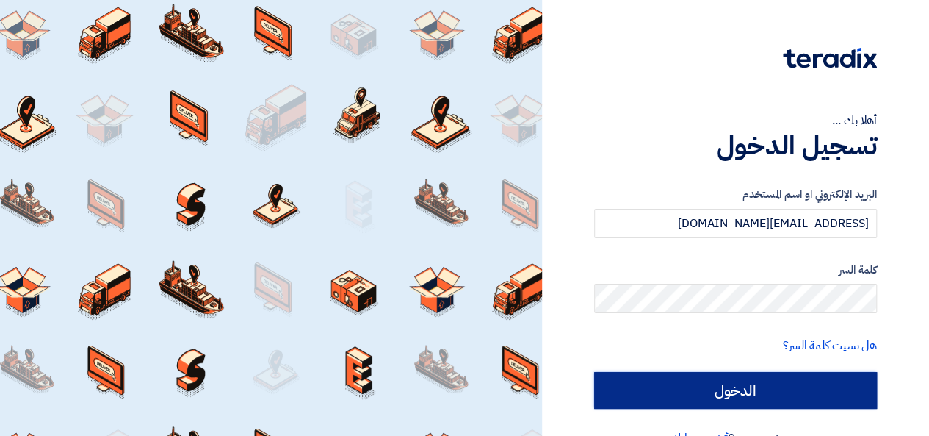
click at [744, 387] on input "الدخول" at bounding box center [735, 390] width 283 height 37
type input "Sign in"
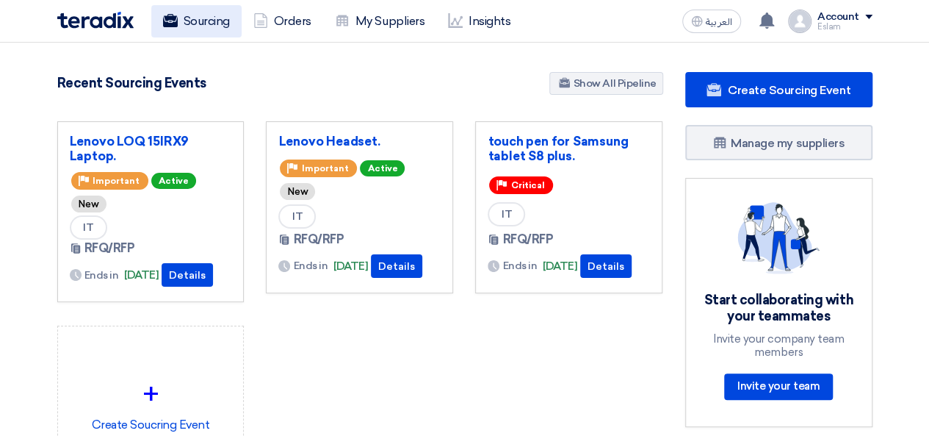
click at [191, 32] on link "Sourcing" at bounding box center [196, 21] width 90 height 32
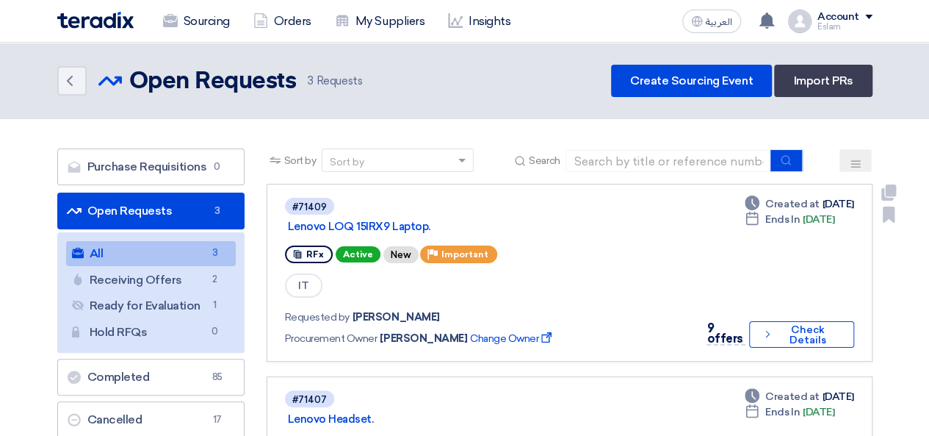
scroll to position [73, 0]
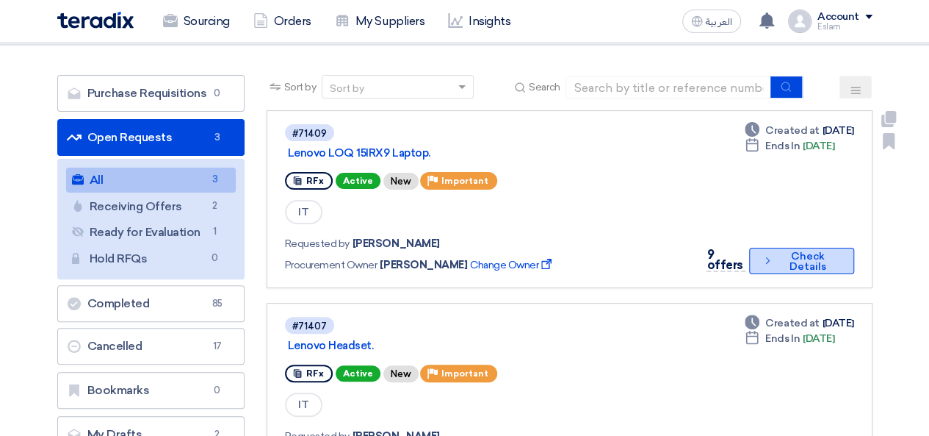
click at [820, 248] on button "Check details Check Details" at bounding box center [801, 261] width 104 height 26
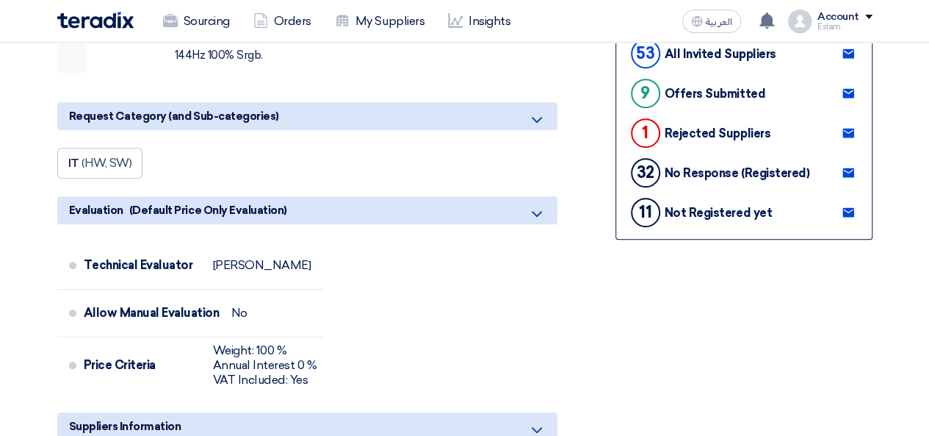
scroll to position [441, 0]
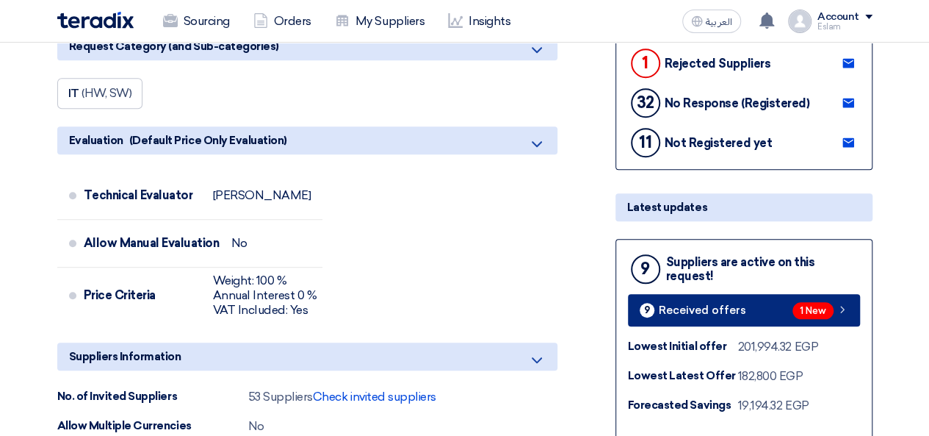
click at [687, 311] on span "Received offers" at bounding box center [702, 310] width 87 height 11
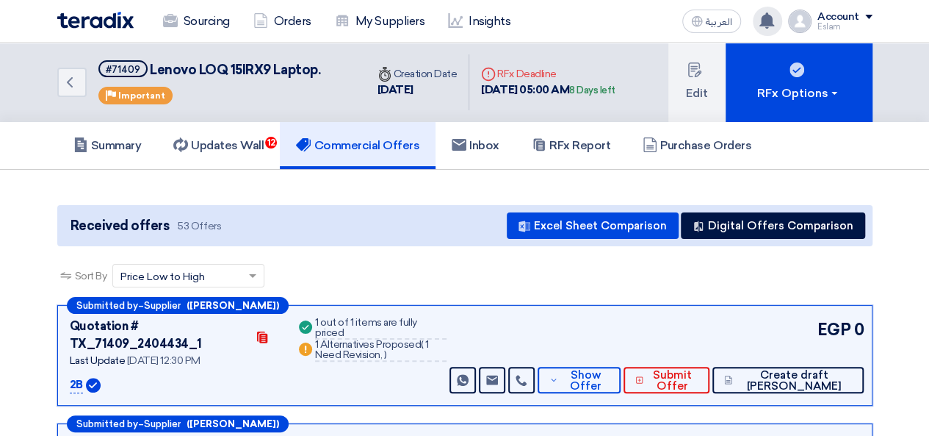
click at [762, 28] on icon at bounding box center [767, 20] width 16 height 16
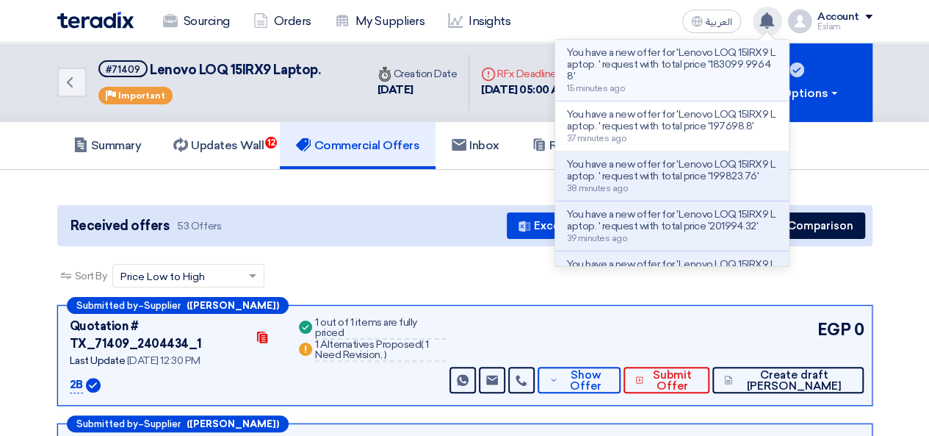
click at [627, 68] on p "You have a new offer for 'Lenovo LOQ 15IRX9 Laptop. ' request with total price …" at bounding box center [672, 64] width 210 height 35
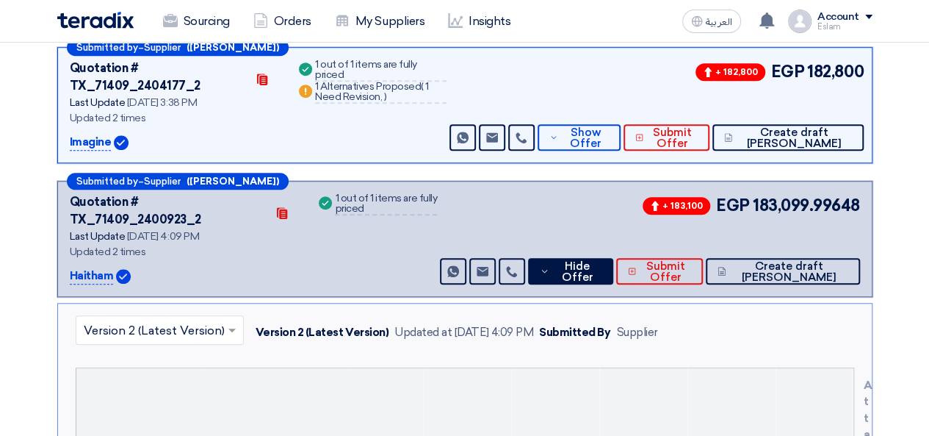
scroll to position [488, 0]
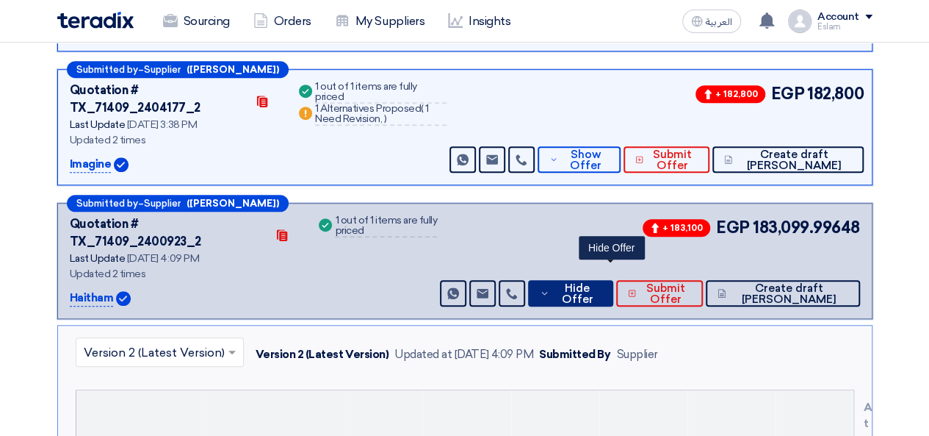
click at [601, 283] on span "Hide Offer" at bounding box center [577, 294] width 48 height 22
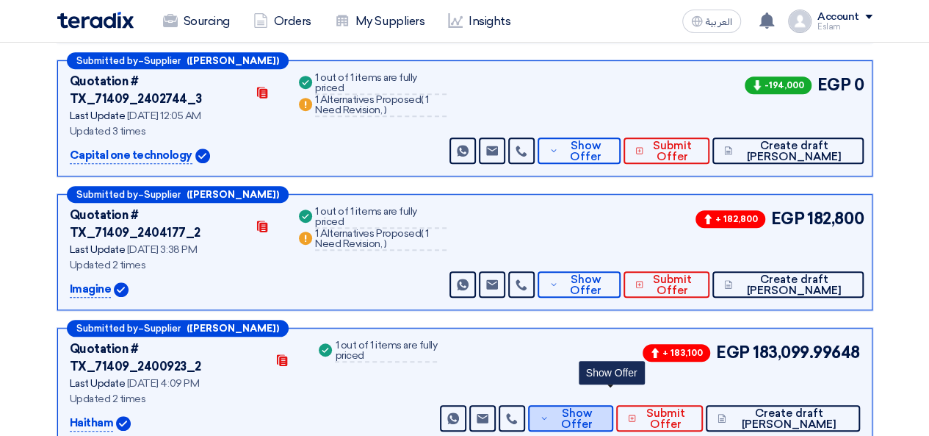
scroll to position [367, 0]
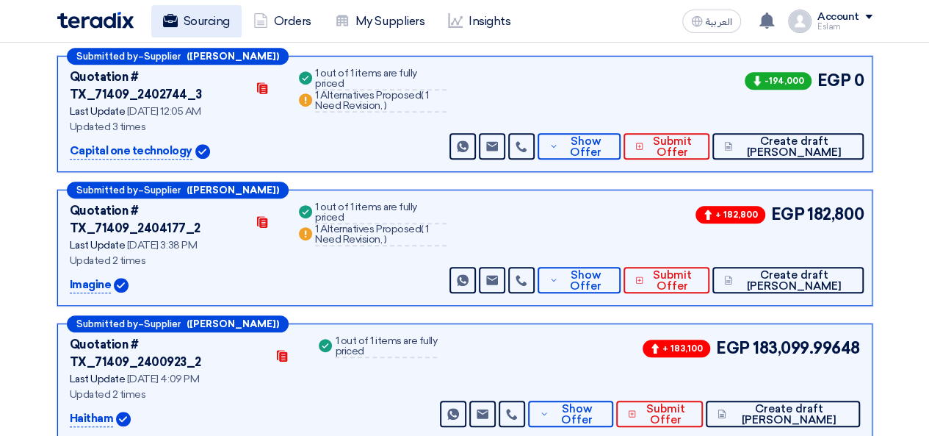
click at [181, 15] on link "Sourcing" at bounding box center [196, 21] width 90 height 32
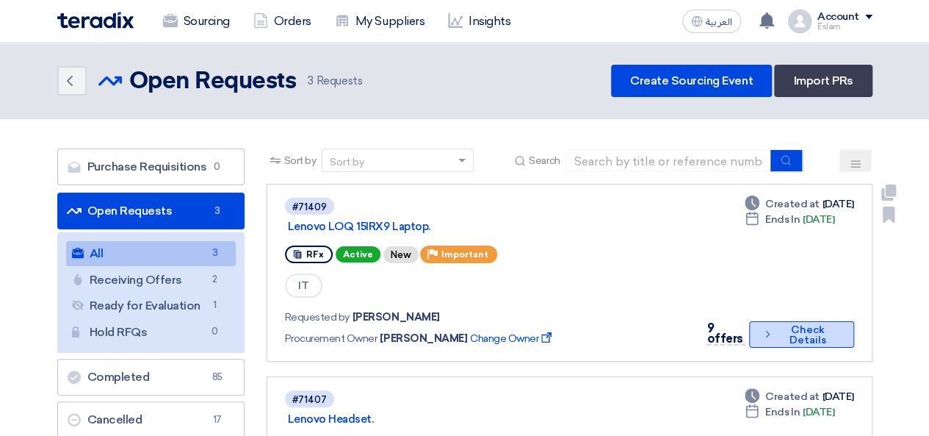
click at [794, 339] on button "Check details Check Details" at bounding box center [801, 334] width 104 height 26
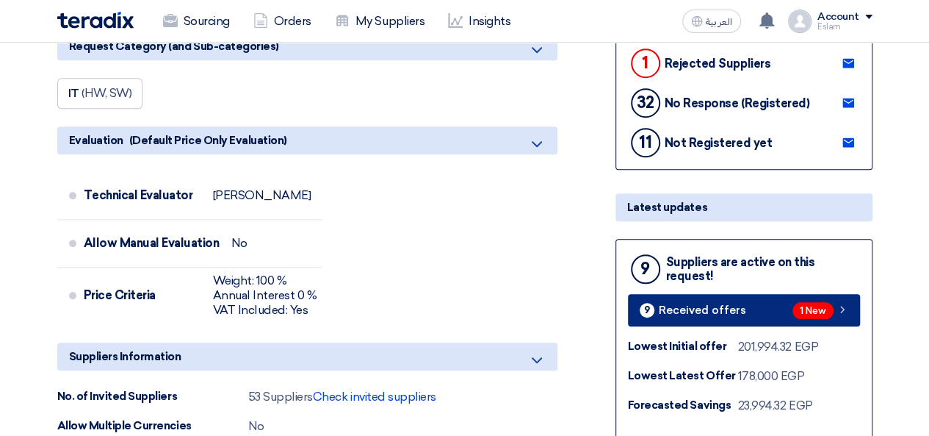
click at [754, 300] on link "9 Received offers 1 New" at bounding box center [744, 310] width 232 height 32
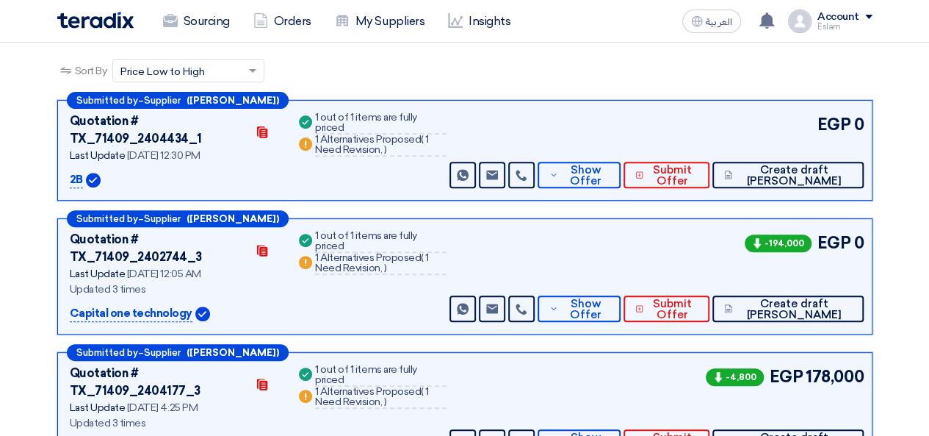
scroll to position [447, 0]
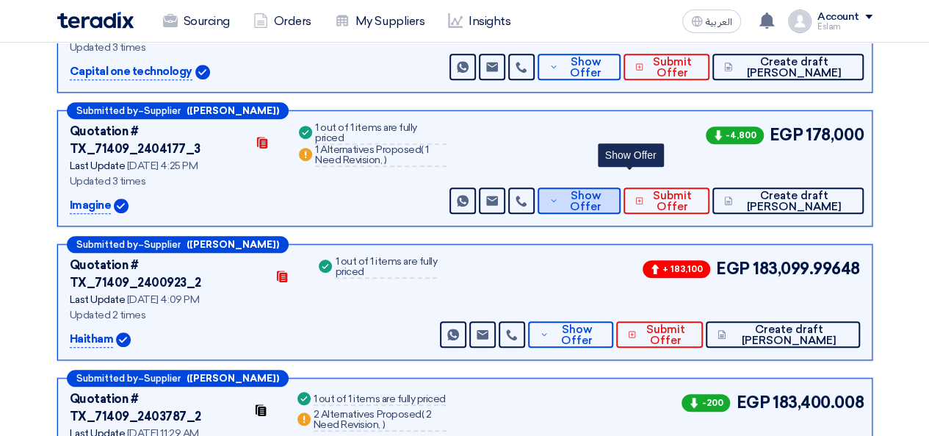
click at [598, 187] on button "Show Offer" at bounding box center [579, 200] width 83 height 26
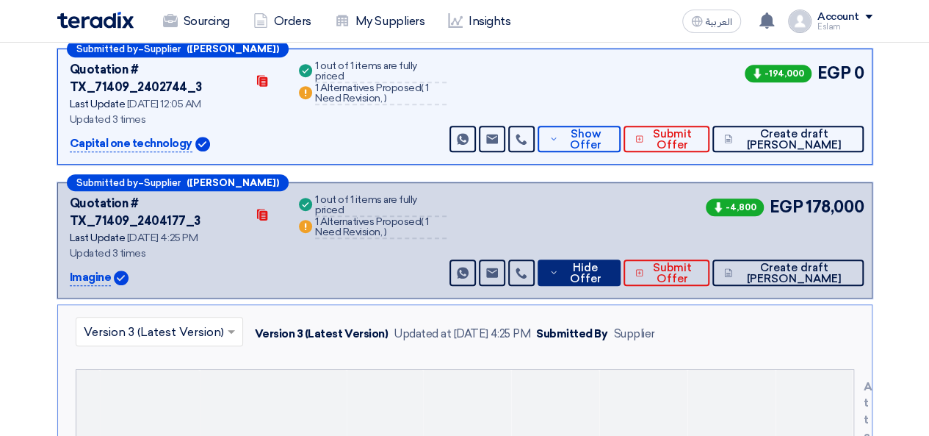
scroll to position [373, 0]
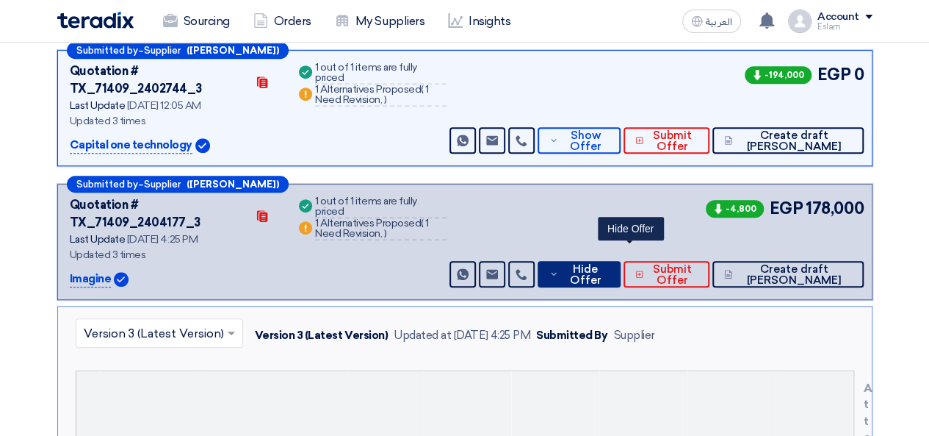
click at [609, 264] on span "Hide Offer" at bounding box center [585, 275] width 47 height 22
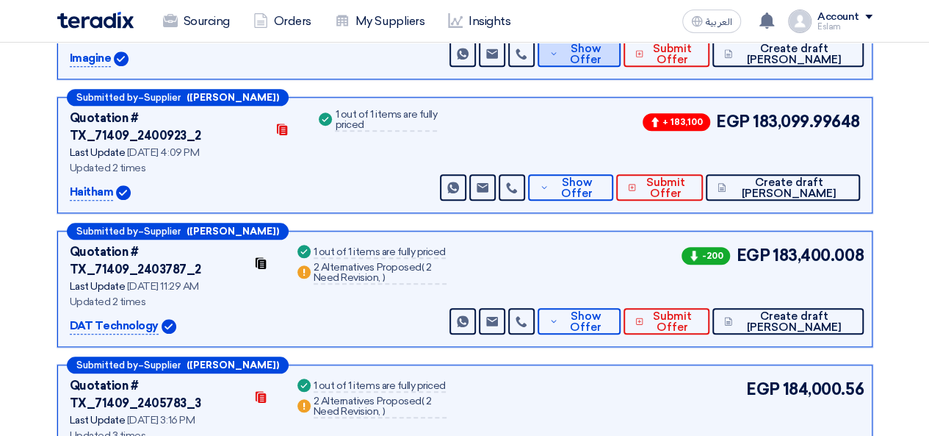
scroll to position [447, 0]
